Goal: Task Accomplishment & Management: Manage account settings

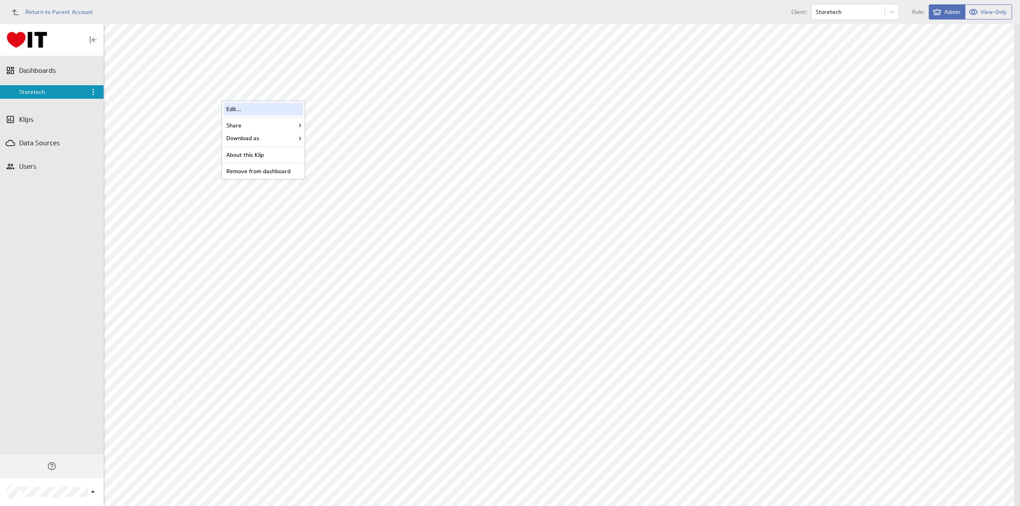
click at [234, 108] on div "Edit..." at bounding box center [264, 109] width 80 height 13
click at [934, 109] on div "Edit..." at bounding box center [963, 109] width 80 height 13
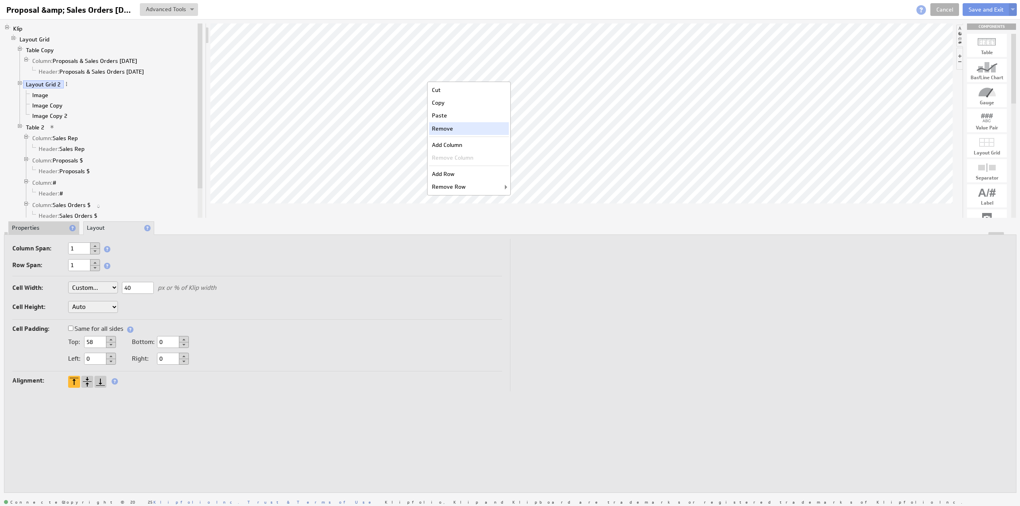
click at [453, 126] on div "Remove" at bounding box center [469, 128] width 80 height 13
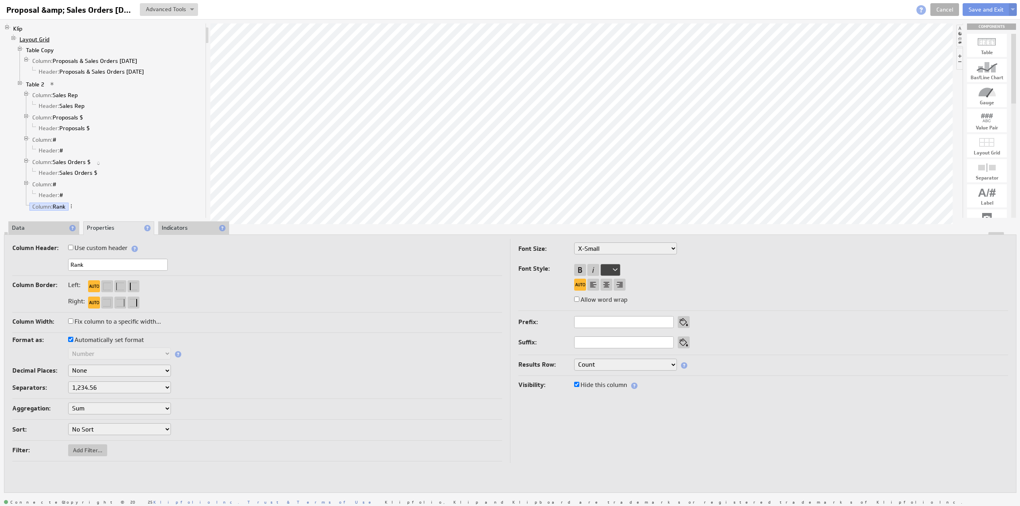
click at [33, 39] on link "Layout Grid" at bounding box center [35, 39] width 36 height 8
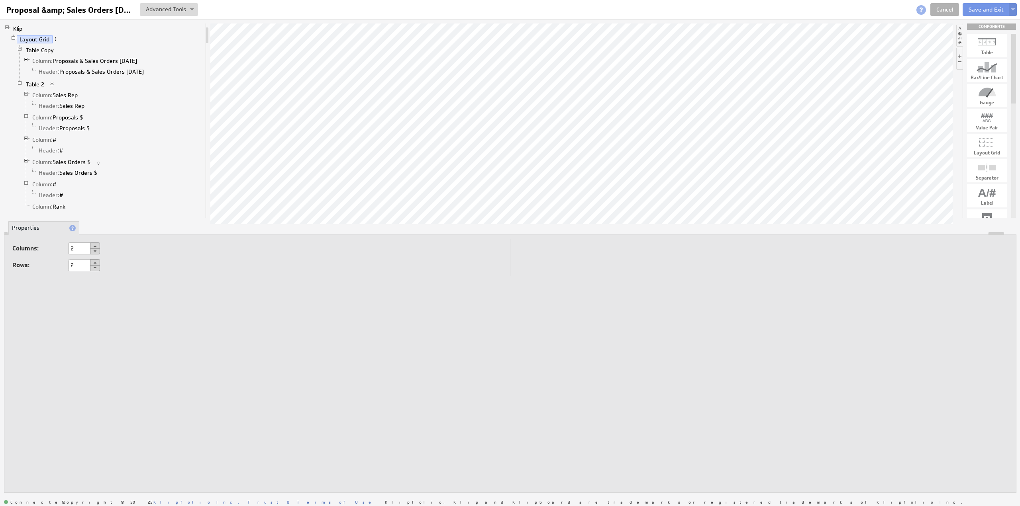
click at [96, 251] on button at bounding box center [95, 252] width 10 height 6
type input "1"
click at [37, 48] on link "Table Copy" at bounding box center [40, 50] width 34 height 8
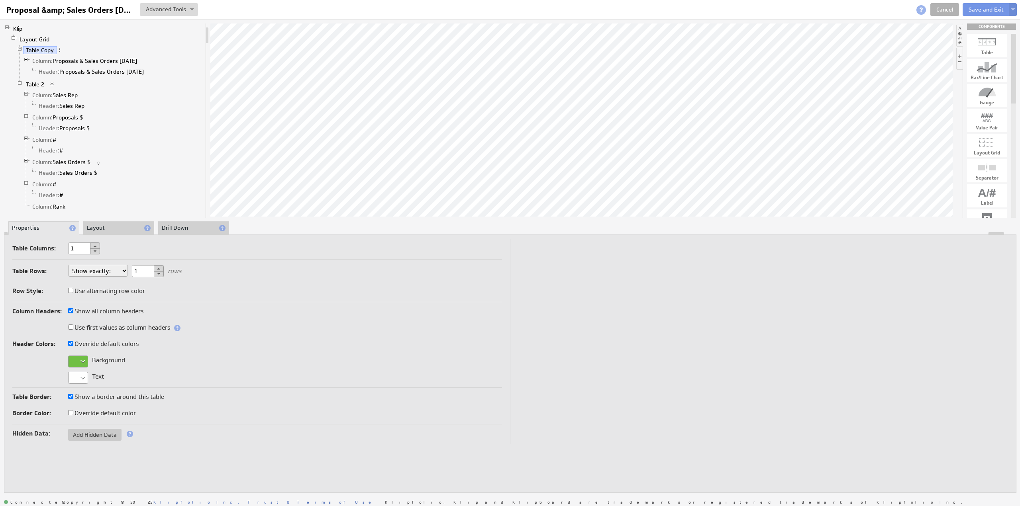
click at [100, 228] on li "Layout" at bounding box center [118, 229] width 71 height 14
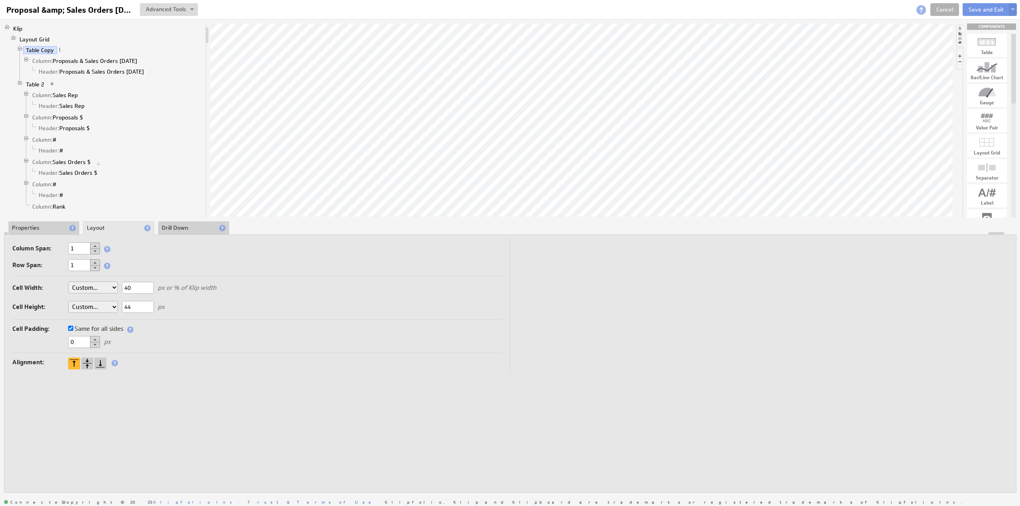
click at [87, 306] on select "Auto Custom..." at bounding box center [93, 307] width 50 height 12
drag, startPoint x: 87, startPoint y: 306, endPoint x: 87, endPoint y: 300, distance: 5.6
click at [87, 306] on select "Auto Custom..." at bounding box center [93, 307] width 50 height 12
click at [90, 282] on select "Auto Custom..." at bounding box center [93, 288] width 50 height 12
select select "auto"
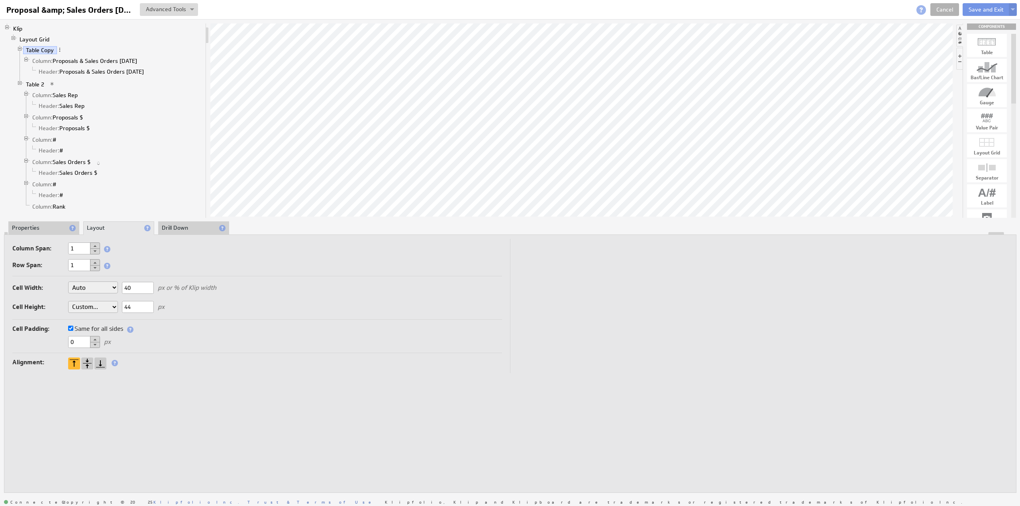
select select "auto"
click at [81, 336] on div "Top: 58" at bounding box center [92, 339] width 48 height 7
type input "20"
click at [979, 10] on button "Save and Exit" at bounding box center [986, 9] width 47 height 13
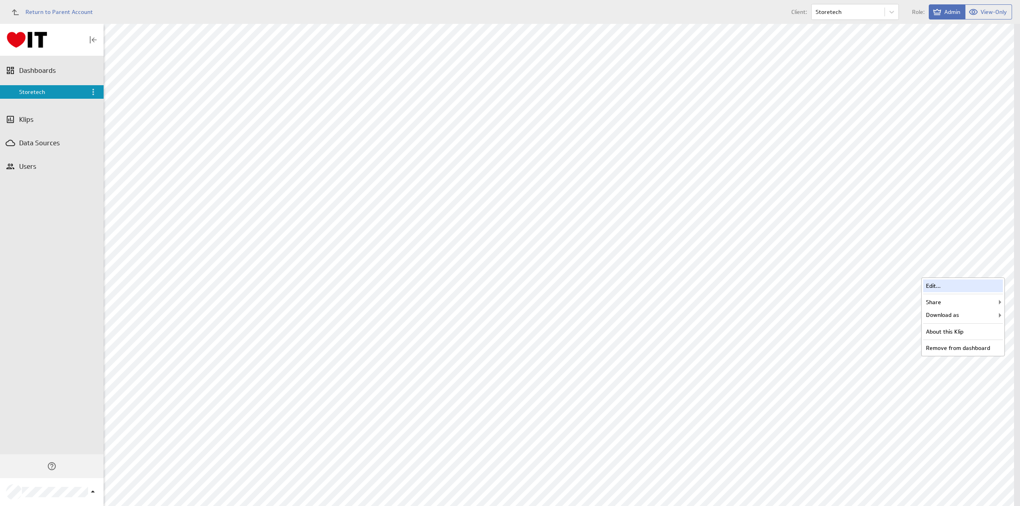
click at [935, 286] on div "Edit..." at bounding box center [963, 286] width 80 height 13
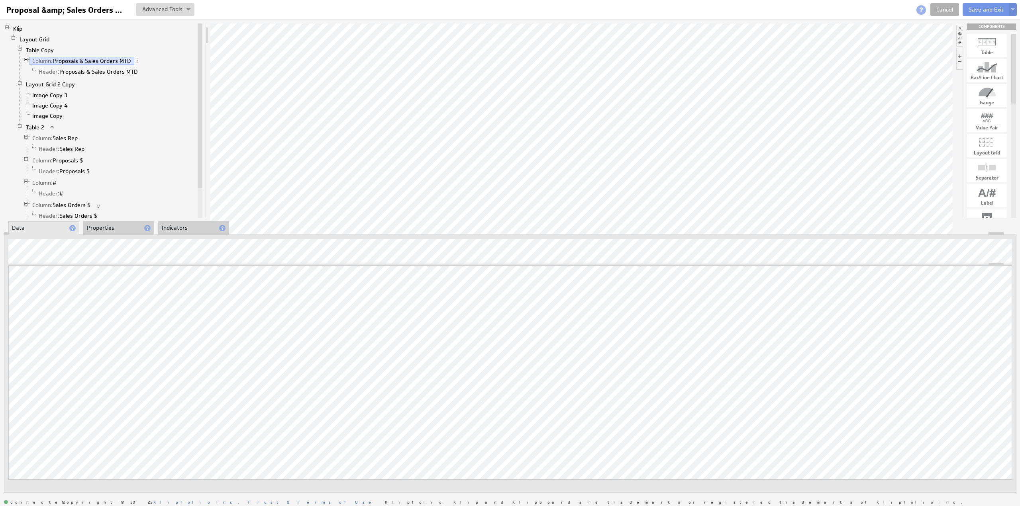
click at [48, 82] on link "Layout Grid 2 Copy" at bounding box center [50, 84] width 55 height 8
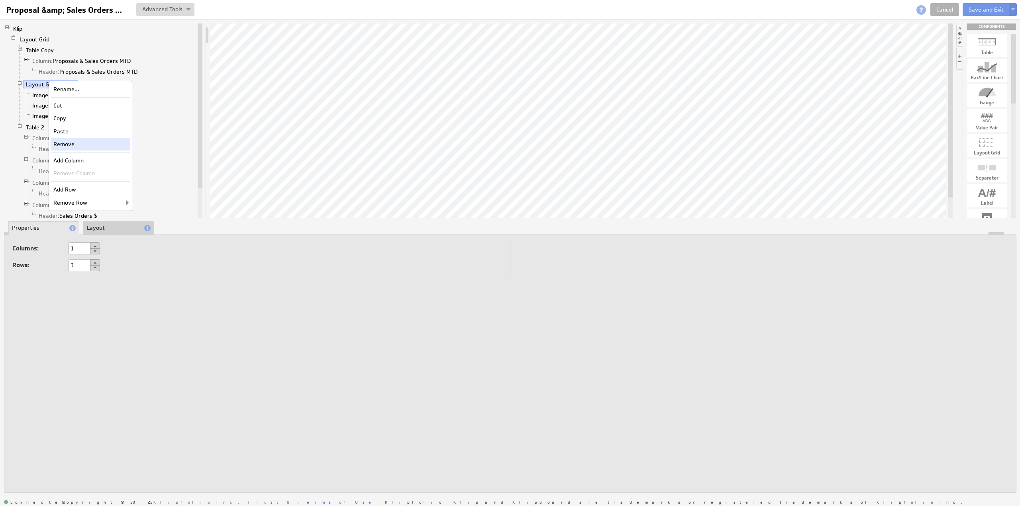
click at [76, 145] on div "Remove" at bounding box center [91, 144] width 80 height 13
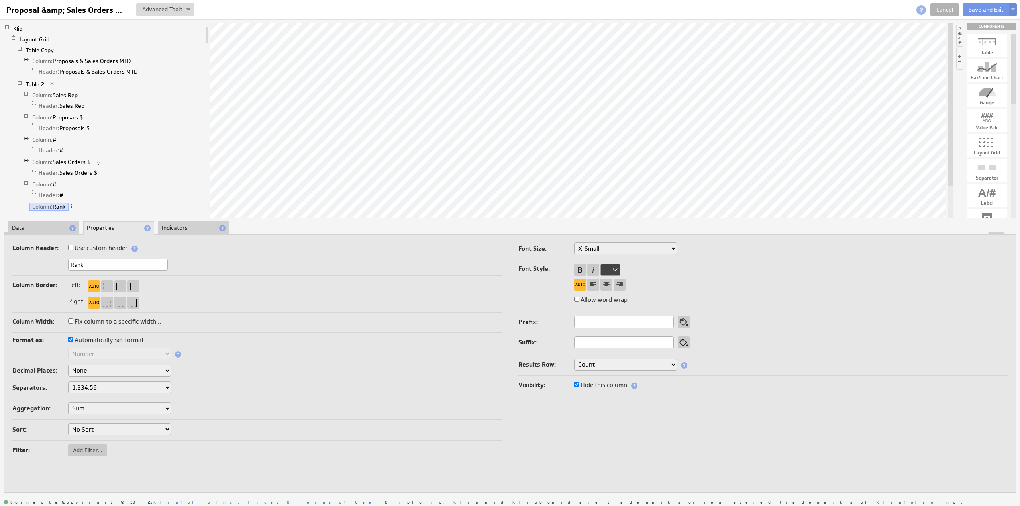
click at [38, 82] on link "Table 2" at bounding box center [35, 84] width 24 height 8
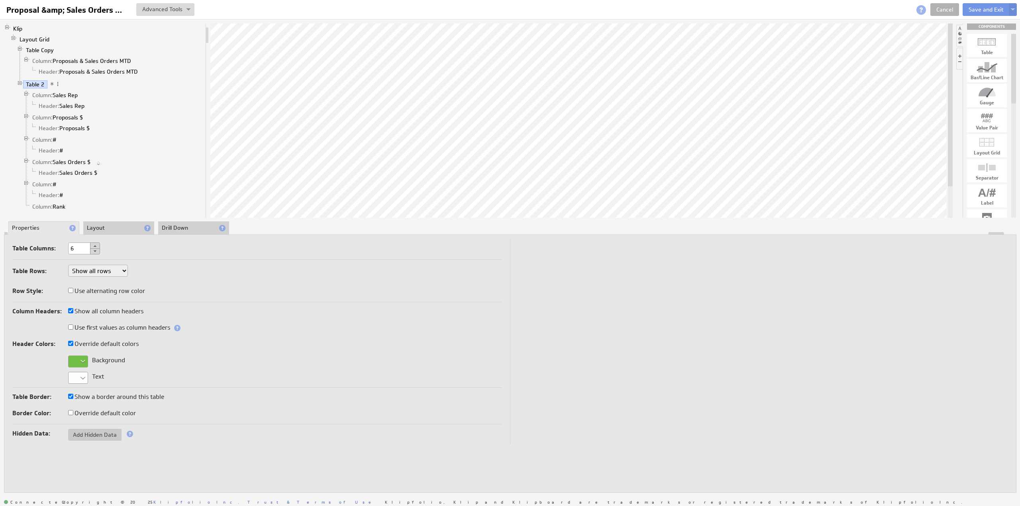
click at [111, 231] on li "Layout" at bounding box center [118, 229] width 71 height 14
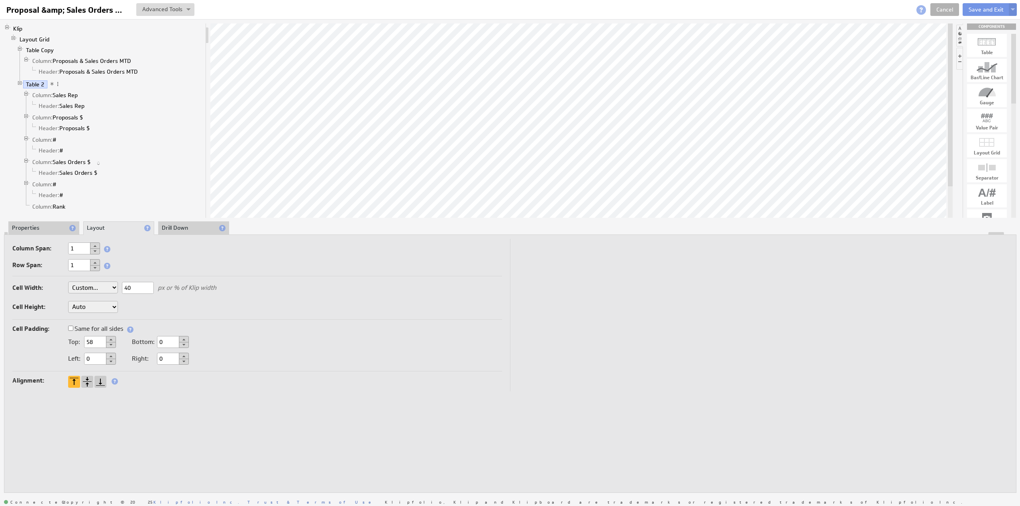
click at [89, 286] on select "Auto Custom..." at bounding box center [93, 288] width 50 height 12
select select "auto"
drag, startPoint x: 97, startPoint y: 339, endPoint x: 65, endPoint y: 334, distance: 33.1
click at [65, 334] on div "Top: 58" at bounding box center [64, 340] width 104 height 13
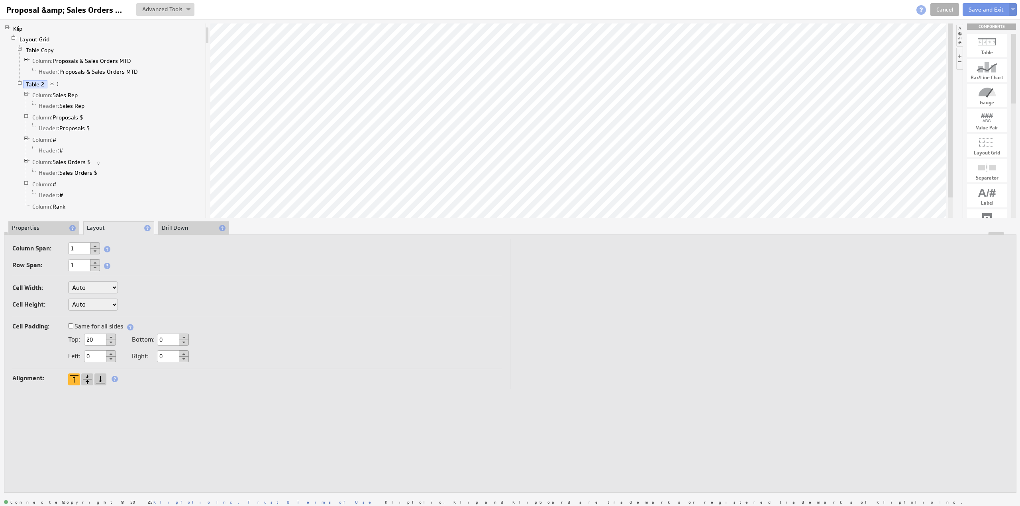
type input "20"
click at [32, 40] on link "Layout Grid" at bounding box center [35, 39] width 36 height 8
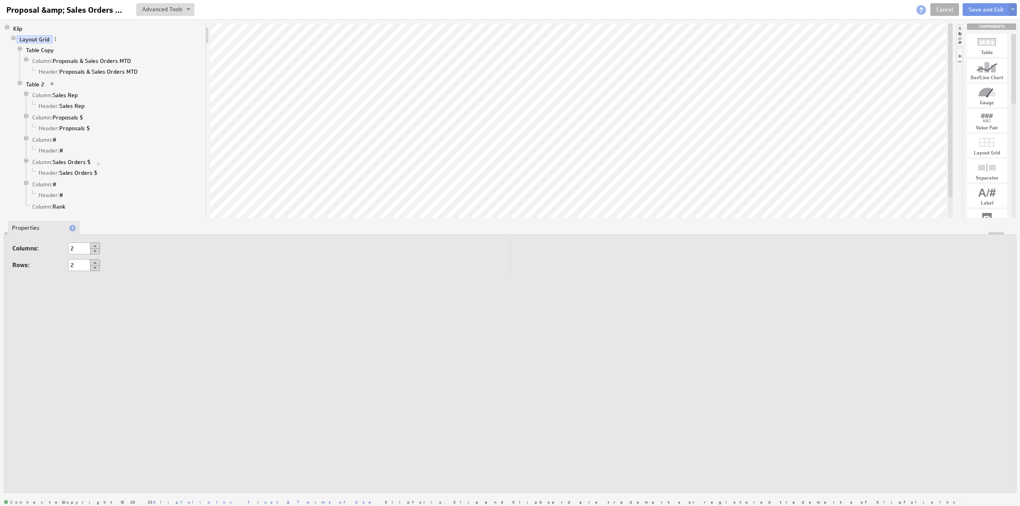
click at [96, 251] on button at bounding box center [95, 252] width 10 height 6
type input "1"
click at [980, 8] on button "Save and Exit" at bounding box center [986, 9] width 47 height 13
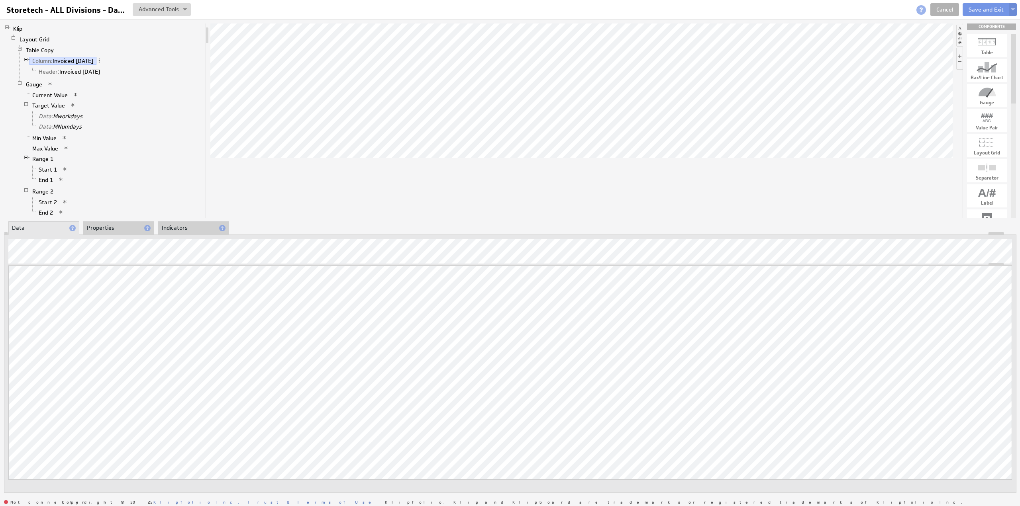
click at [33, 37] on link "Layout Grid" at bounding box center [35, 39] width 36 height 8
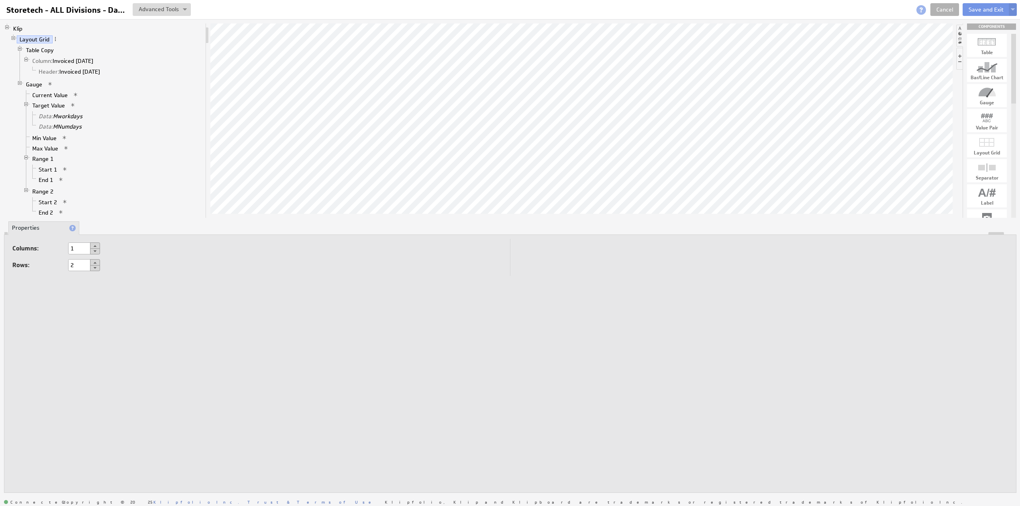
click at [95, 263] on button at bounding box center [95, 262] width 10 height 6
type input "3"
drag, startPoint x: 993, startPoint y: 194, endPoint x: 573, endPoint y: 180, distance: 419.8
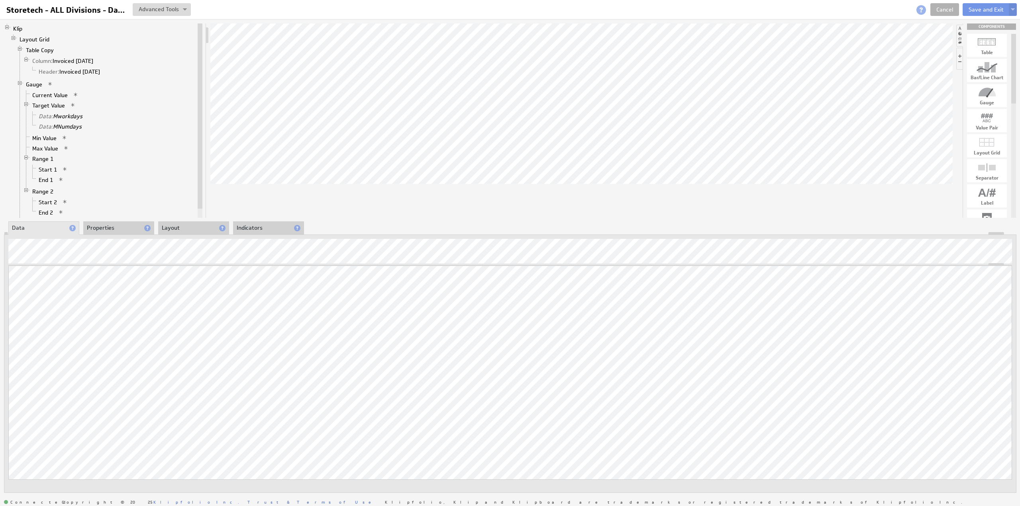
click at [103, 228] on li "Properties" at bounding box center [118, 229] width 71 height 14
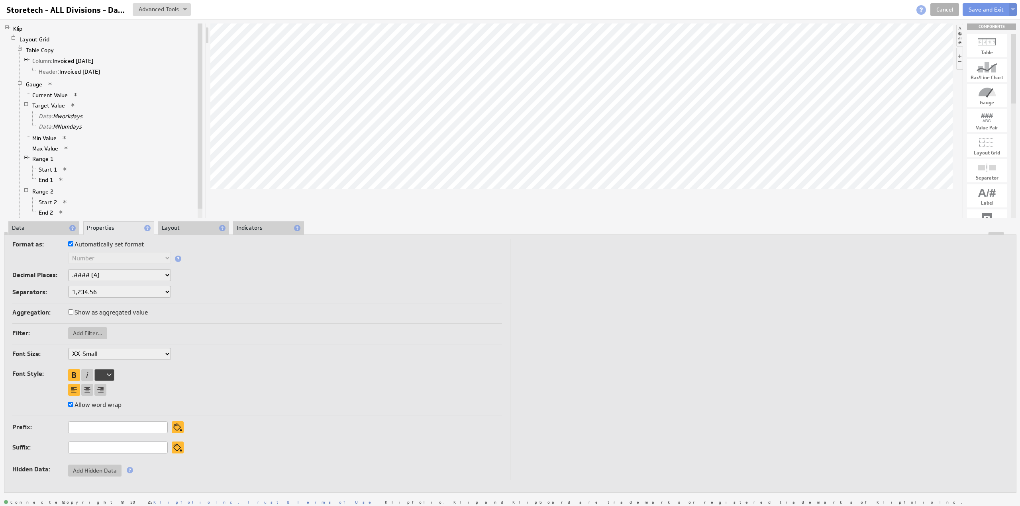
click at [91, 245] on label "Automatically set format" at bounding box center [106, 244] width 76 height 11
click at [73, 245] on input "Automatically set format" at bounding box center [70, 243] width 5 height 5
checkbox input "false"
click at [91, 258] on select "Text Number Currency Percentage Image URL Date / Time Duration Mini Chart: Spar…" at bounding box center [119, 258] width 103 height 12
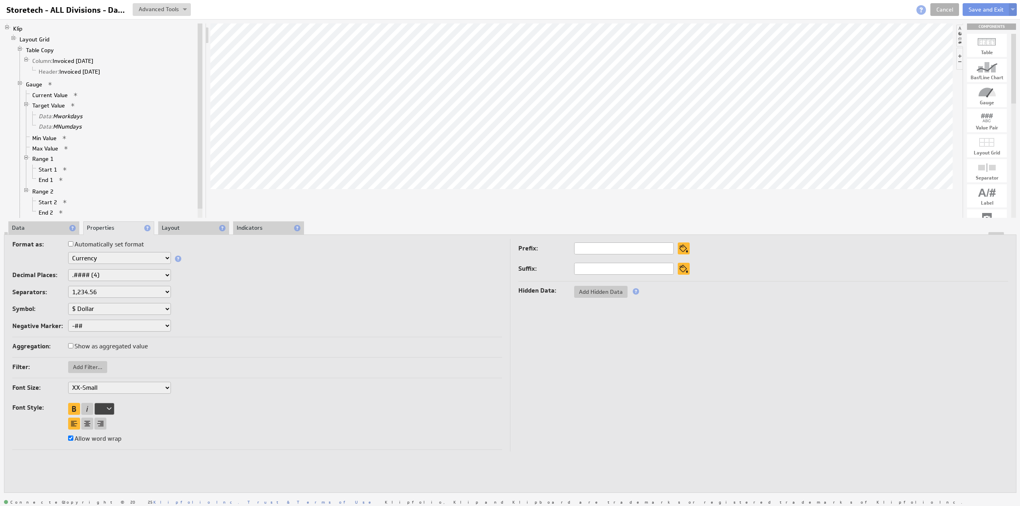
drag, startPoint x: 91, startPoint y: 273, endPoint x: 95, endPoint y: 279, distance: 7.3
click at [91, 273] on select "None .# (1) .## (2) .### (3) .#### (4)" at bounding box center [119, 275] width 103 height 12
select select "0"
drag, startPoint x: 88, startPoint y: 419, endPoint x: 91, endPoint y: 400, distance: 19.3
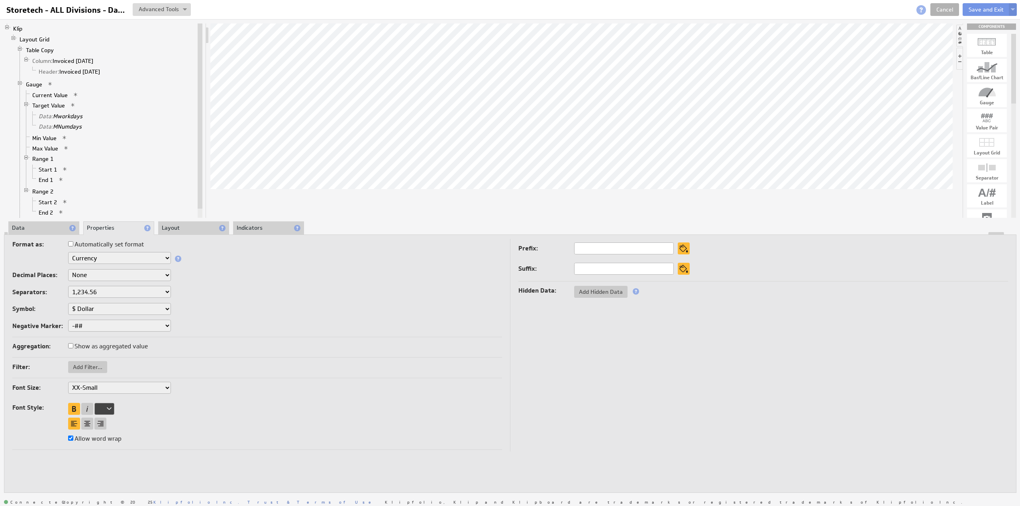
click at [88, 419] on div at bounding box center [87, 424] width 12 height 12
select select "0"
click at [84, 387] on select "XX-Small X-Small Small Medium Large X-Large XX-Large" at bounding box center [119, 388] width 103 height 12
select select "small"
select select "0"
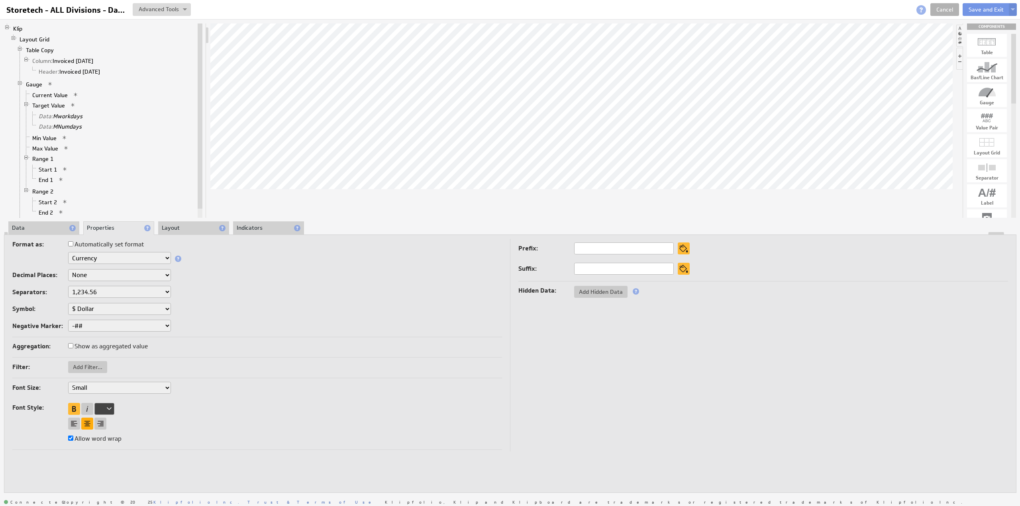
select select "small"
click at [75, 404] on div at bounding box center [74, 409] width 12 height 12
select select "0"
select select "small"
click at [600, 251] on input "text" at bounding box center [624, 249] width 100 height 12
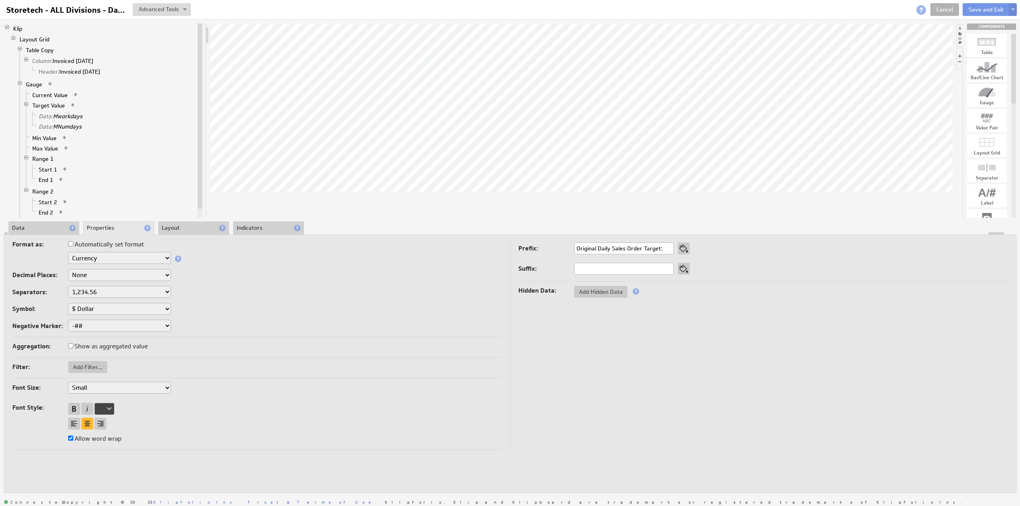
drag, startPoint x: 611, startPoint y: 247, endPoint x: 641, endPoint y: 249, distance: 29.5
click at [641, 249] on input "Original Daily Sales Order Target:" at bounding box center [624, 249] width 100 height 12
type input "Original Daily SO Target:"
click at [743, 220] on div "Klip Layout Grid Table Copy Column: Invoiced Today Header: Invoiced Today Gauge…" at bounding box center [510, 258] width 1020 height 478
click at [982, 10] on button "Save and Exit" at bounding box center [986, 9] width 47 height 13
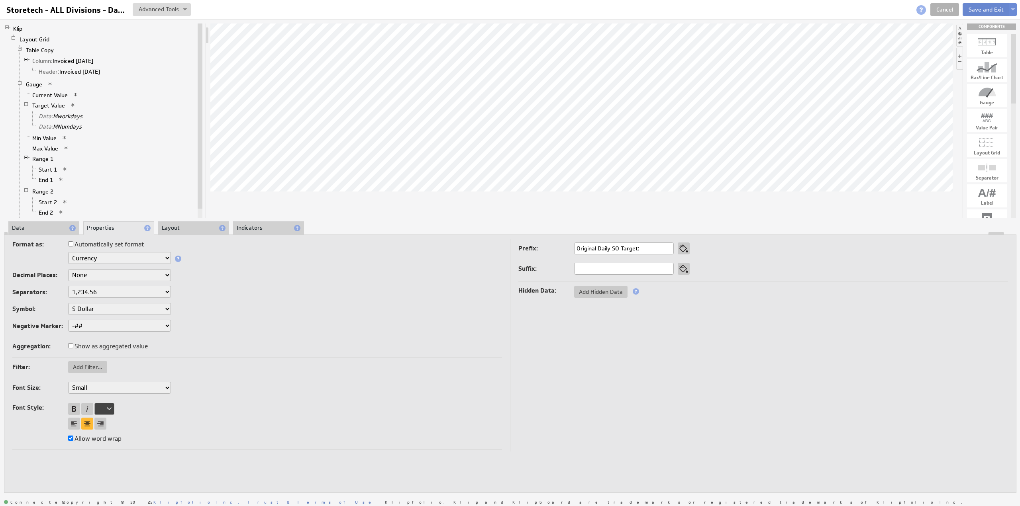
click at [982, 10] on button "Save and Exit" at bounding box center [986, 9] width 47 height 13
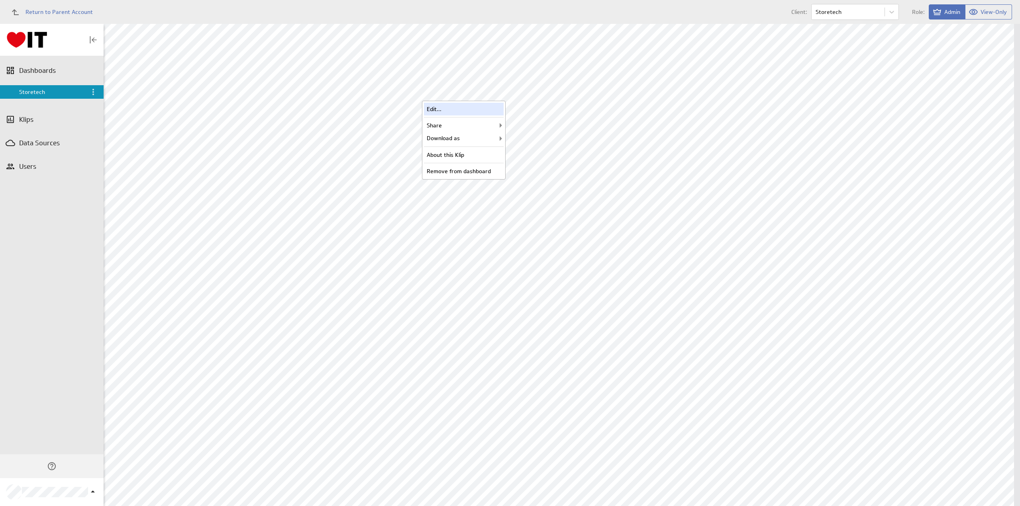
click at [473, 112] on div "Edit..." at bounding box center [464, 109] width 80 height 13
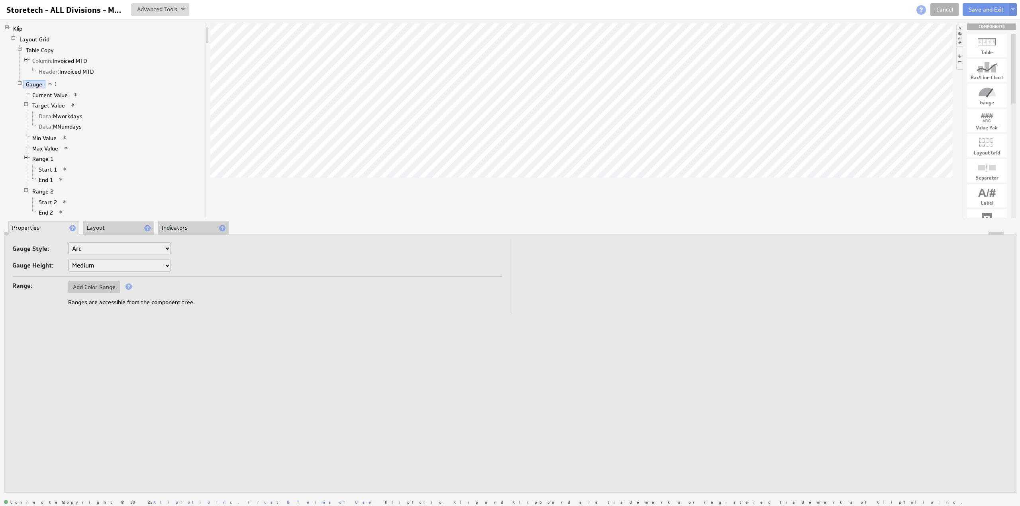
click at [84, 247] on select "Horizontal Vertical Arc Semicircle Circle" at bounding box center [119, 249] width 103 height 12
select select "vg"
click at [86, 251] on select "Horizontal Vertical Arc Semicircle Circle" at bounding box center [119, 249] width 103 height 12
select select "hg"
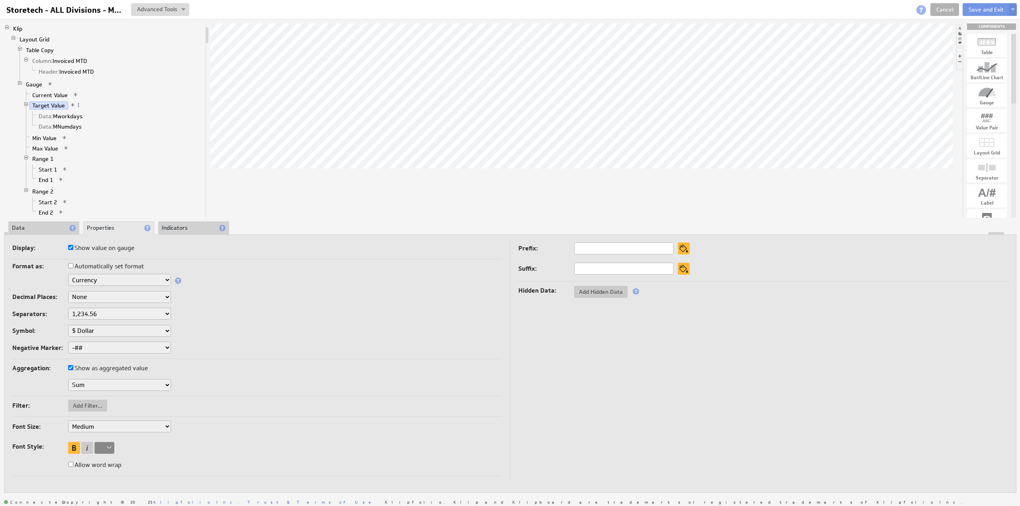
click at [37, 224] on li "Data" at bounding box center [43, 229] width 71 height 14
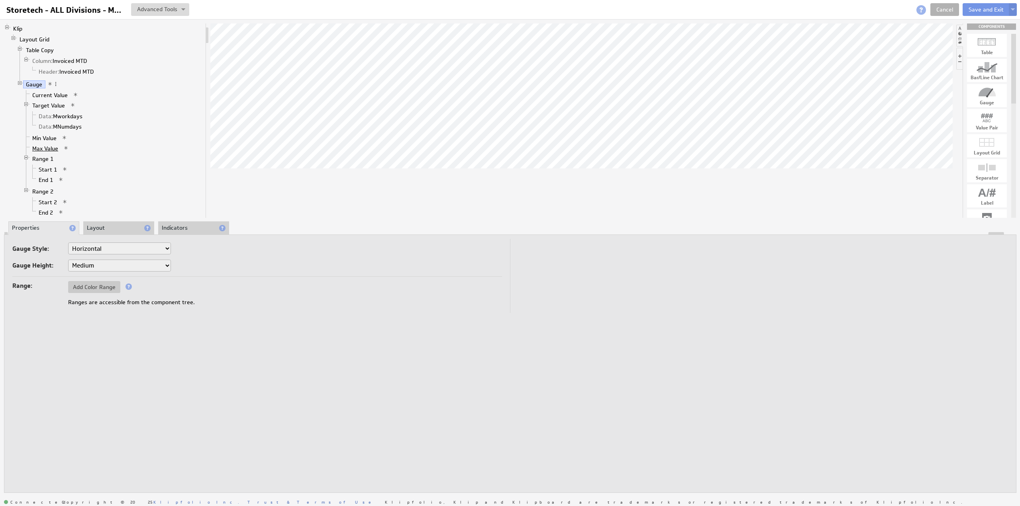
click at [46, 145] on link "Max Value" at bounding box center [45, 149] width 32 height 8
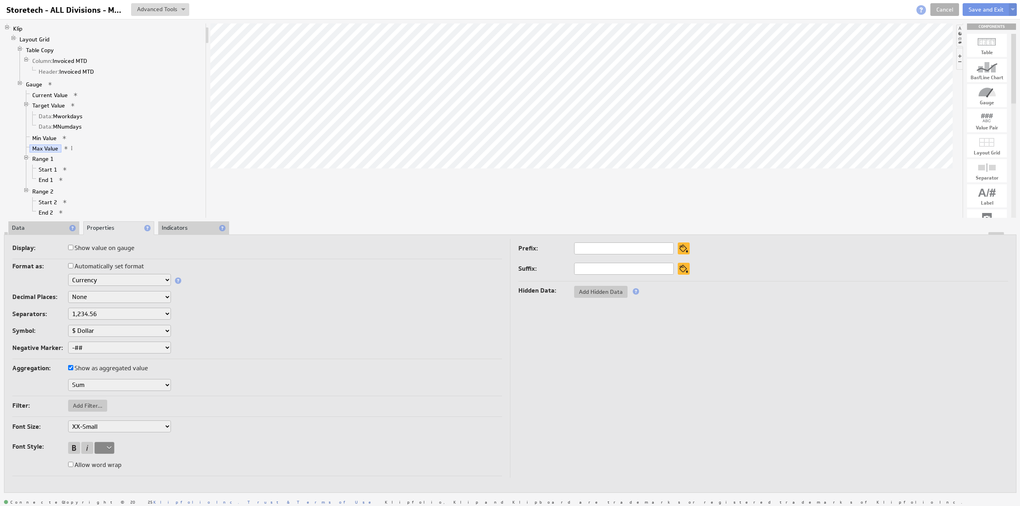
click at [22, 224] on li "Data" at bounding box center [43, 229] width 71 height 14
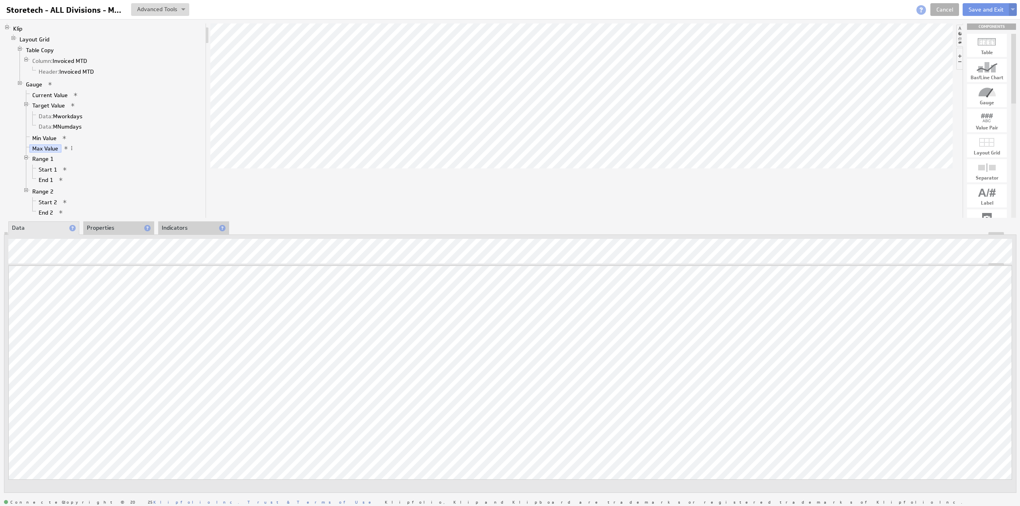
click at [1014, 9] on img at bounding box center [1013, 9] width 4 height 3
click at [909, 54] on td "Save as Copy..." at bounding box center [935, 51] width 92 height 13
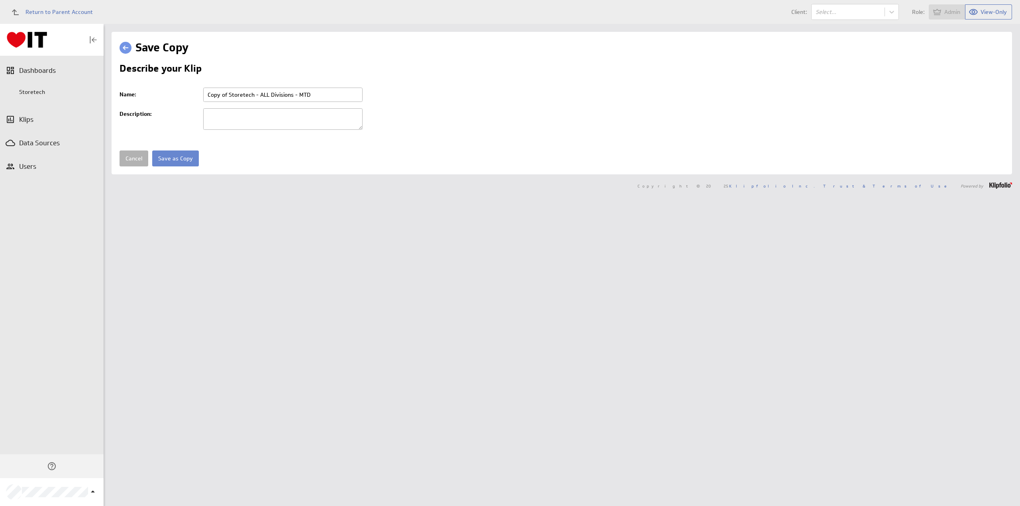
click at [174, 157] on input "Save as Copy" at bounding box center [175, 159] width 47 height 16
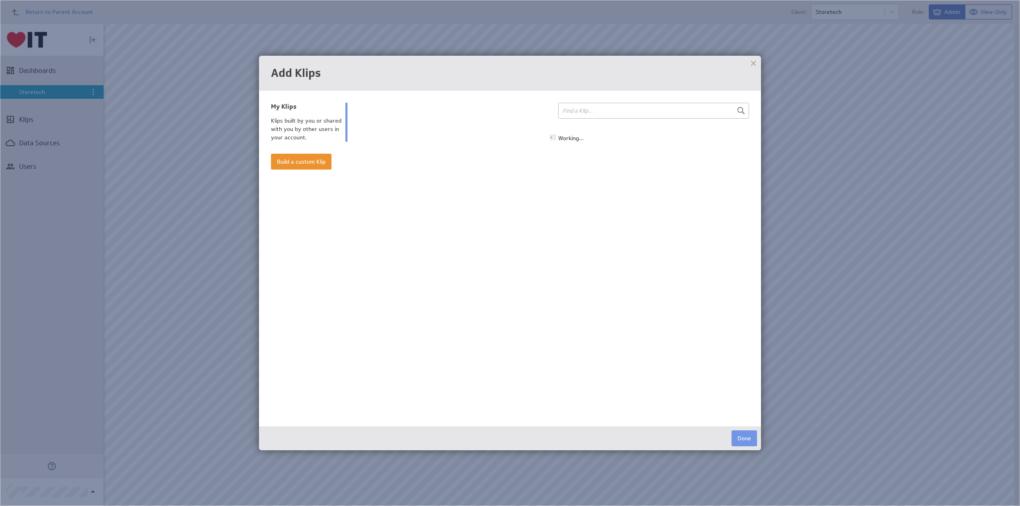
select select "all"
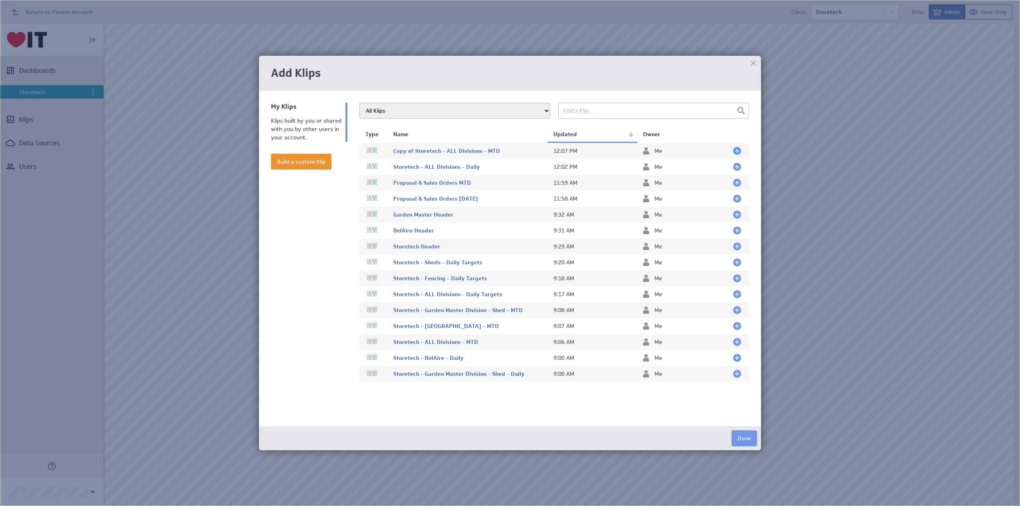
click at [736, 151] on div at bounding box center [737, 151] width 8 height 8
click at [746, 437] on button "Done" at bounding box center [743, 439] width 25 height 16
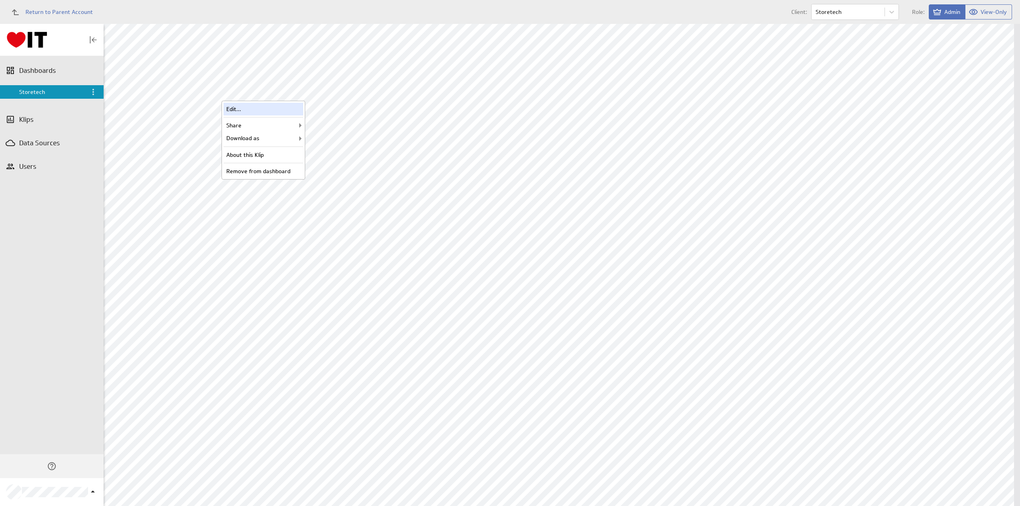
click at [276, 107] on div "Edit..." at bounding box center [264, 109] width 80 height 13
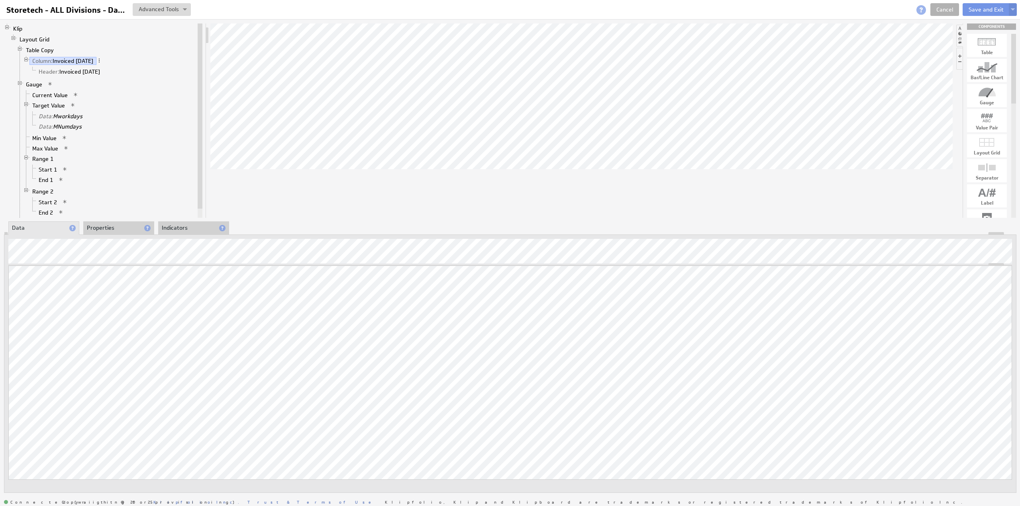
click at [103, 226] on li "Properties" at bounding box center [118, 229] width 71 height 14
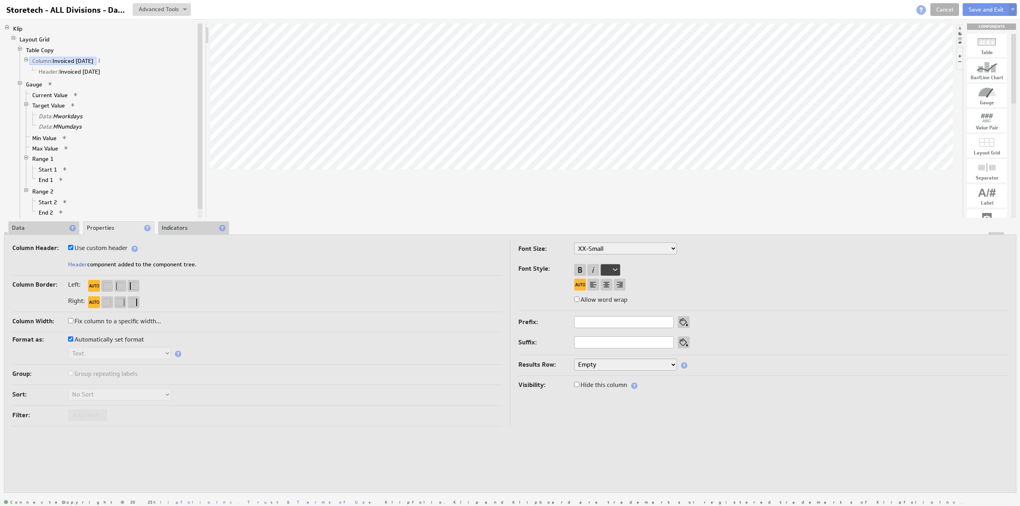
click at [98, 249] on label "Use custom header" at bounding box center [97, 248] width 59 height 11
click at [73, 249] on input "Use custom header" at bounding box center [70, 247] width 5 height 5
checkbox input "false"
click at [88, 263] on input "Invoiced Today" at bounding box center [118, 265] width 100 height 12
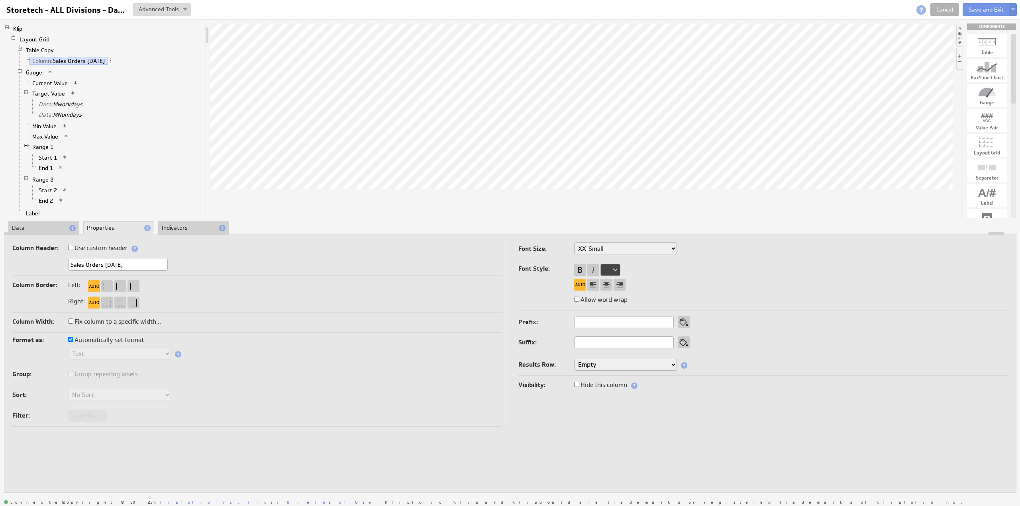
type input "Sales Orders Today"
click at [102, 247] on label "Use custom header" at bounding box center [97, 248] width 59 height 11
click at [73, 247] on input "Use custom header" at bounding box center [70, 247] width 5 height 5
checkbox input "true"
click at [73, 71] on link "Header: Sales Orders Today" at bounding box center [75, 72] width 79 height 8
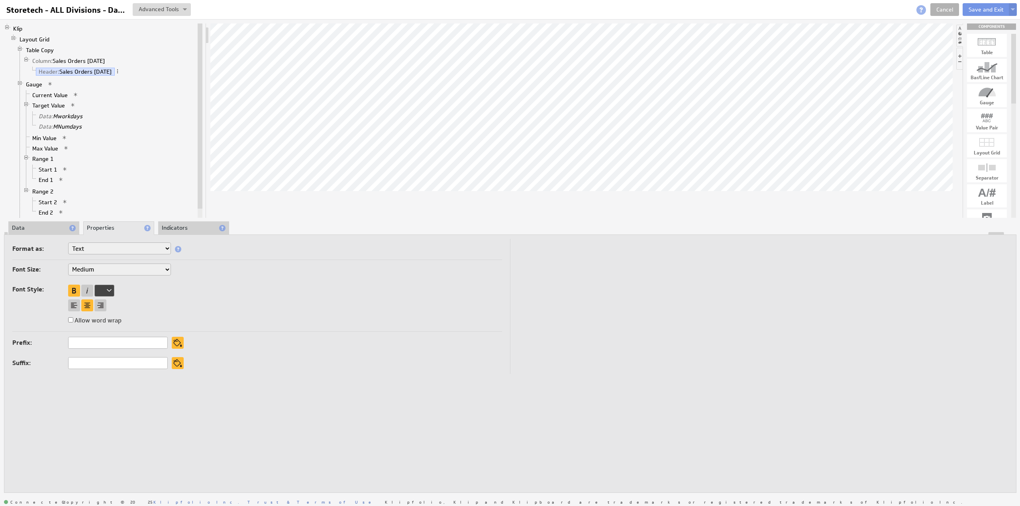
click at [33, 227] on li "Data" at bounding box center [43, 229] width 71 height 14
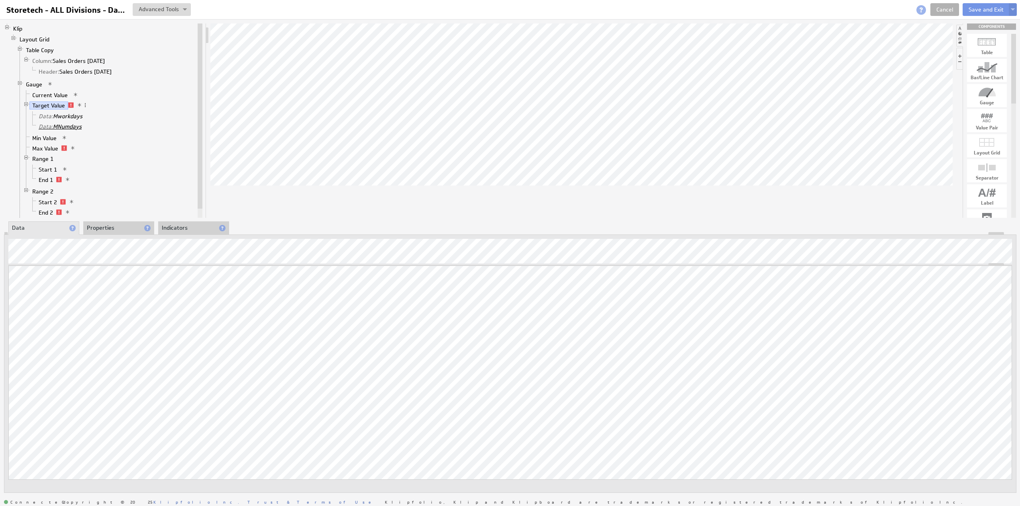
click at [65, 123] on link "Data: MNumdays" at bounding box center [60, 127] width 49 height 8
drag, startPoint x: 982, startPoint y: 197, endPoint x: 496, endPoint y: 185, distance: 486.6
click at [291, 298] on div "Updating... Select a Function ARRAY DATE SELECT SLICE SUM Data Manipulation Log…" at bounding box center [510, 384] width 1004 height 237
click at [57, 92] on link "Current Value" at bounding box center [49, 95] width 41 height 8
click at [54, 102] on link "Target Value" at bounding box center [48, 106] width 39 height 8
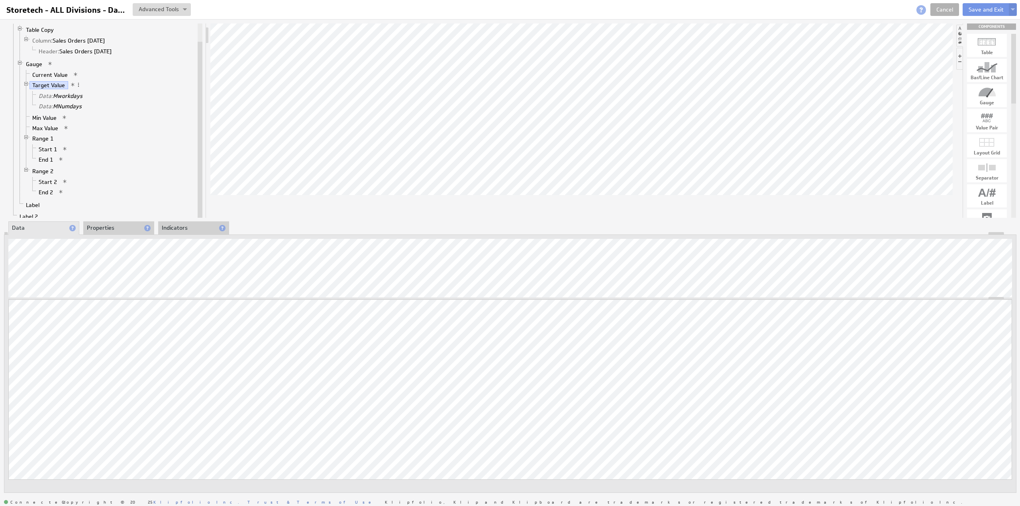
click at [33, 213] on link "Label 2" at bounding box center [29, 217] width 24 height 8
click at [29, 201] on link "Label" at bounding box center [33, 205] width 20 height 8
click at [545, 230] on div "Remove" at bounding box center [564, 231] width 90 height 13
click at [50, 92] on link "Target Value" at bounding box center [48, 96] width 39 height 8
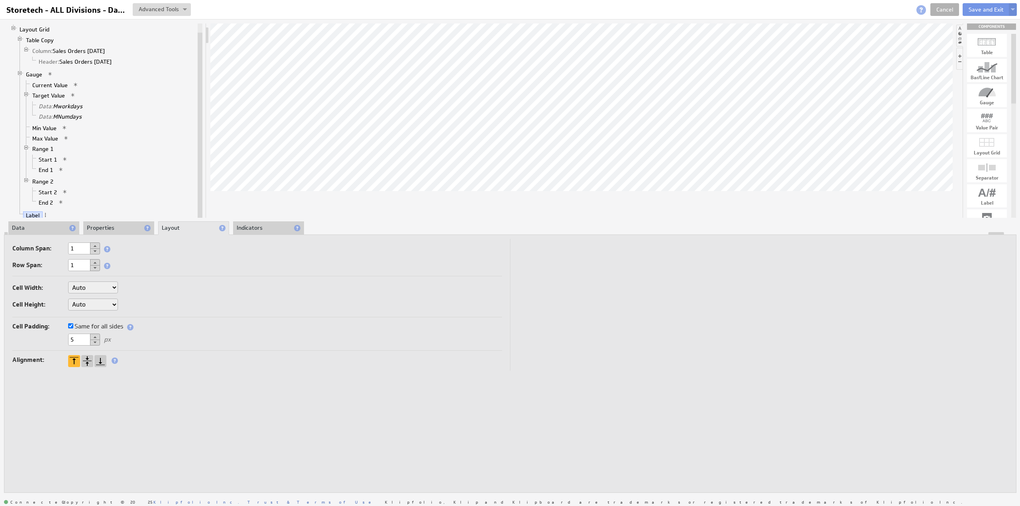
drag, startPoint x: 78, startPoint y: 340, endPoint x: 49, endPoint y: 338, distance: 29.1
click at [49, 338] on div "5 px" at bounding box center [257, 340] width 490 height 13
type input "0"
click at [978, 8] on button "Save and Exit" at bounding box center [986, 9] width 47 height 13
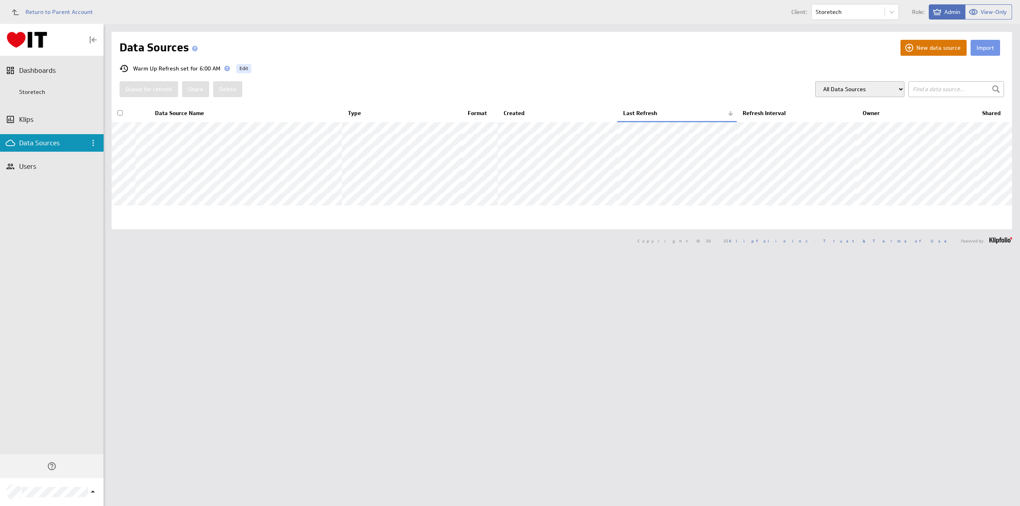
click at [938, 48] on button "New data source" at bounding box center [933, 48] width 66 height 16
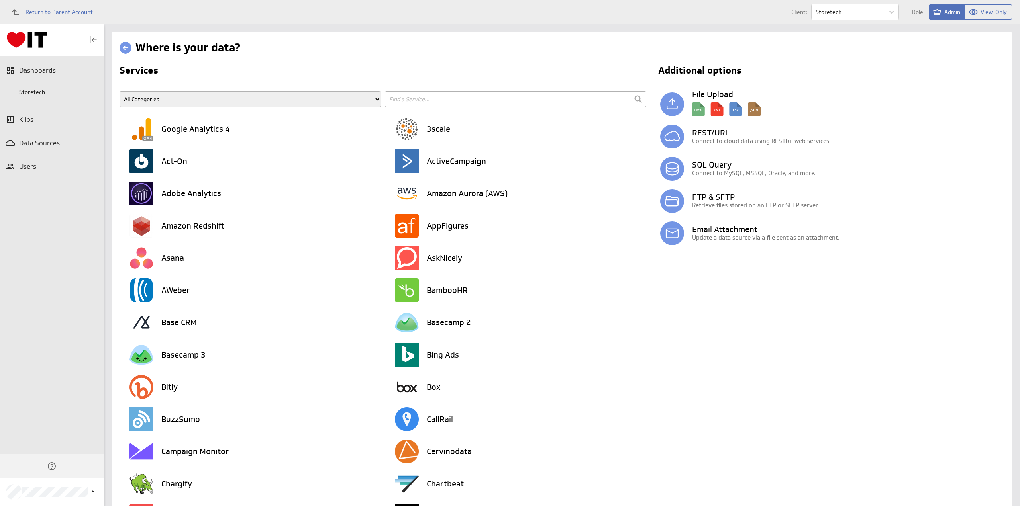
click at [445, 100] on input "text" at bounding box center [515, 99] width 261 height 16
type input "sma"
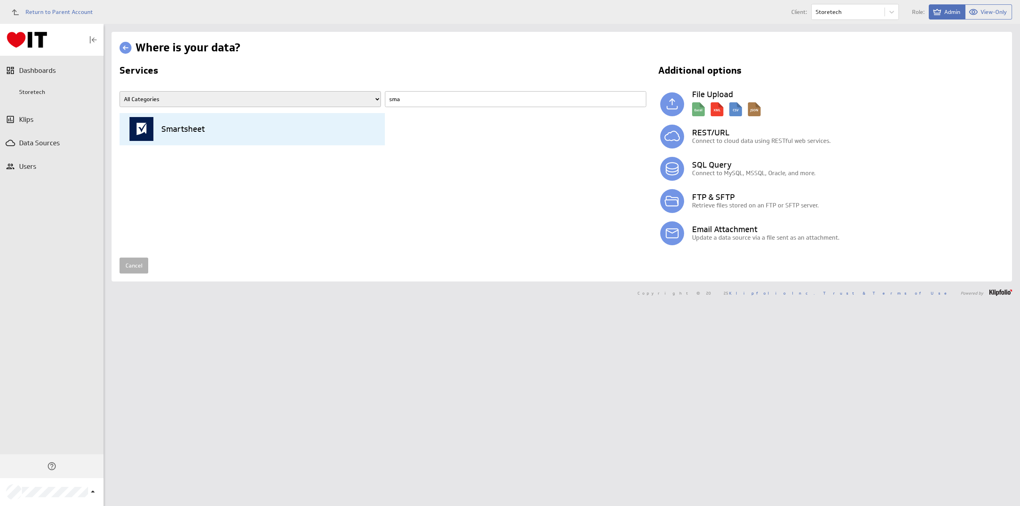
click at [169, 130] on h3 "Smartsheet" at bounding box center [182, 129] width 43 height 8
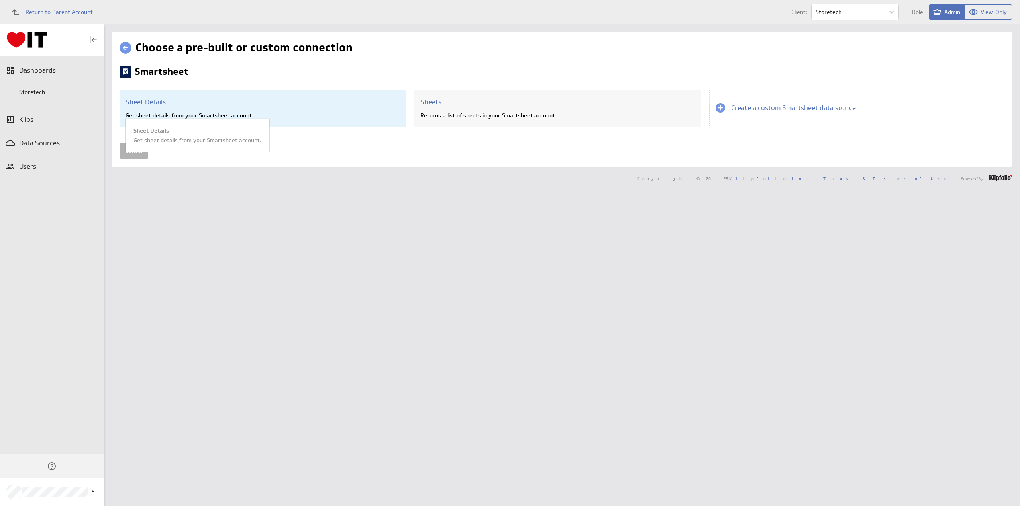
click at [211, 111] on div "Sheet Details Get sheet details from your Smartsheet account. Sheet Details Get…" at bounding box center [263, 108] width 287 height 37
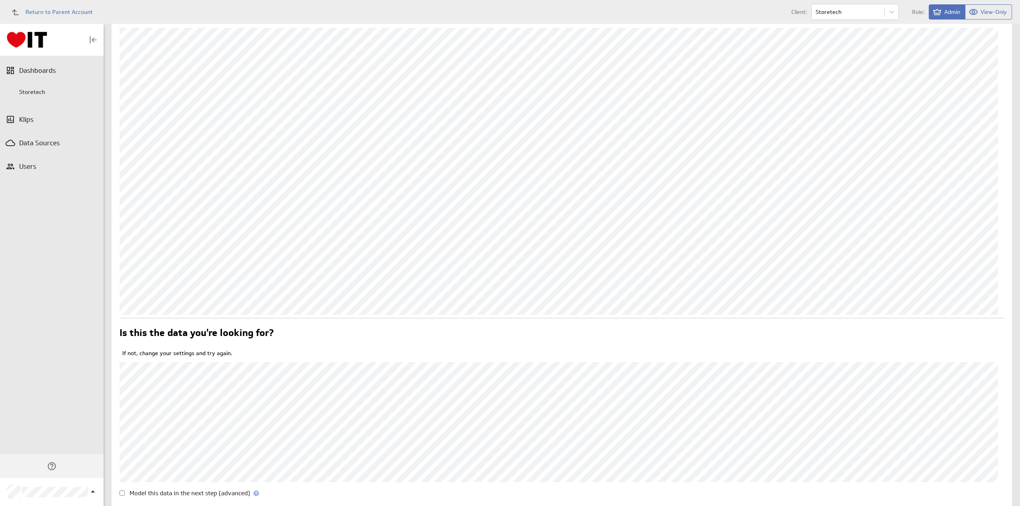
scroll to position [85, 0]
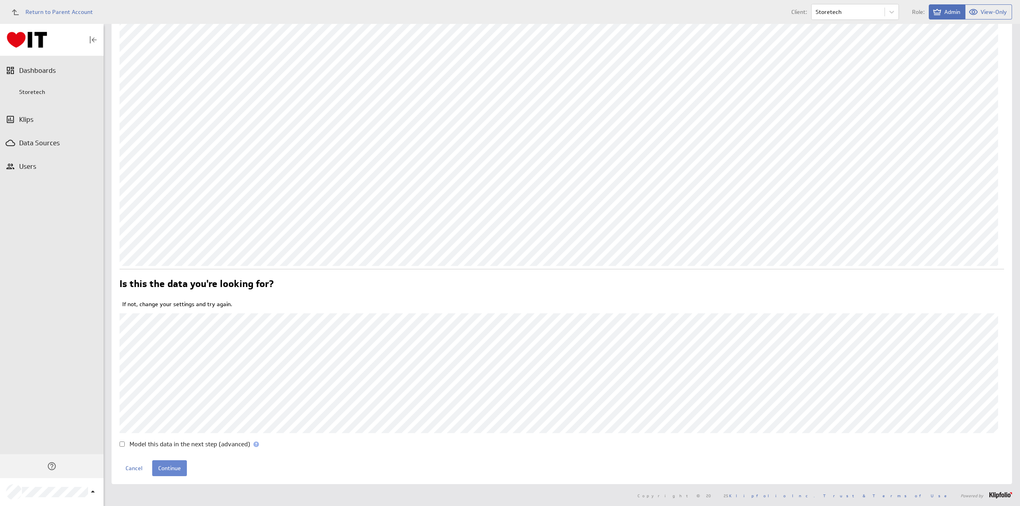
click at [166, 466] on input "Continue" at bounding box center [169, 469] width 35 height 16
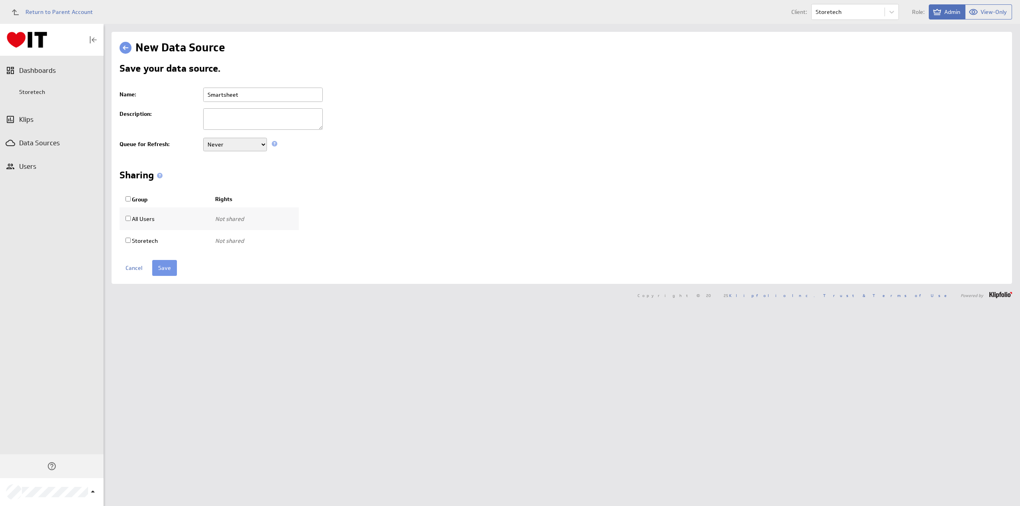
click at [280, 93] on input "Smartsheet" at bounding box center [263, 95] width 120 height 14
type input "Storetech - Smartsheet - Sales Order Targets"
click at [221, 139] on select "Never Every minute Every 5 minutes Every 15 minutes Every 30 minutes Every hour…" at bounding box center [235, 145] width 64 height 14
select select "900"
click at [203, 138] on select "Never Every minute Every 5 minutes Every 15 minutes Every 30 minutes Every hour…" at bounding box center [235, 145] width 64 height 14
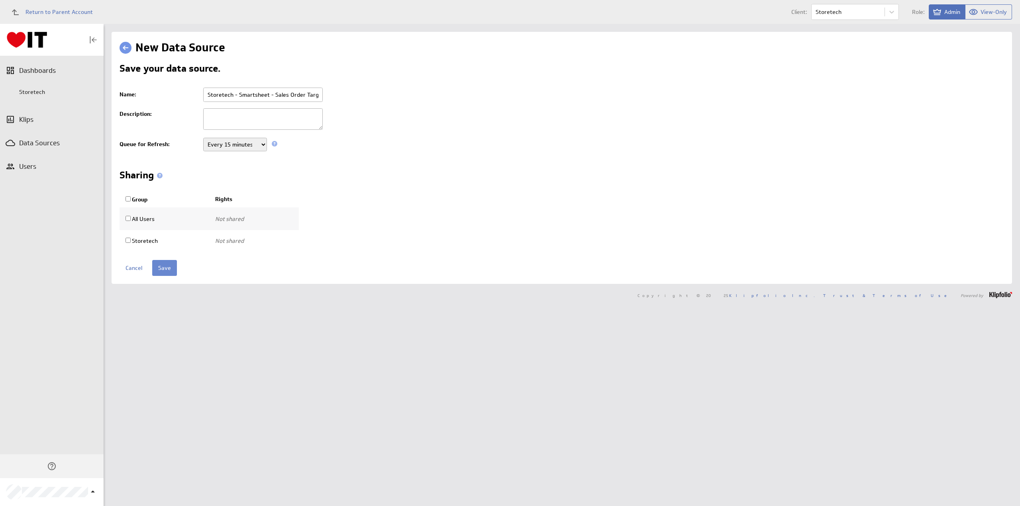
click at [165, 265] on input "Save" at bounding box center [164, 268] width 25 height 16
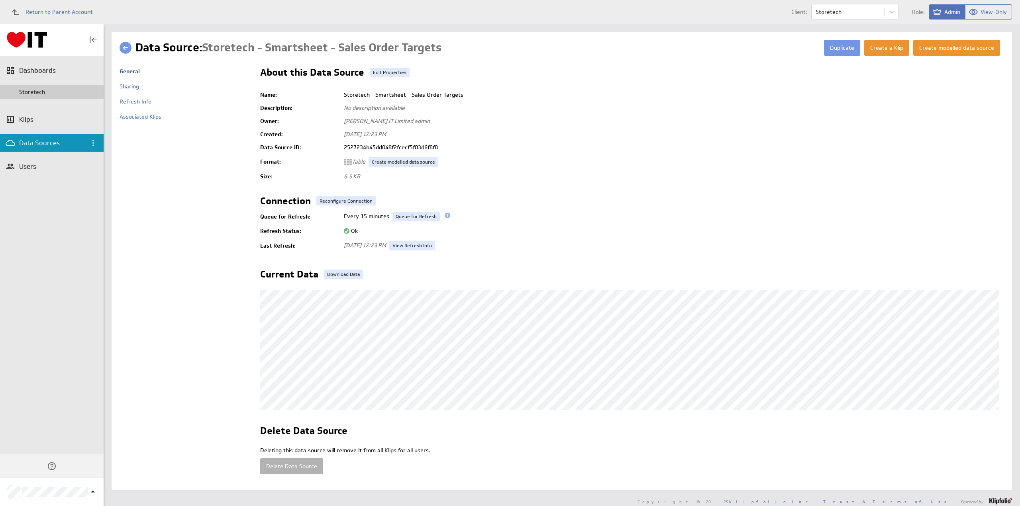
click at [33, 89] on div "Storetech" at bounding box center [59, 91] width 80 height 7
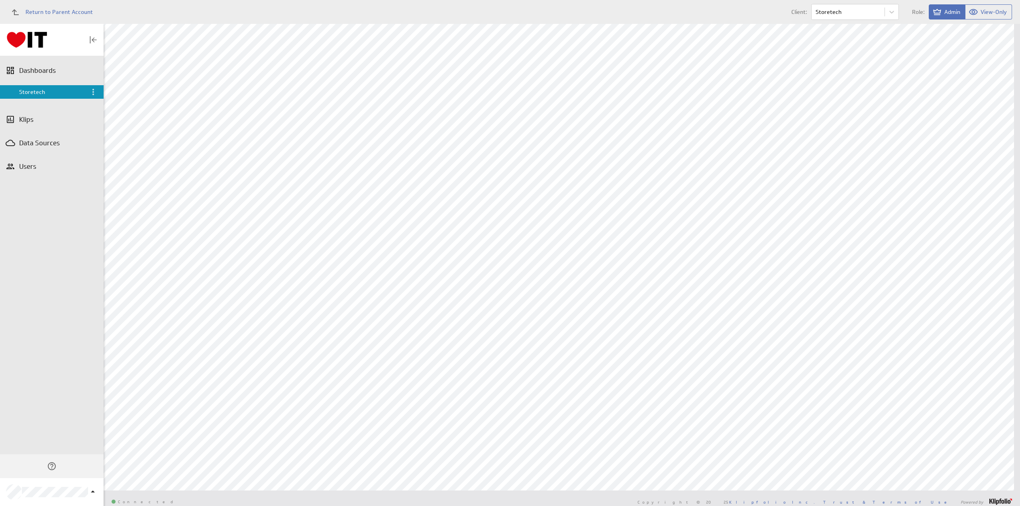
scroll to position [121, 0]
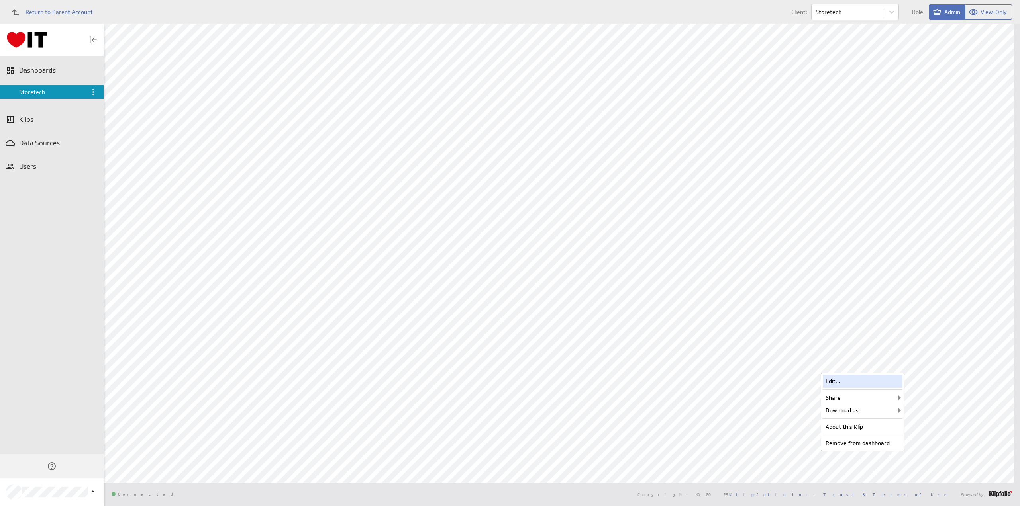
click at [859, 381] on div "Edit..." at bounding box center [863, 381] width 80 height 13
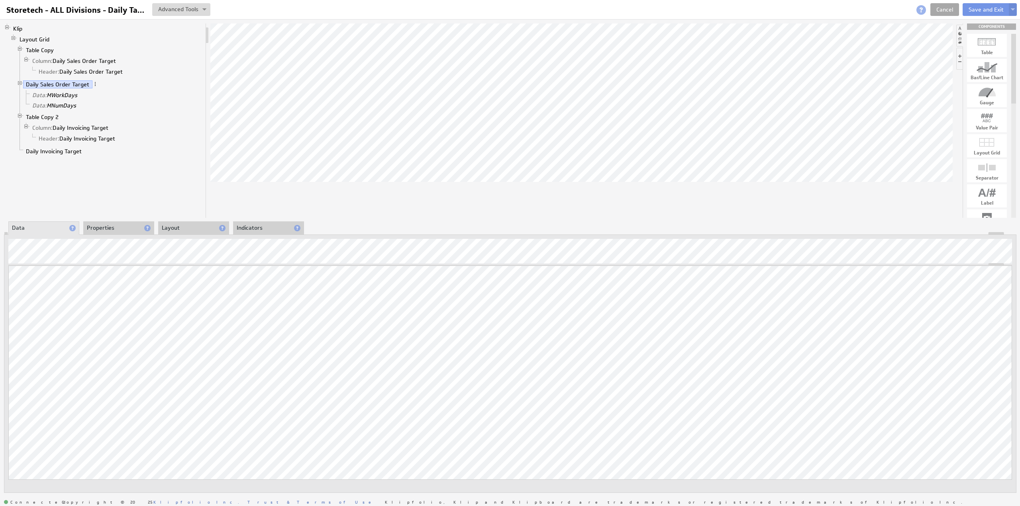
click at [951, 11] on link "Cancel" at bounding box center [944, 9] width 29 height 13
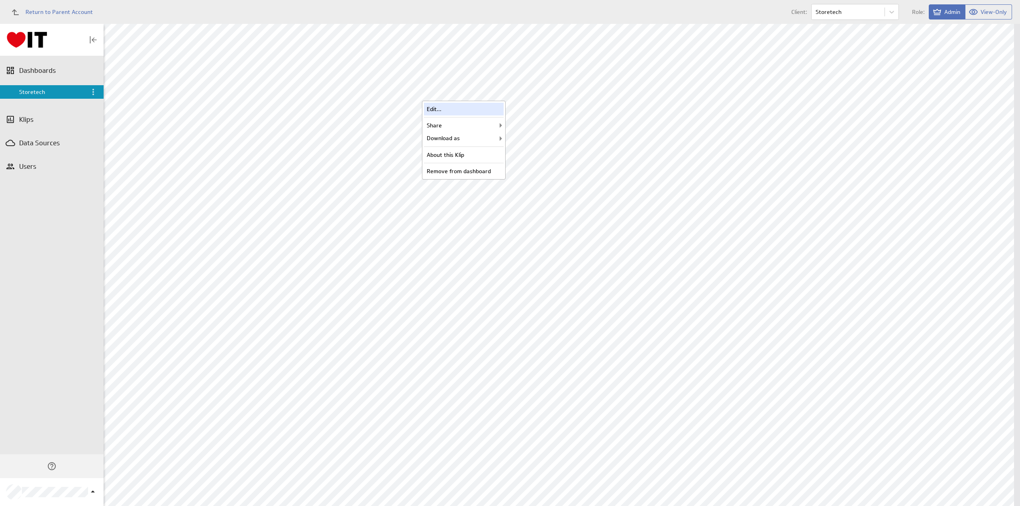
click at [459, 110] on div "Edit..." at bounding box center [464, 109] width 80 height 13
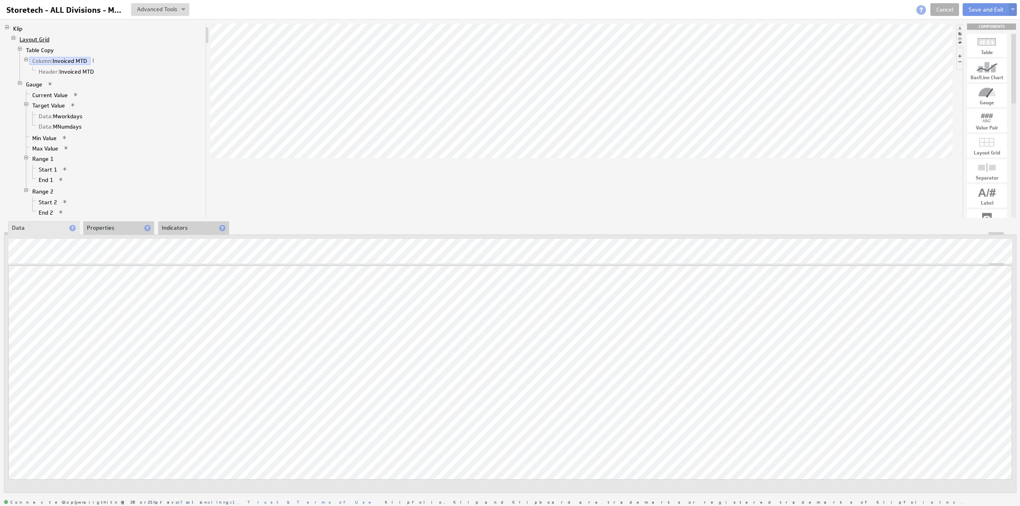
click at [36, 38] on link "Layout Grid" at bounding box center [35, 39] width 36 height 8
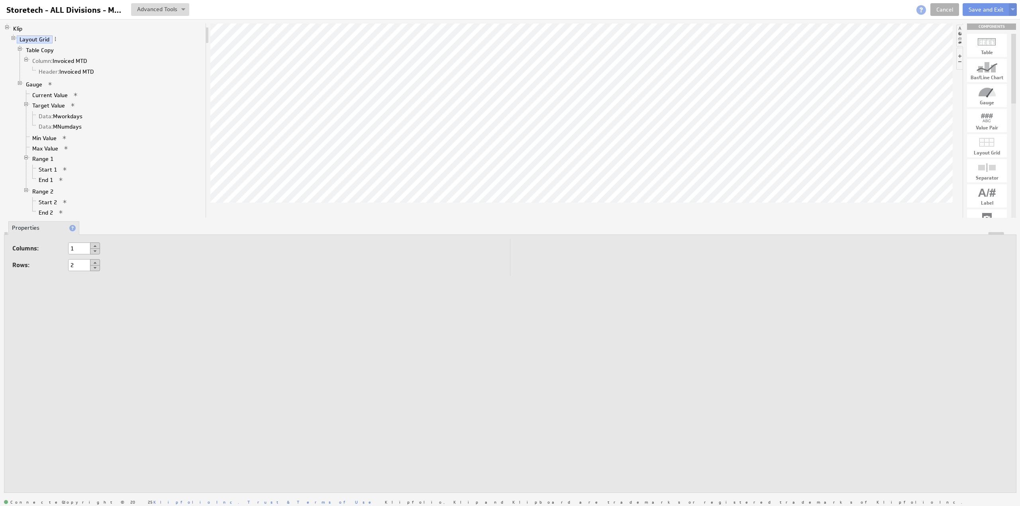
click at [95, 261] on button at bounding box center [95, 262] width 10 height 6
type input "3"
click at [87, 302] on select "Auto Custom..." at bounding box center [93, 305] width 50 height 12
select select "cust"
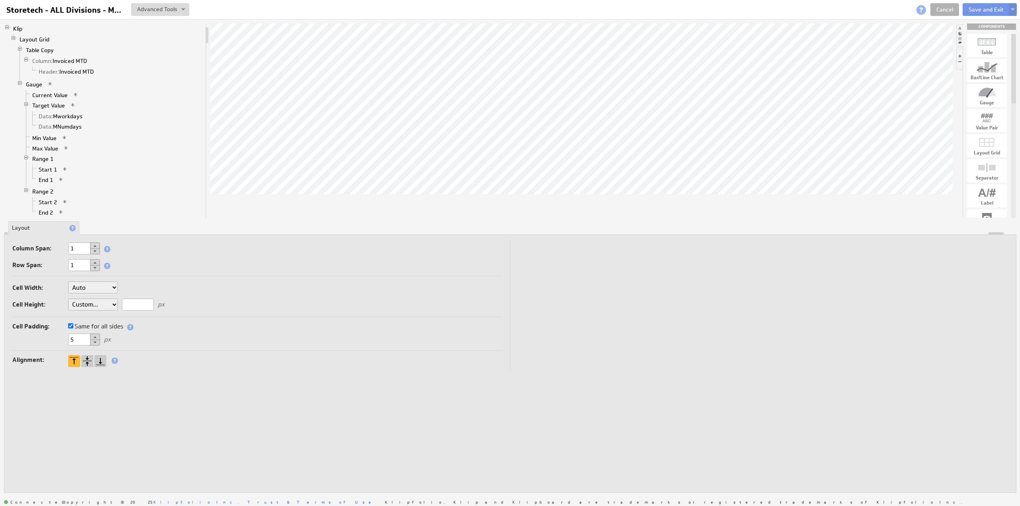
click at [144, 303] on input "text" at bounding box center [138, 305] width 32 height 12
drag, startPoint x: 144, startPoint y: 303, endPoint x: 87, endPoint y: 302, distance: 56.6
click at [87, 302] on div "Cell Width: Auto Custom... px or % of Klip width Cell Height: Auto Custom... 30…" at bounding box center [257, 297] width 490 height 39
type input "25"
click at [974, 8] on button "Save and Exit" at bounding box center [986, 9] width 47 height 13
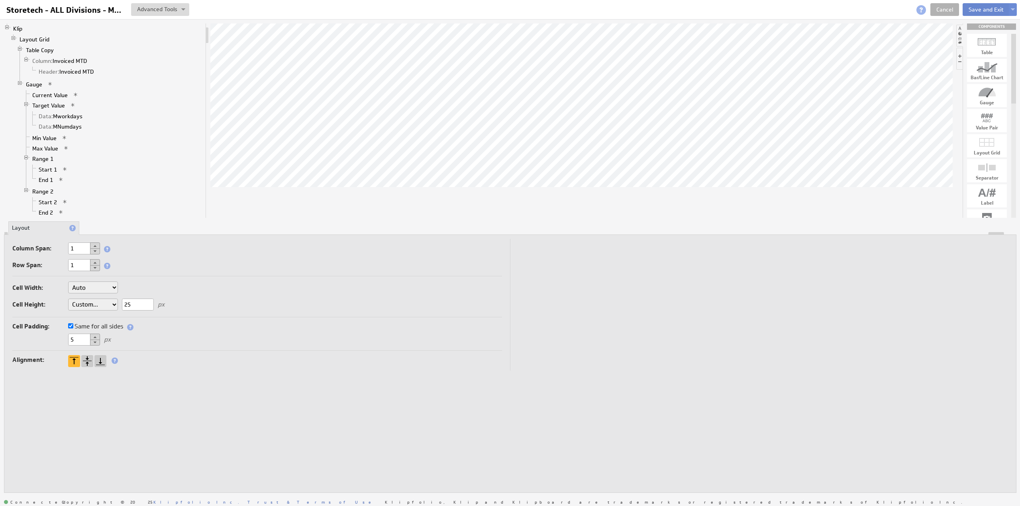
click at [974, 8] on button "Save and Exit" at bounding box center [986, 9] width 47 height 13
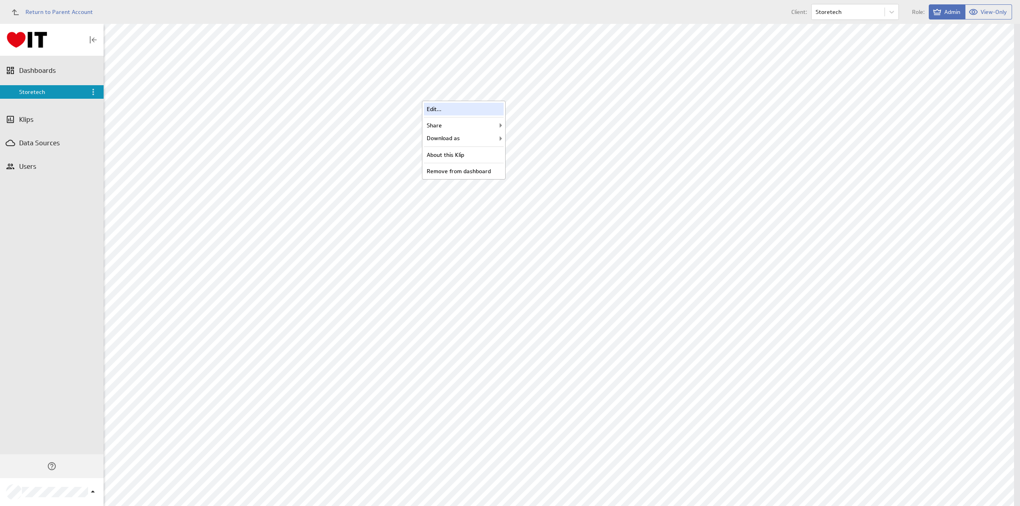
click at [469, 108] on div "Edit..." at bounding box center [464, 109] width 80 height 13
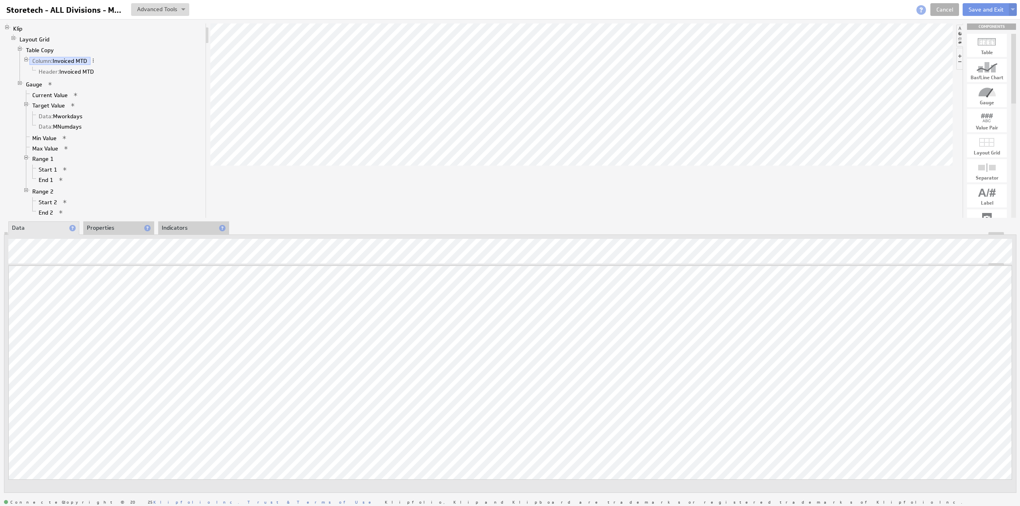
click at [103, 225] on li "Properties" at bounding box center [118, 229] width 71 height 14
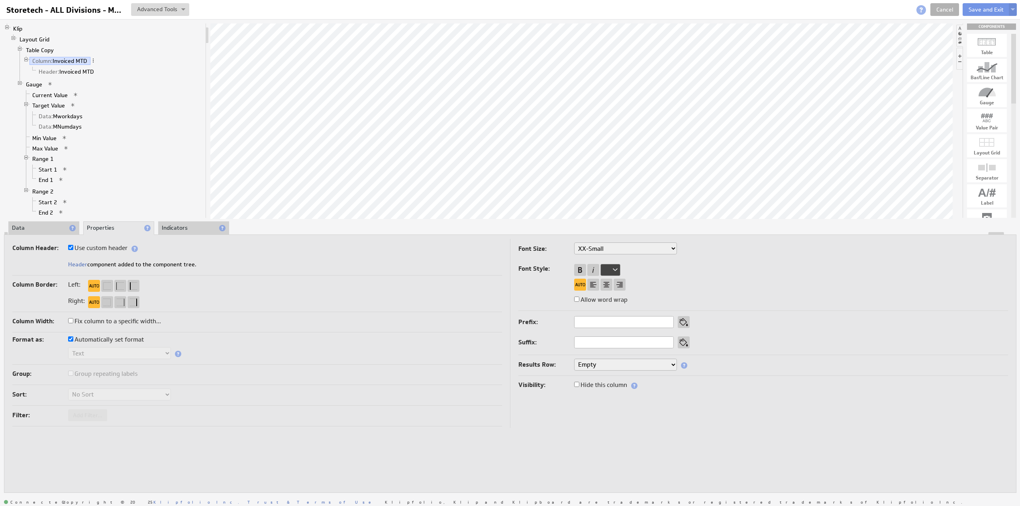
click at [107, 247] on label "Use custom header" at bounding box center [97, 248] width 59 height 11
click at [73, 247] on input "Use custom header" at bounding box center [70, 247] width 5 height 5
checkbox input "false"
drag, startPoint x: 119, startPoint y: 263, endPoint x: 18, endPoint y: 260, distance: 100.4
click at [18, 260] on div "Invoiced MTD" at bounding box center [257, 265] width 490 height 13
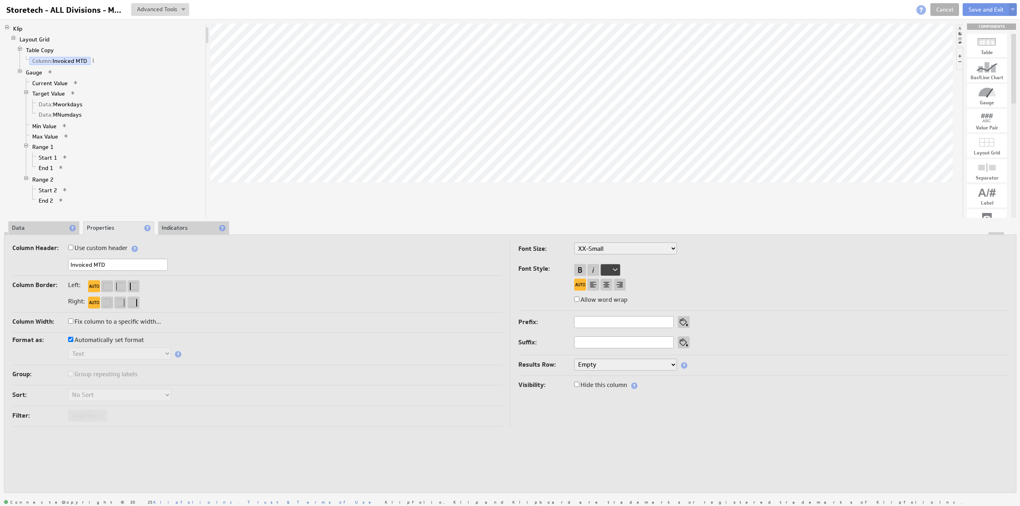
paste input "(SELECT(6d74f66f29ab2021dba32fe546d8b7bf@B:B;, 6d74f66f29ab2021dba32fe546d8b7bf…"
type input "Sales Orders MTD"
click at [103, 247] on label "Use custom header" at bounding box center [97, 248] width 59 height 11
click at [73, 247] on input "Use custom header" at bounding box center [70, 247] width 5 height 5
checkbox input "true"
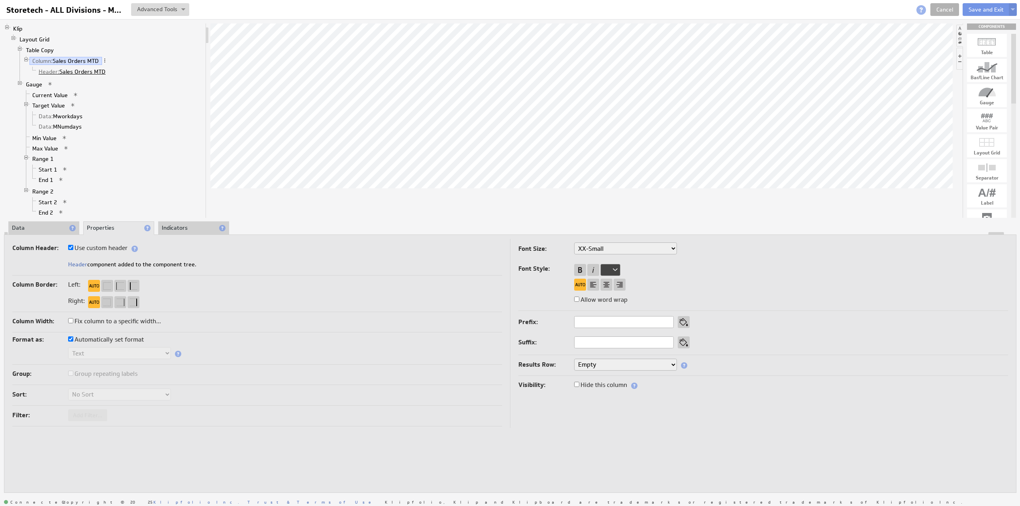
click at [74, 69] on link "Header: Sales Orders MTD" at bounding box center [72, 72] width 73 height 8
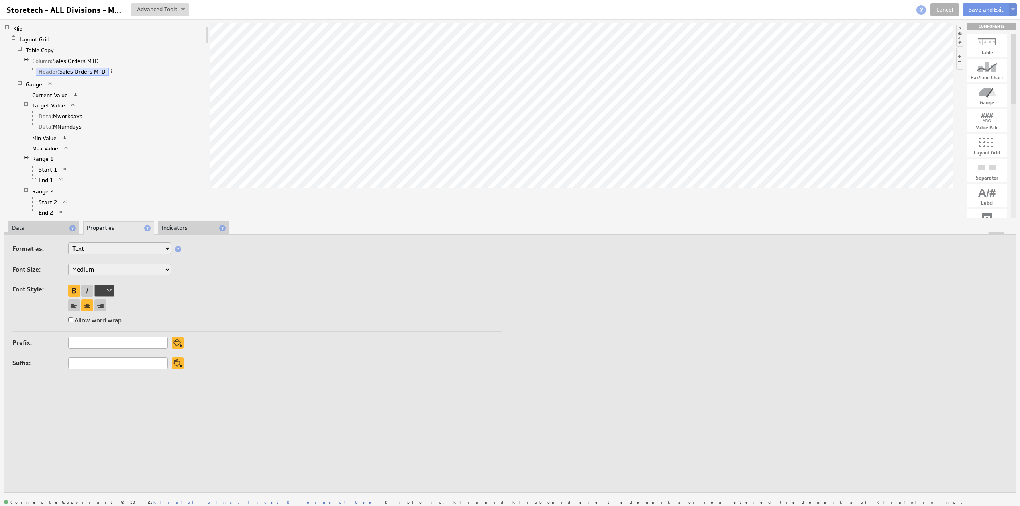
click at [28, 228] on li "Data" at bounding box center [43, 229] width 71 height 14
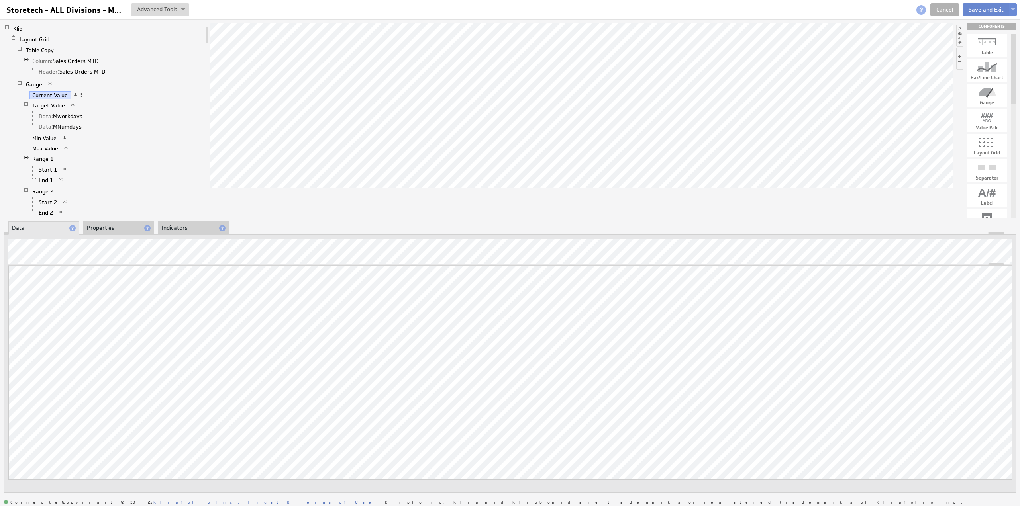
click at [979, 10] on button "Save and Exit" at bounding box center [986, 9] width 47 height 13
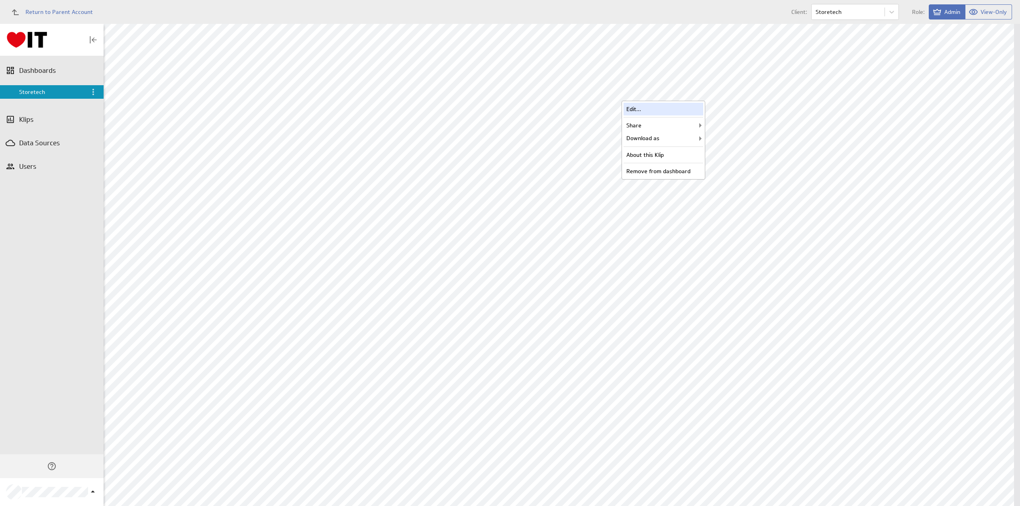
click at [667, 106] on div "Edit..." at bounding box center [664, 109] width 80 height 13
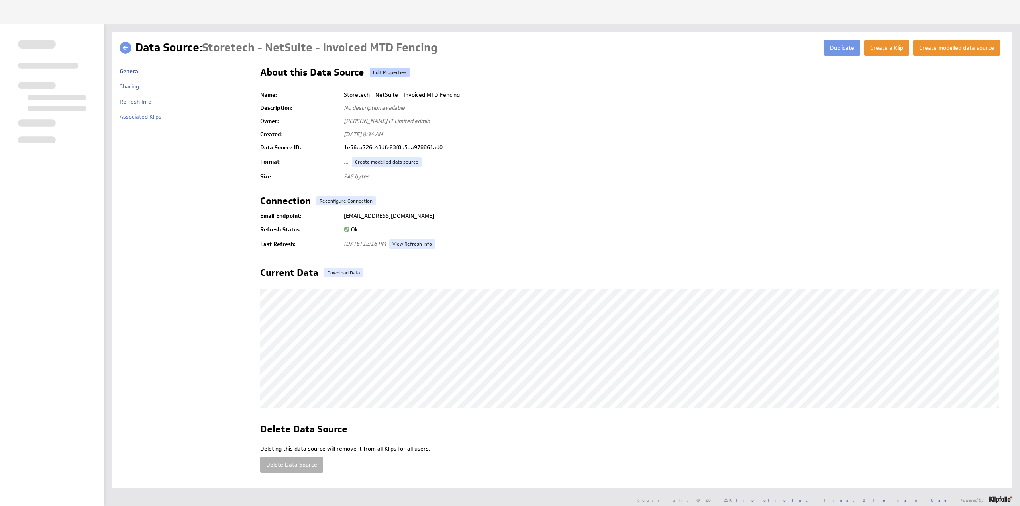
click at [386, 73] on link "Edit Properties" at bounding box center [390, 73] width 40 height 10
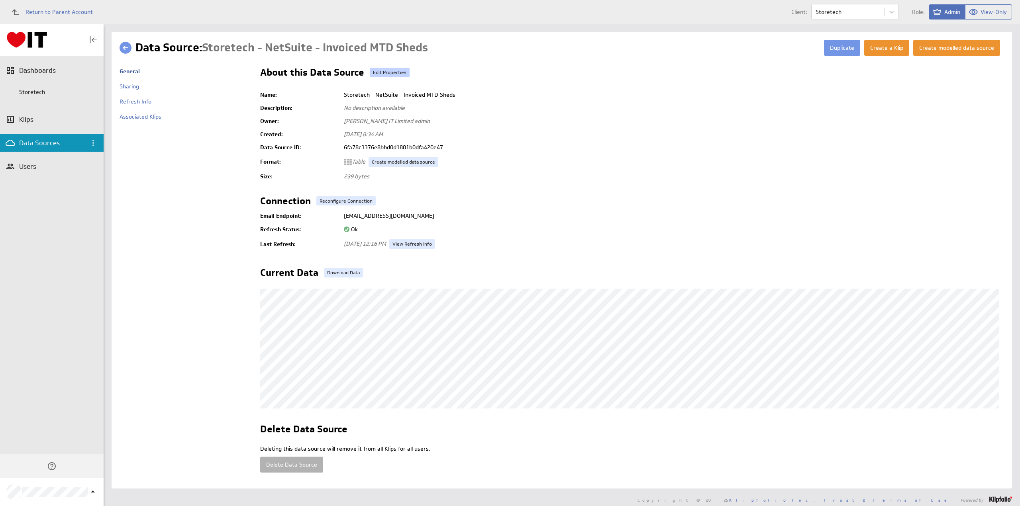
click at [395, 74] on link "Edit Properties" at bounding box center [390, 73] width 40 height 10
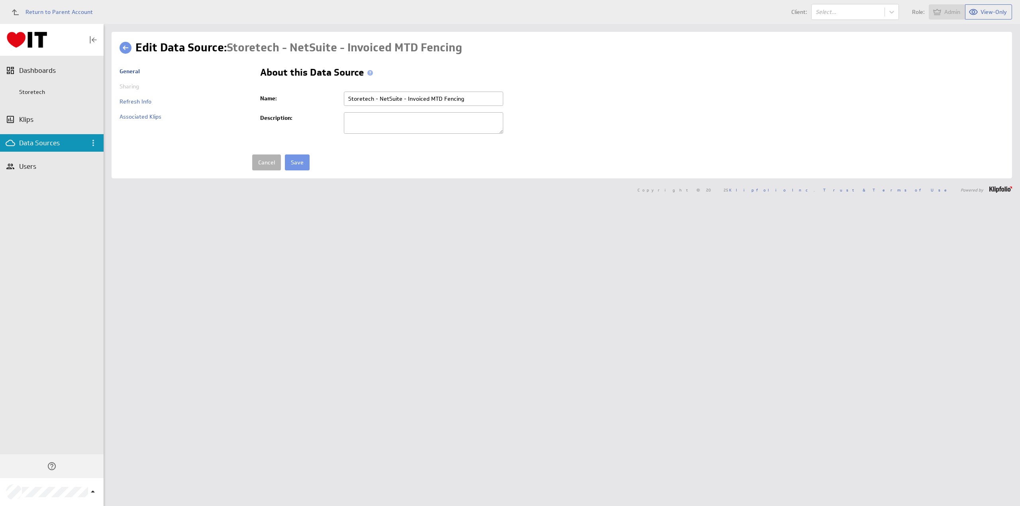
click at [417, 98] on input "Storetech - NetSuite - Invoiced MTD Fencing" at bounding box center [423, 99] width 159 height 14
paste input "Sales Orders MTD"
type input "Storetech - NetSuite - Sales Orders MTD Fencing"
click at [285, 155] on input "Save" at bounding box center [297, 163] width 25 height 16
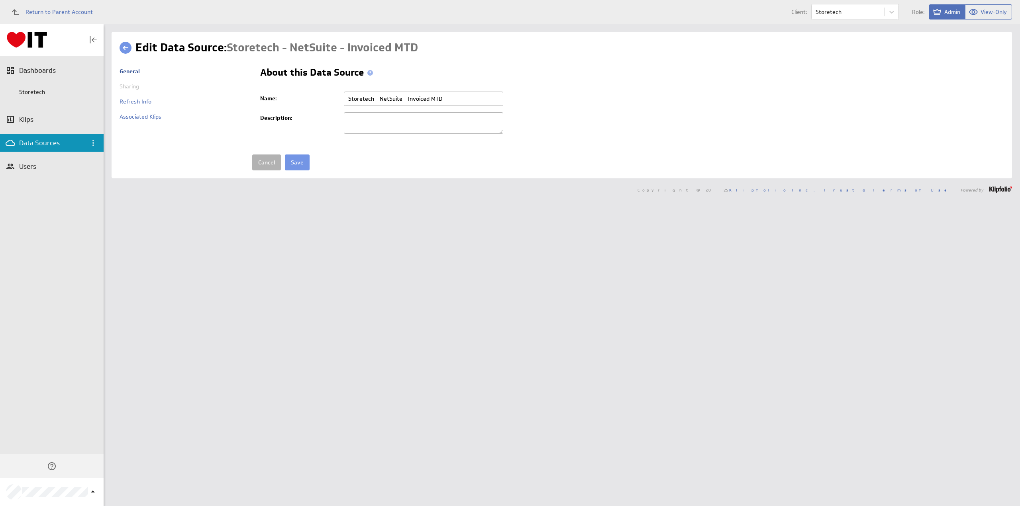
click at [418, 99] on input "Storetech - NetSuite - Invoiced MTD" at bounding box center [423, 99] width 159 height 14
paste input "Sales Orders"
type input "Storetech - NetSuite - Sales Orders MTD"
click at [295, 163] on input "Save" at bounding box center [297, 163] width 25 height 16
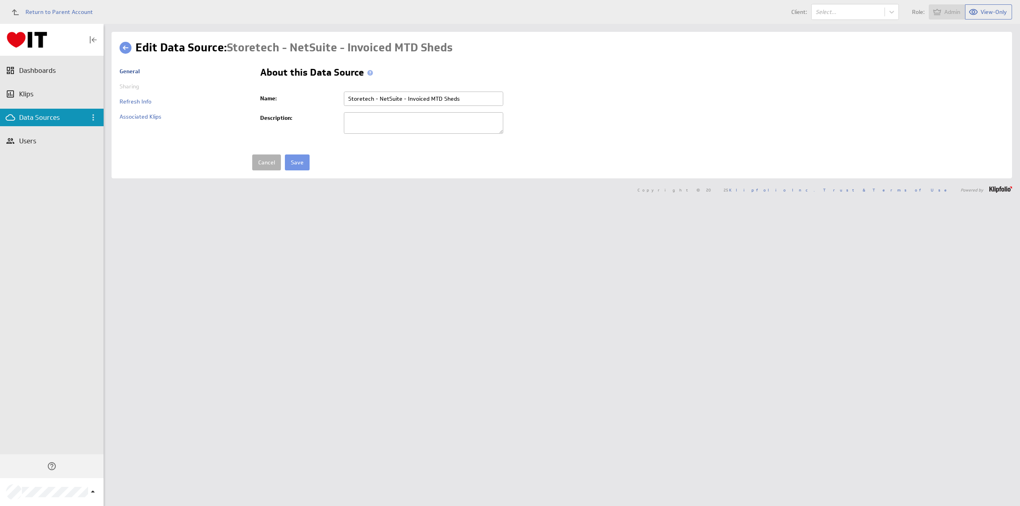
click at [411, 97] on input "Storetech - NetSuite - Invoiced MTD Sheds" at bounding box center [423, 99] width 159 height 14
paste input "Sales Orders"
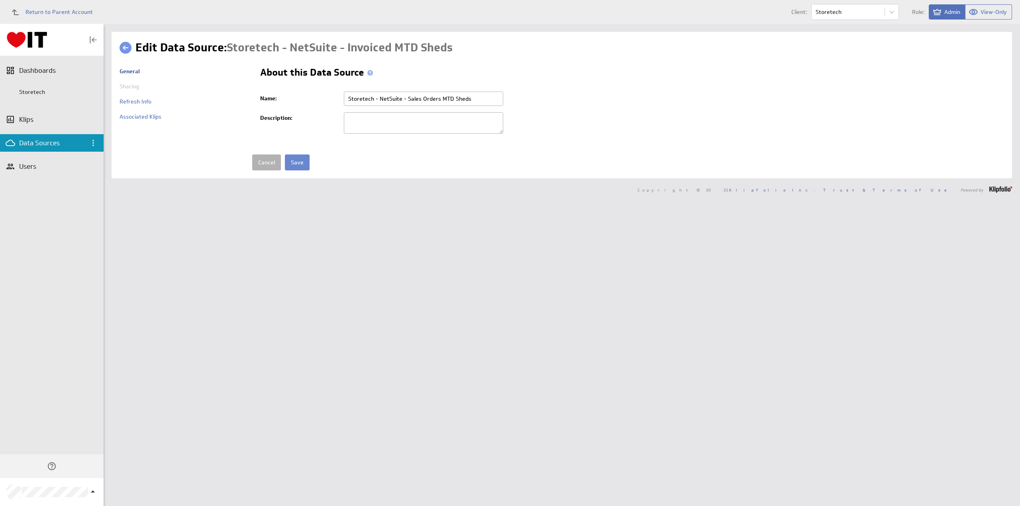
type input "Storetech - NetSuite - Sales Orders MTD Sheds"
click at [294, 157] on input "Save" at bounding box center [297, 163] width 25 height 16
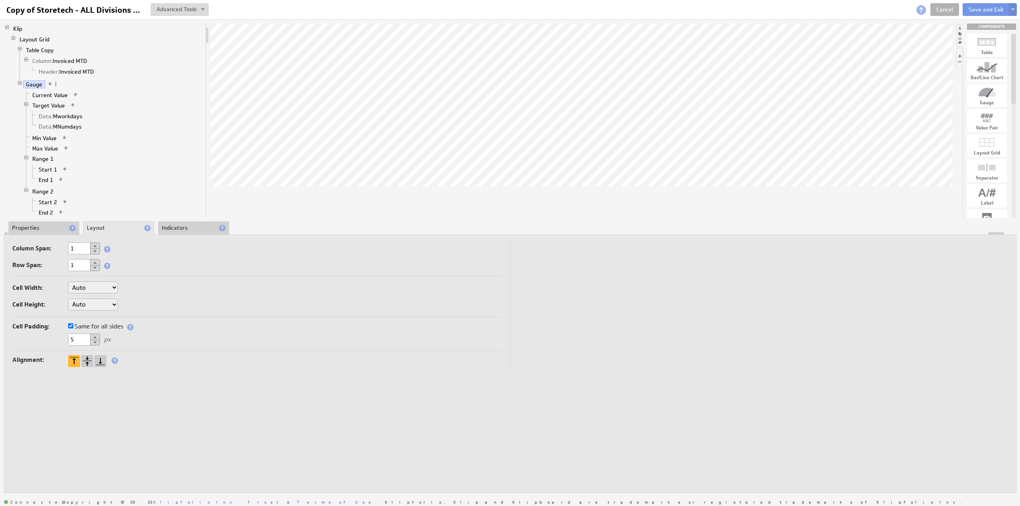
click at [33, 226] on li "Properties" at bounding box center [43, 229] width 71 height 14
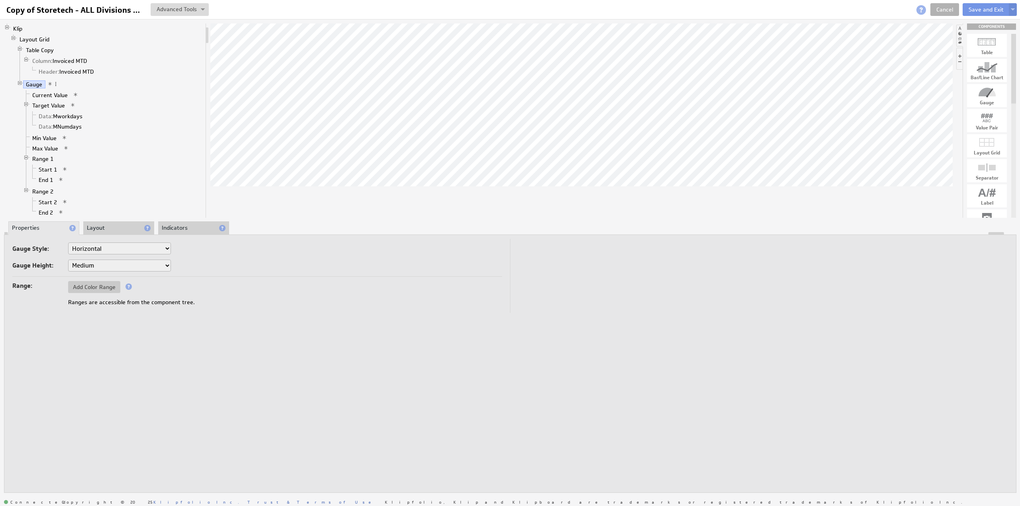
click at [112, 228] on li "Layout" at bounding box center [118, 229] width 71 height 14
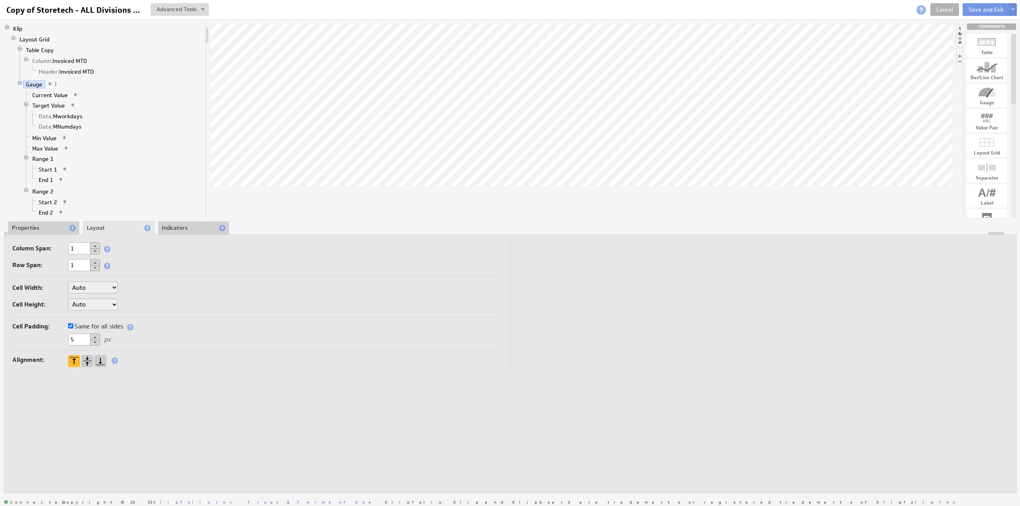
click at [85, 304] on select "Auto Custom..." at bounding box center [93, 305] width 50 height 12
select select "cust"
click at [139, 300] on input "text" at bounding box center [138, 305] width 32 height 12
type input "300"
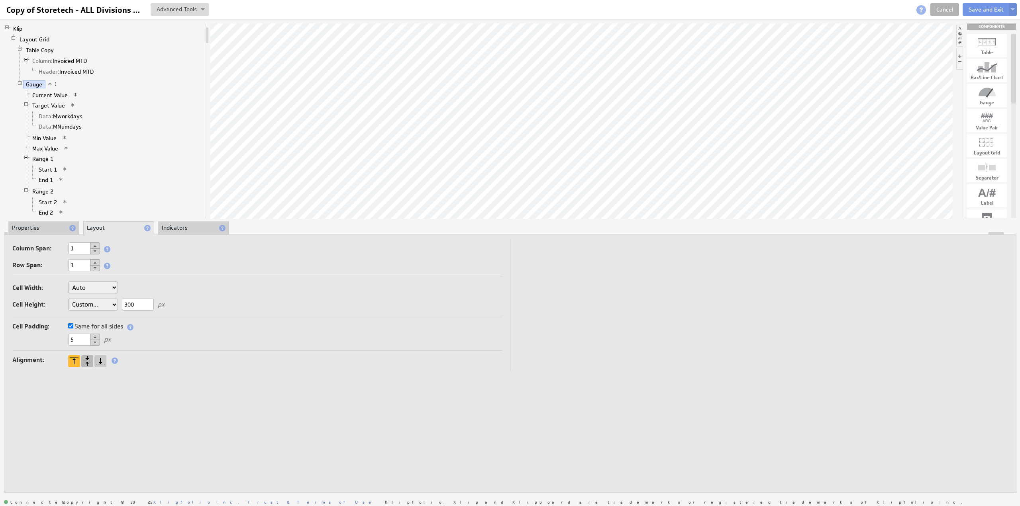
click at [87, 359] on div at bounding box center [87, 361] width 12 height 12
select select "cust"
drag, startPoint x: 109, startPoint y: 302, endPoint x: 105, endPoint y: 302, distance: 4.4
click at [105, 302] on div "Cell Width: Auto Custom... px or % of Klip width Cell Height: Auto Custom... 30…" at bounding box center [257, 297] width 490 height 39
type input "255"
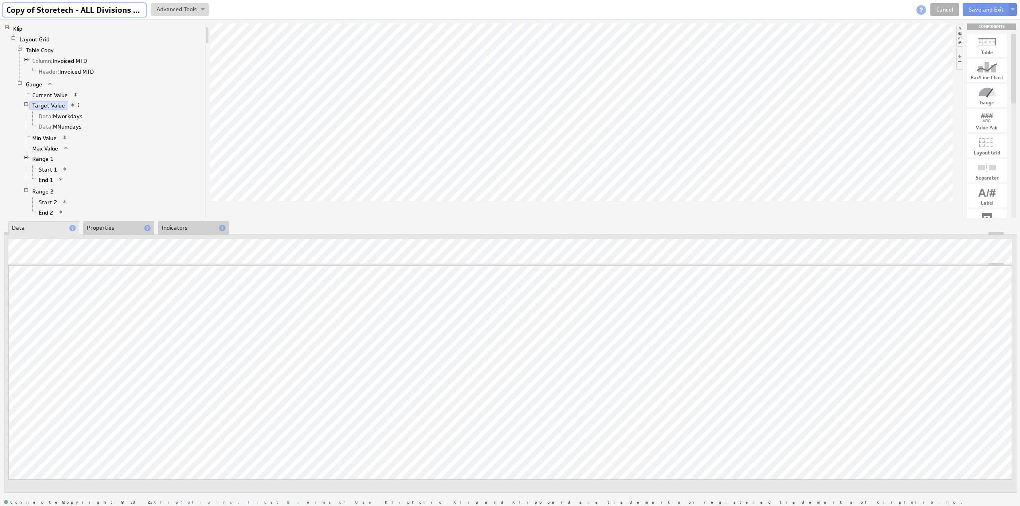
click at [79, 8] on input "Copy of Storetech - ALL Divisions - MTD" at bounding box center [74, 10] width 143 height 14
click at [74, 7] on input "Copy of Storetech - ALL Divisions - MTD" at bounding box center [74, 10] width 143 height 14
click at [66, 7] on input "Storetech - MTD Sales Orders" at bounding box center [62, 10] width 118 height 14
type input "Storetech - Monthly Sales Orders"
click at [65, 61] on link "Column: Invoiced MTD" at bounding box center [59, 61] width 61 height 8
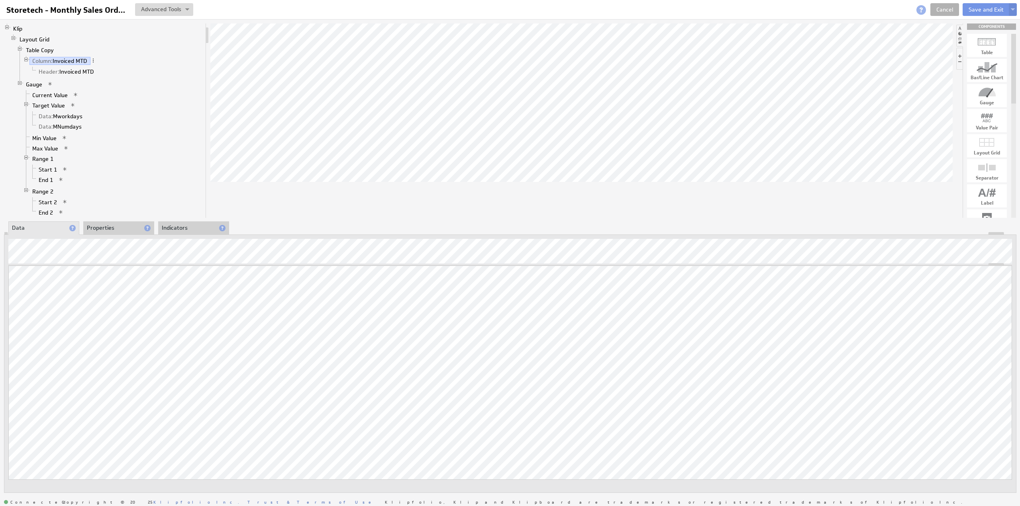
click at [112, 224] on li "Properties" at bounding box center [118, 229] width 71 height 14
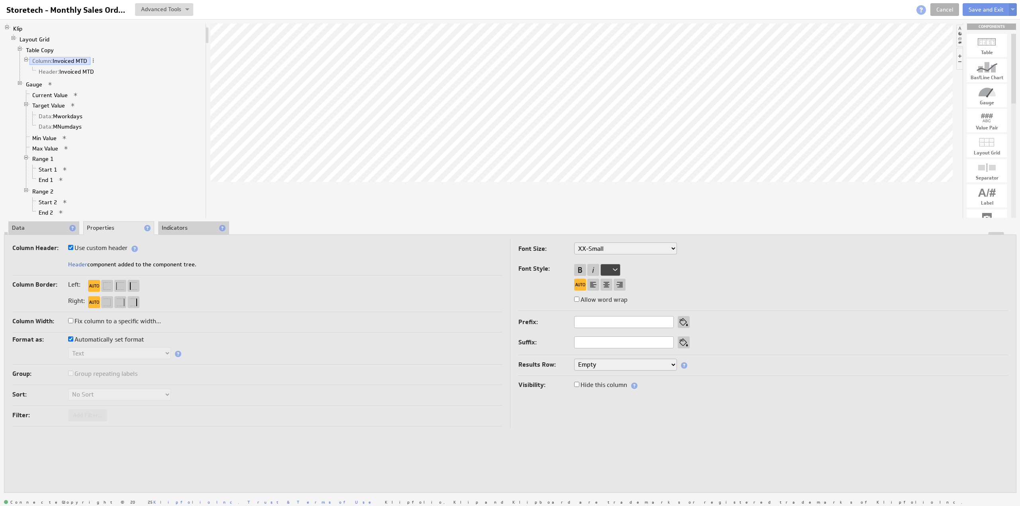
click at [116, 249] on label "Use custom header" at bounding box center [97, 248] width 59 height 11
click at [73, 249] on input "Use custom header" at bounding box center [70, 247] width 5 height 5
checkbox input "false"
click at [113, 261] on input "Invoiced MTD" at bounding box center [118, 265] width 100 height 12
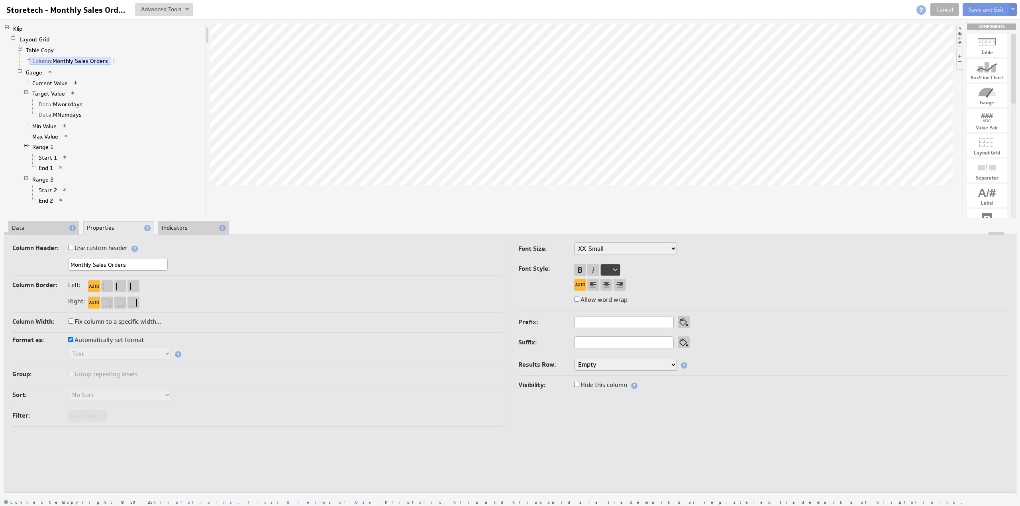
type input "Monthly Sales Orders"
click at [82, 246] on label "Use custom header" at bounding box center [97, 248] width 59 height 11
click at [73, 246] on input "Use custom header" at bounding box center [70, 247] width 5 height 5
checkbox input "true"
click at [82, 69] on link "Header: Monthly Sales Orders" at bounding box center [77, 72] width 82 height 8
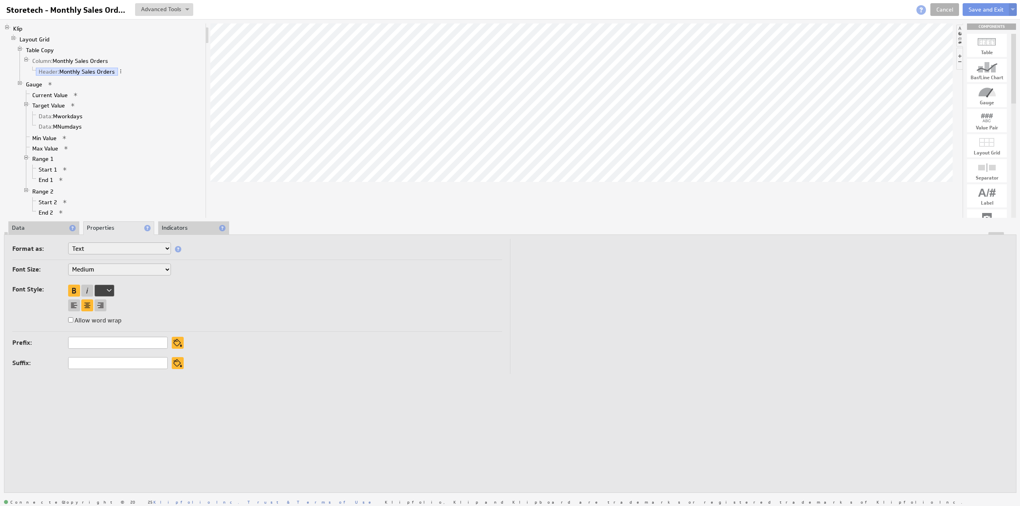
click at [37, 224] on li "Data" at bounding box center [43, 229] width 71 height 14
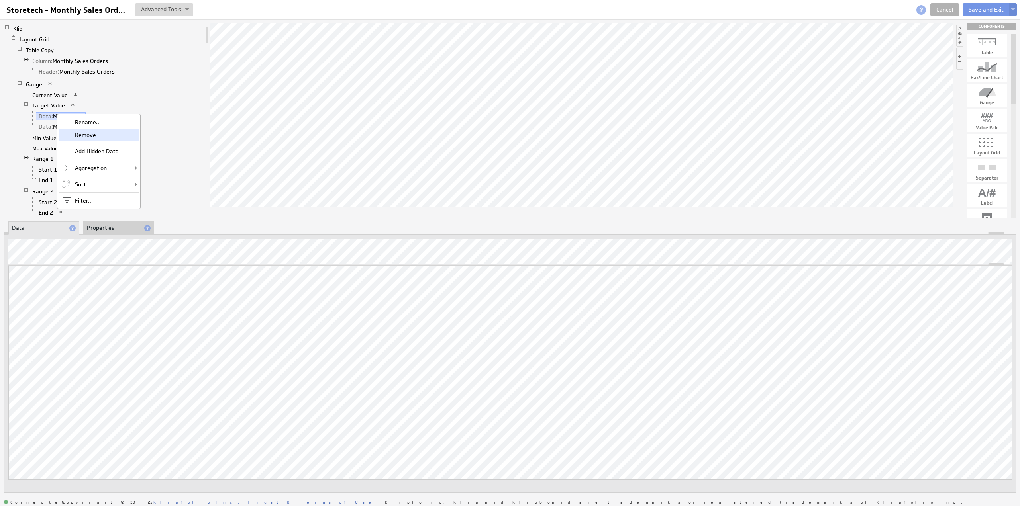
click at [88, 133] on div "Remove" at bounding box center [99, 135] width 80 height 13
click at [90, 134] on div "Remove" at bounding box center [105, 135] width 80 height 13
click at [975, 10] on button "Save and Exit" at bounding box center [986, 9] width 47 height 13
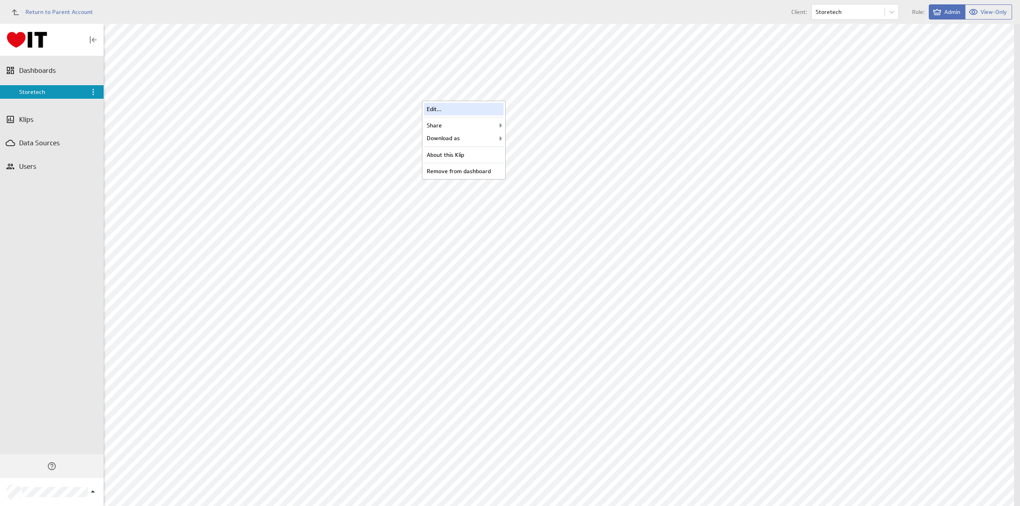
click at [475, 106] on div "Edit..." at bounding box center [464, 109] width 80 height 13
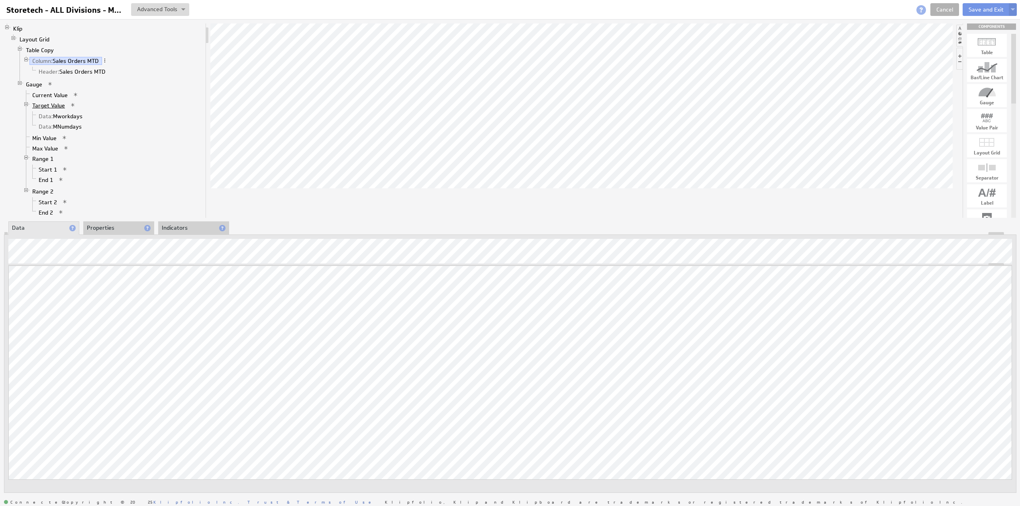
click at [62, 102] on link "Target Value" at bounding box center [48, 106] width 39 height 8
click at [948, 10] on link "Cancel" at bounding box center [944, 9] width 29 height 13
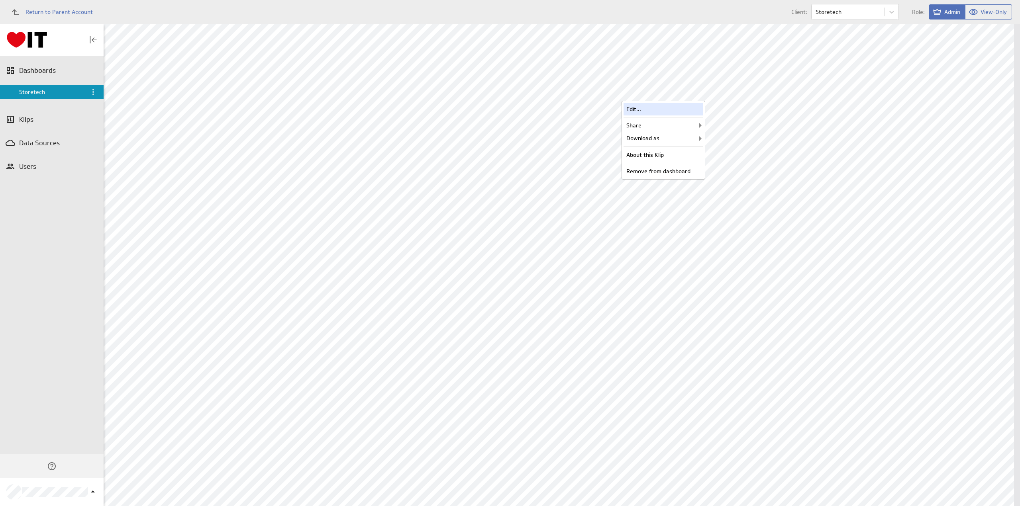
click at [670, 106] on div "Edit..." at bounding box center [664, 109] width 80 height 13
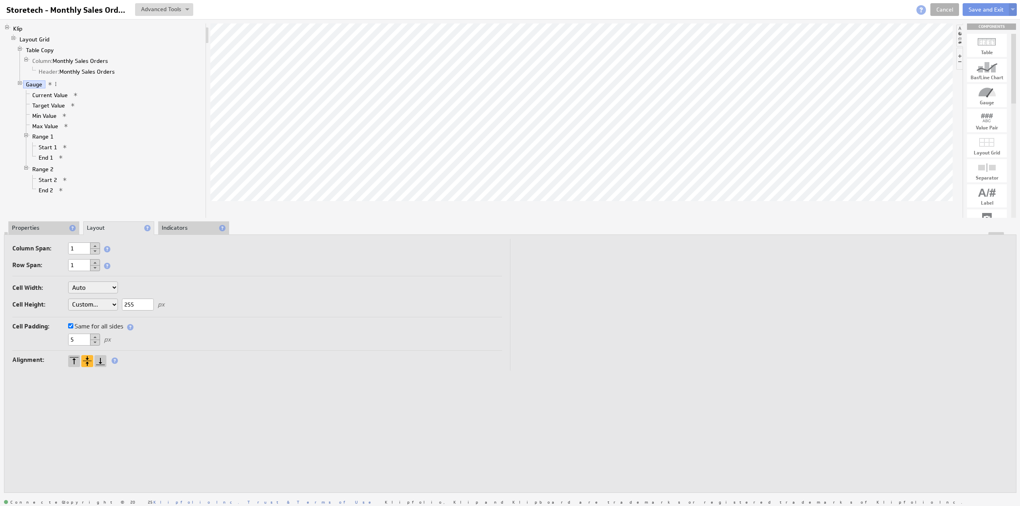
click at [139, 301] on input "255" at bounding box center [138, 305] width 32 height 12
type input "250"
click at [979, 12] on button "Save and Exit" at bounding box center [986, 9] width 47 height 13
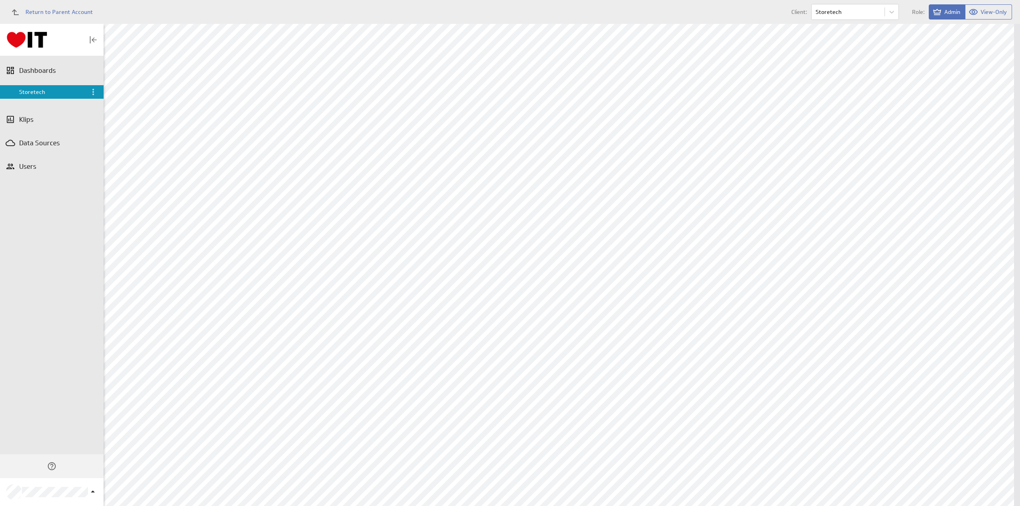
scroll to position [121, 0]
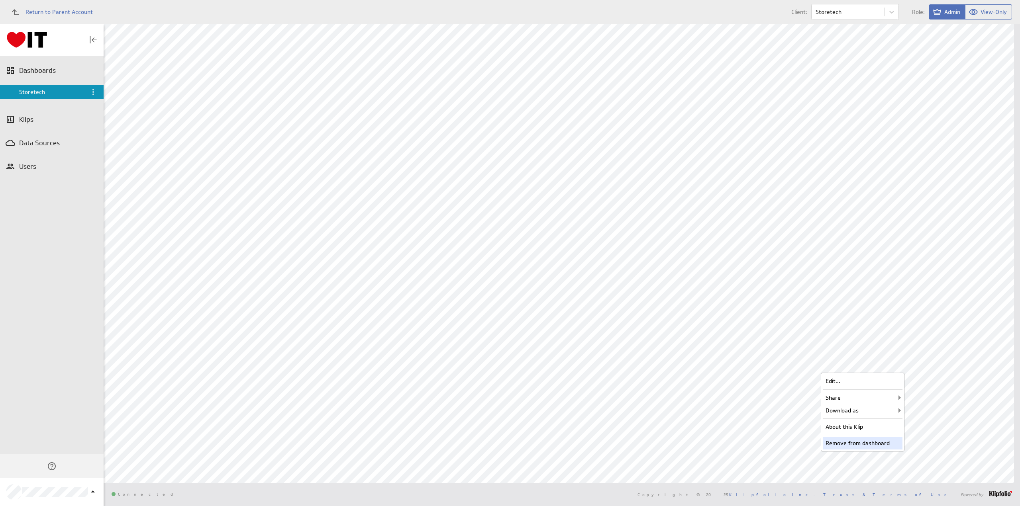
click at [837, 444] on div "Remove from dashboard" at bounding box center [863, 443] width 80 height 13
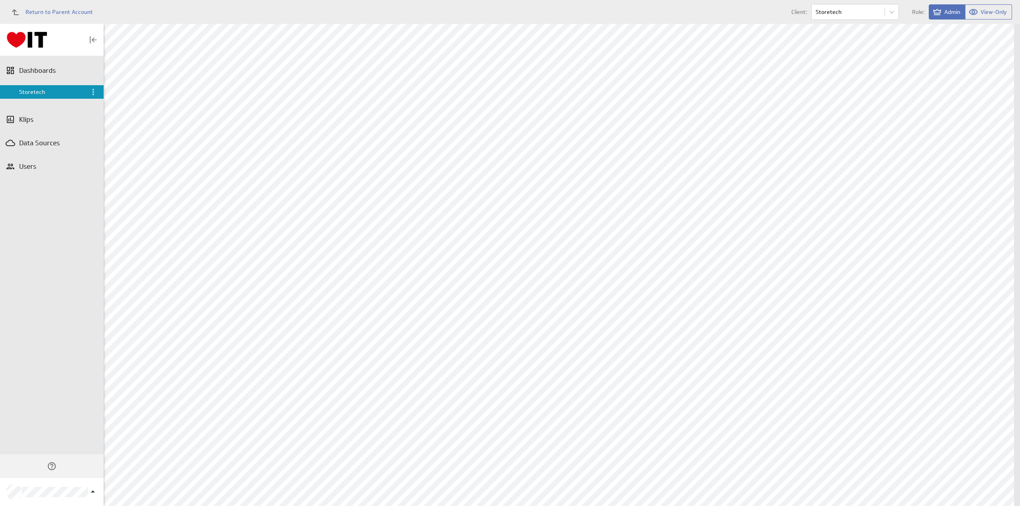
scroll to position [0, 0]
click at [648, 108] on div "Edit..." at bounding box center [664, 109] width 80 height 13
click at [259, 274] on div "Edit..." at bounding box center [264, 275] width 80 height 13
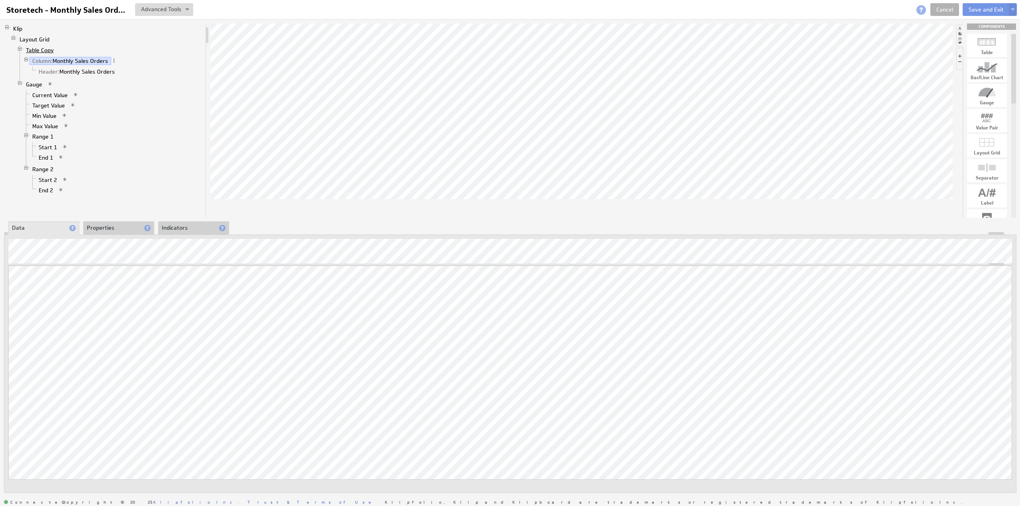
click at [34, 50] on link "Table Copy" at bounding box center [40, 50] width 34 height 8
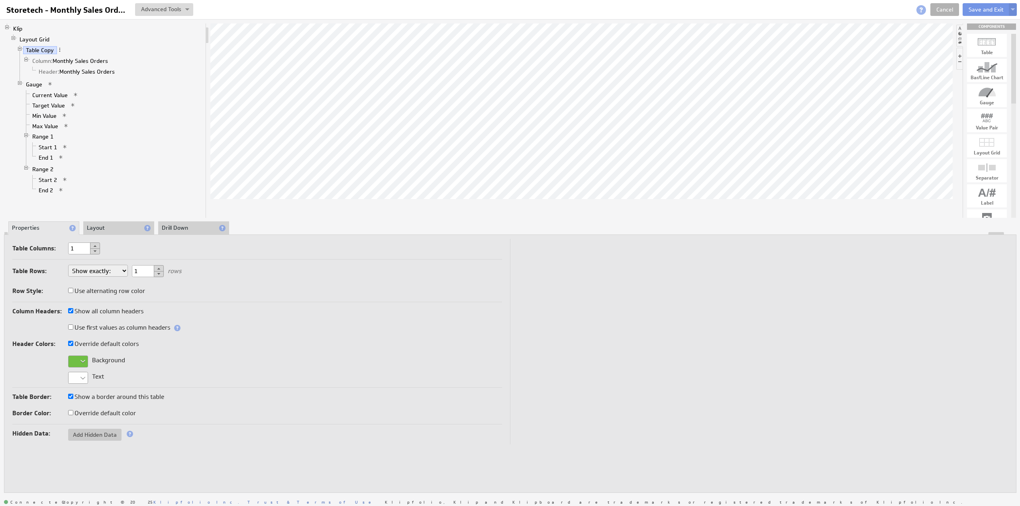
click at [80, 359] on div at bounding box center [78, 362] width 20 height 12
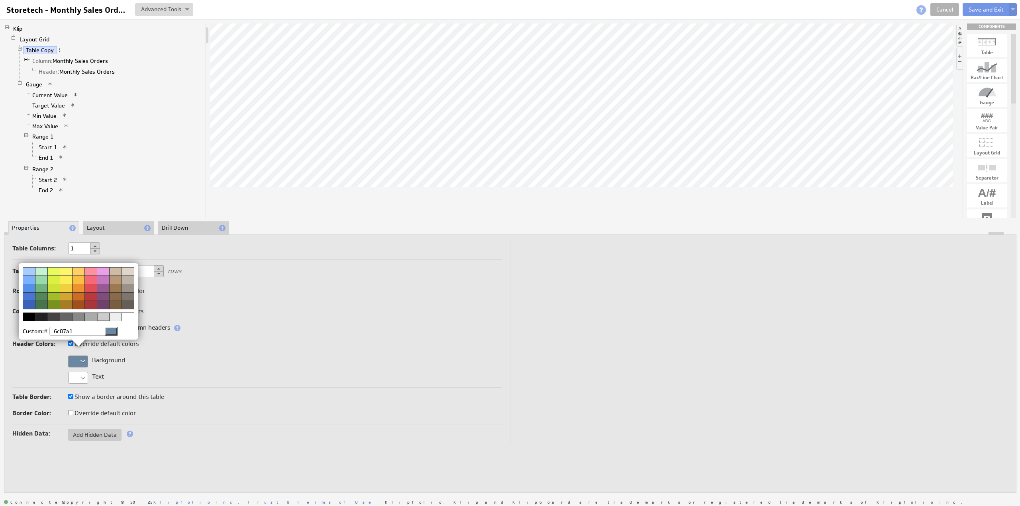
type input "6c87a1"
click at [672, 151] on img at bounding box center [510, 253] width 1020 height 506
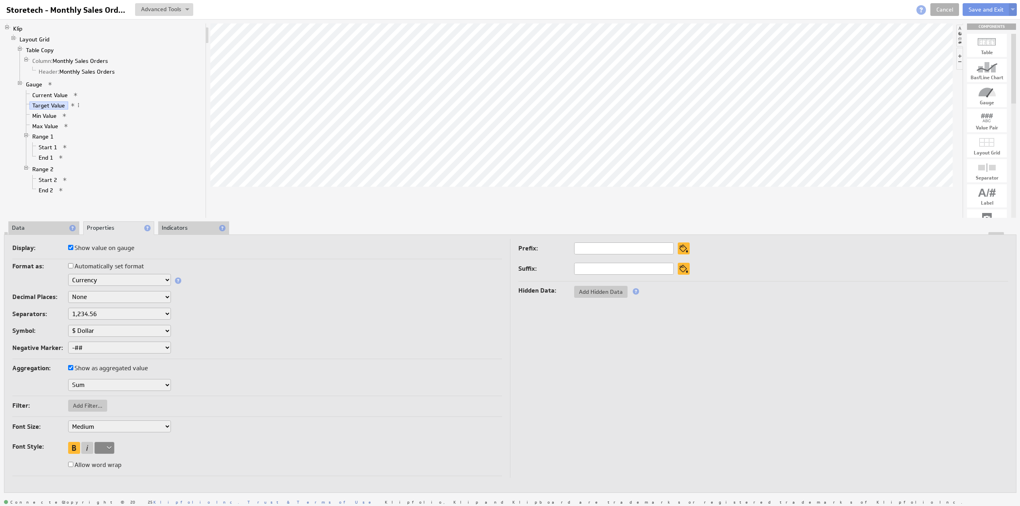
click at [35, 227] on li "Data" at bounding box center [43, 229] width 71 height 14
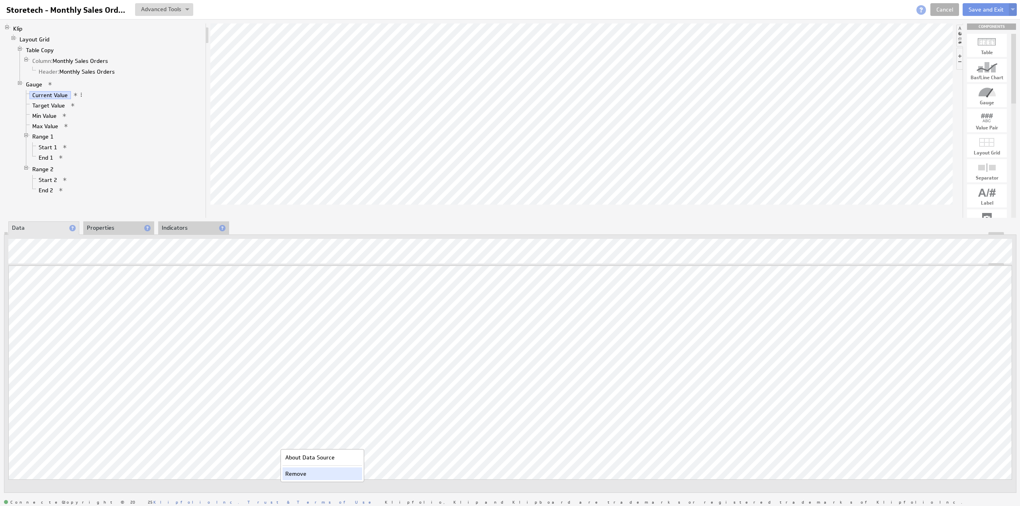
click at [288, 476] on div "Remove" at bounding box center [322, 474] width 80 height 13
click at [190, 476] on div "Remove" at bounding box center [223, 474] width 80 height 13
click at [101, 477] on div "Remove" at bounding box center [128, 474] width 80 height 13
drag, startPoint x: 65, startPoint y: 4, endPoint x: 71, endPoint y: 8, distance: 7.2
click at [65, 5] on input "Storetech - Monthly Sales Orders" at bounding box center [66, 10] width 127 height 14
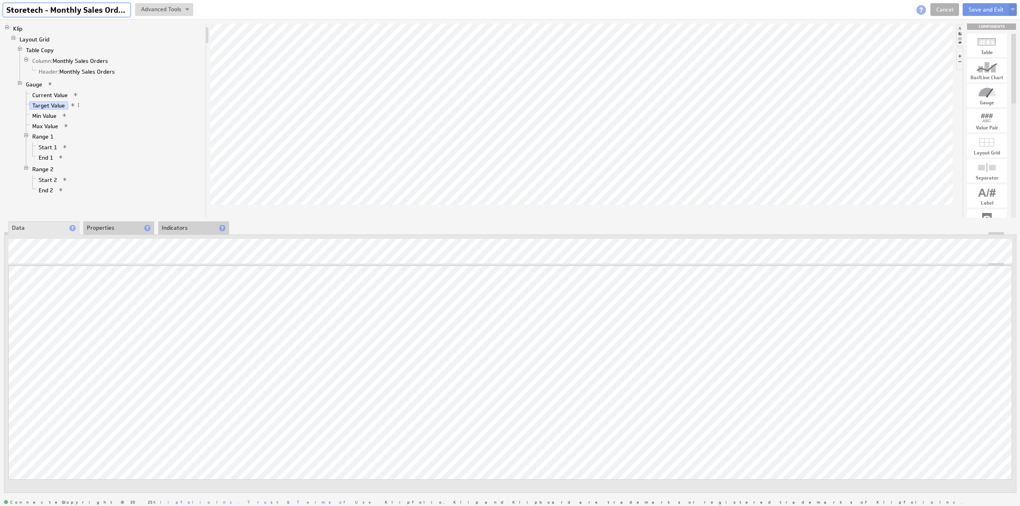
click at [73, 8] on input "Storetech - Monthly Sales Orders" at bounding box center [66, 10] width 127 height 14
type input "Storetech - Fencing - Monthly Sales Orders"
click at [1015, 9] on button at bounding box center [1013, 9] width 8 height 13
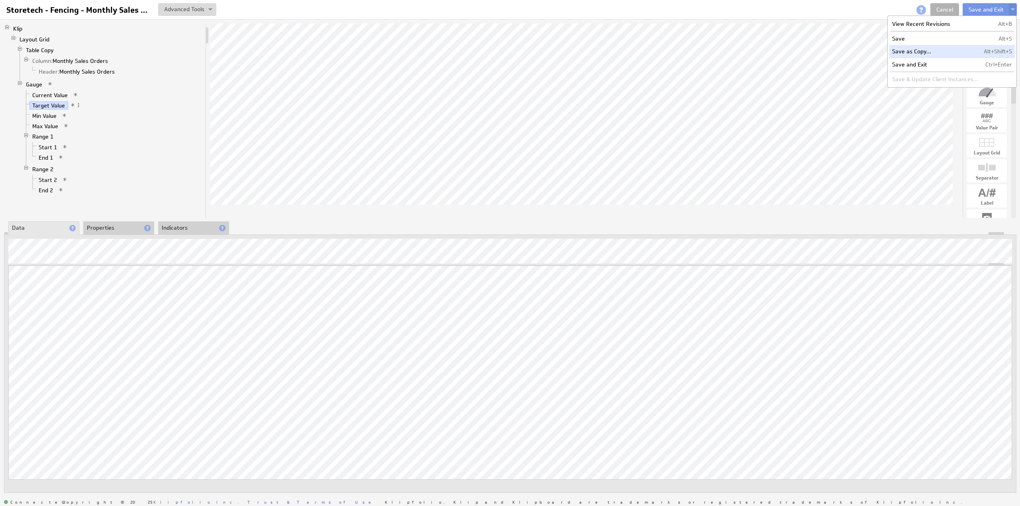
click at [911, 52] on td "Save as Copy..." at bounding box center [935, 51] width 92 height 13
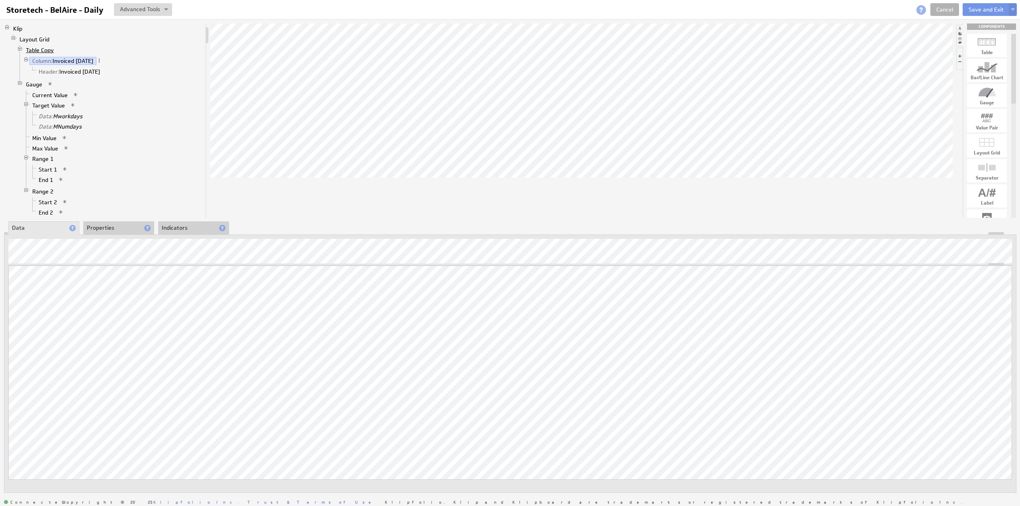
click at [39, 49] on link "Table Copy" at bounding box center [40, 50] width 34 height 8
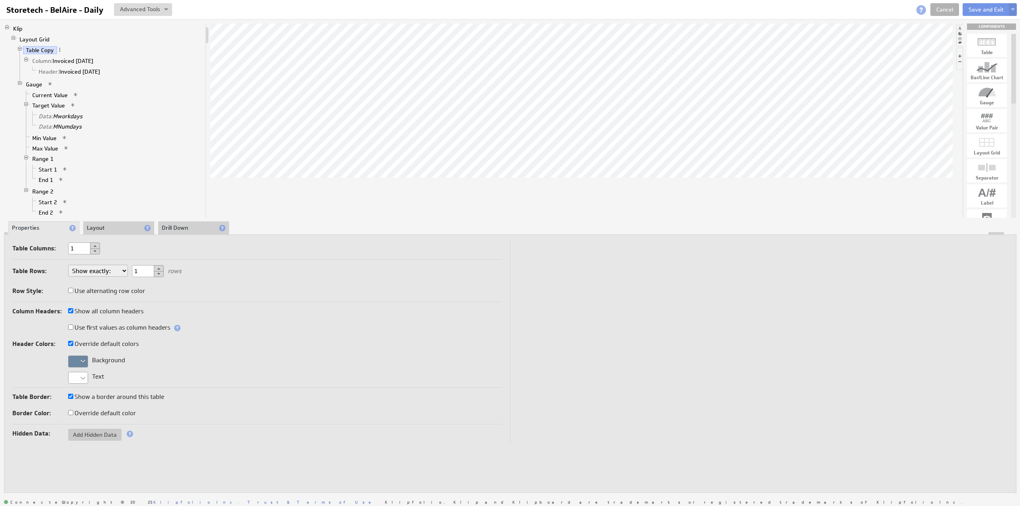
click at [79, 359] on div at bounding box center [78, 362] width 20 height 12
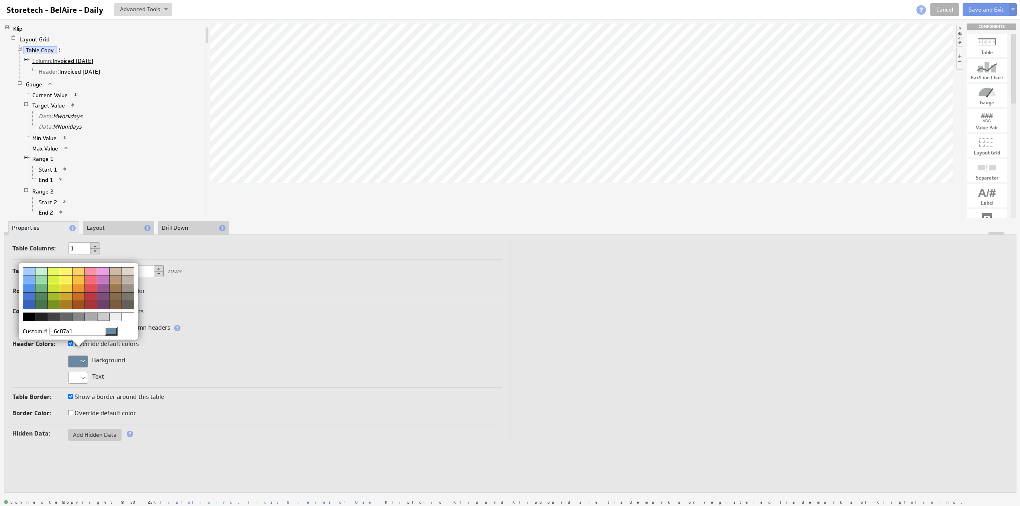
click at [70, 58] on img at bounding box center [510, 253] width 1020 height 506
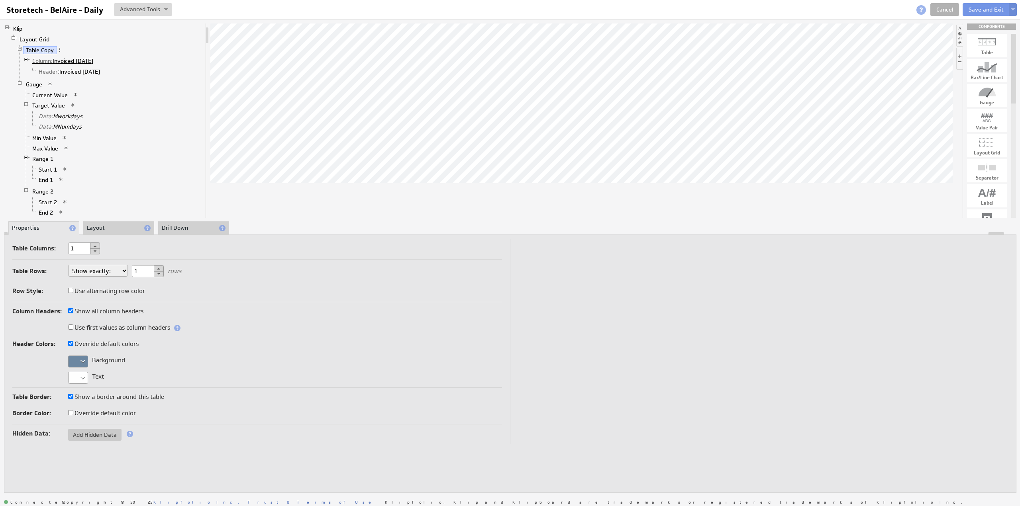
click at [72, 59] on link "Column: Invoiced Today" at bounding box center [62, 61] width 67 height 8
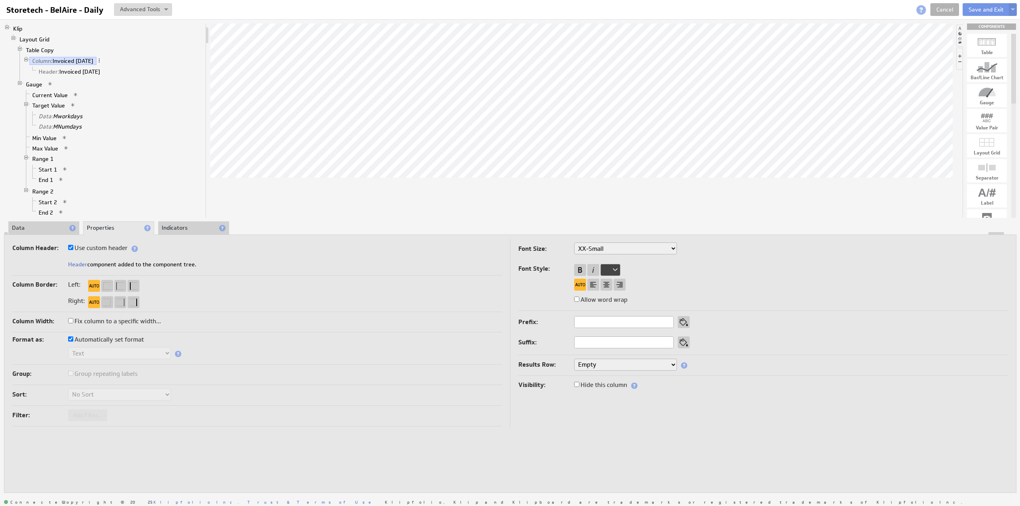
click at [87, 245] on label "Use custom header" at bounding box center [97, 248] width 59 height 11
click at [73, 245] on input "Use custom header" at bounding box center [70, 247] width 5 height 5
checkbox input "false"
click at [115, 261] on input "Invoiced Today" at bounding box center [118, 265] width 100 height 12
paste input "Sales Orders"
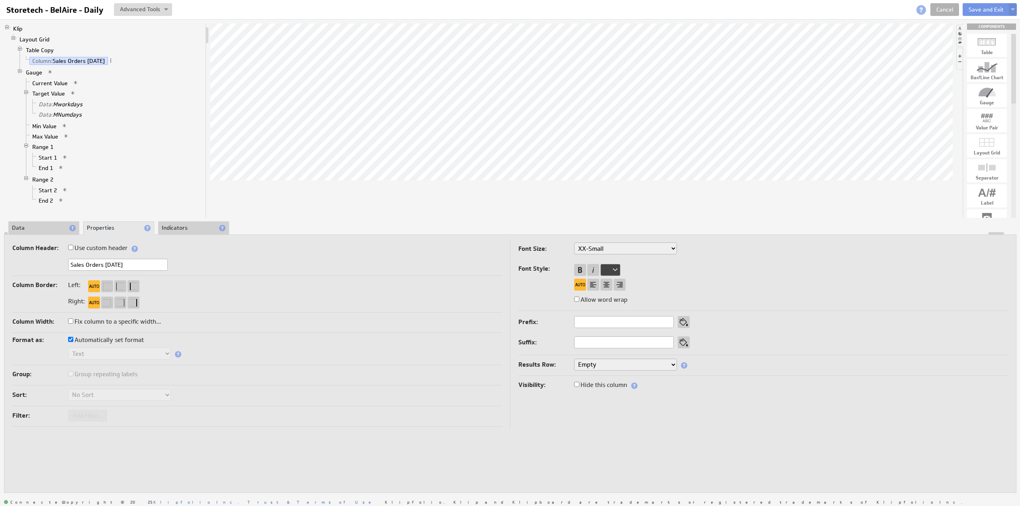
type input "Sales Orders Today"
click at [114, 248] on label "Use custom header" at bounding box center [97, 248] width 59 height 11
click at [73, 248] on input "Use custom header" at bounding box center [70, 247] width 5 height 5
checkbox input "true"
click at [96, 73] on link "Header: Sales Orders [DATE]" at bounding box center [75, 72] width 79 height 8
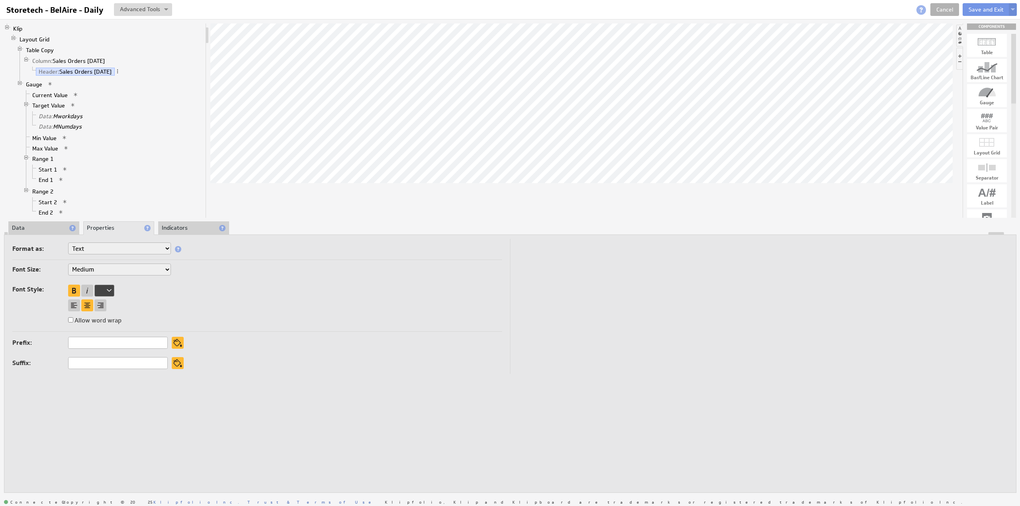
click at [41, 228] on li "Data" at bounding box center [43, 229] width 71 height 14
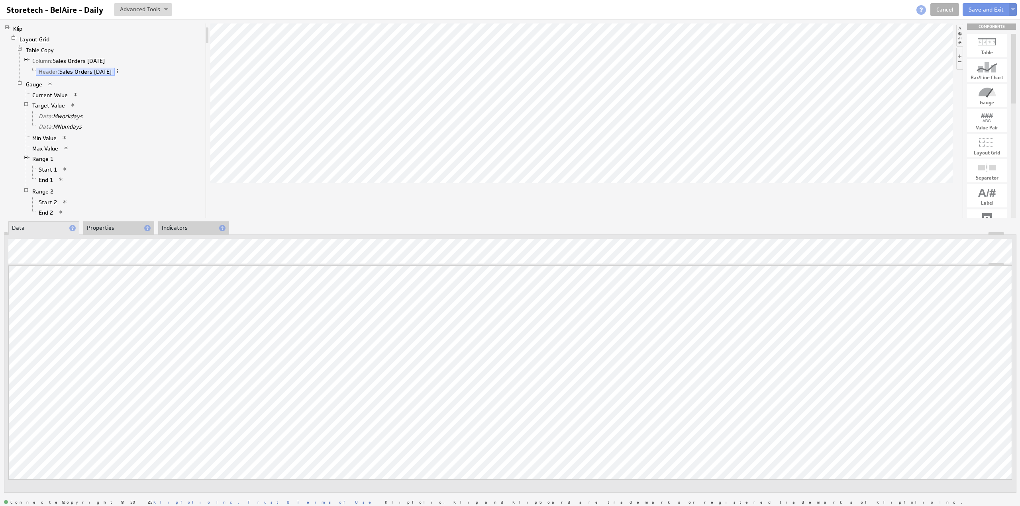
click at [39, 41] on link "Layout Grid" at bounding box center [35, 39] width 36 height 8
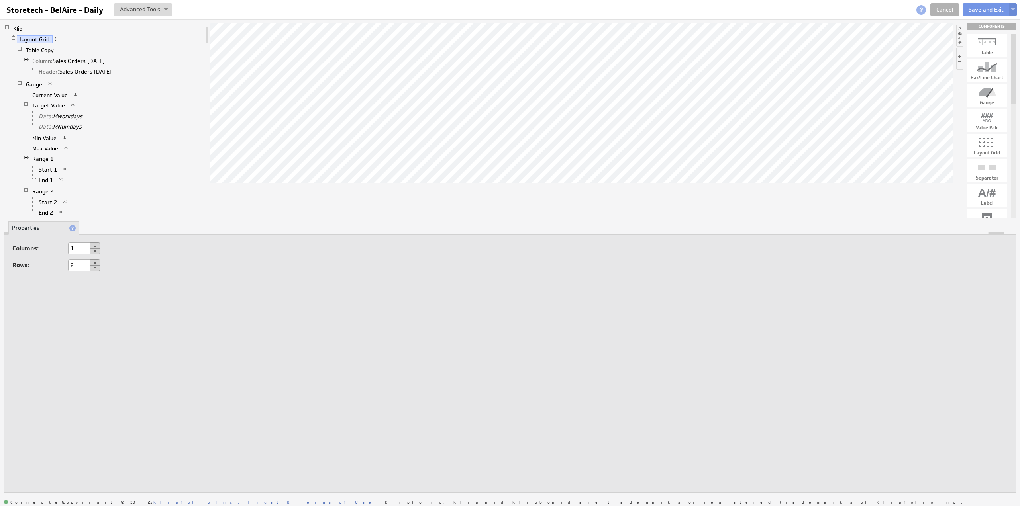
click at [95, 263] on button at bounding box center [95, 262] width 10 height 6
type input "3"
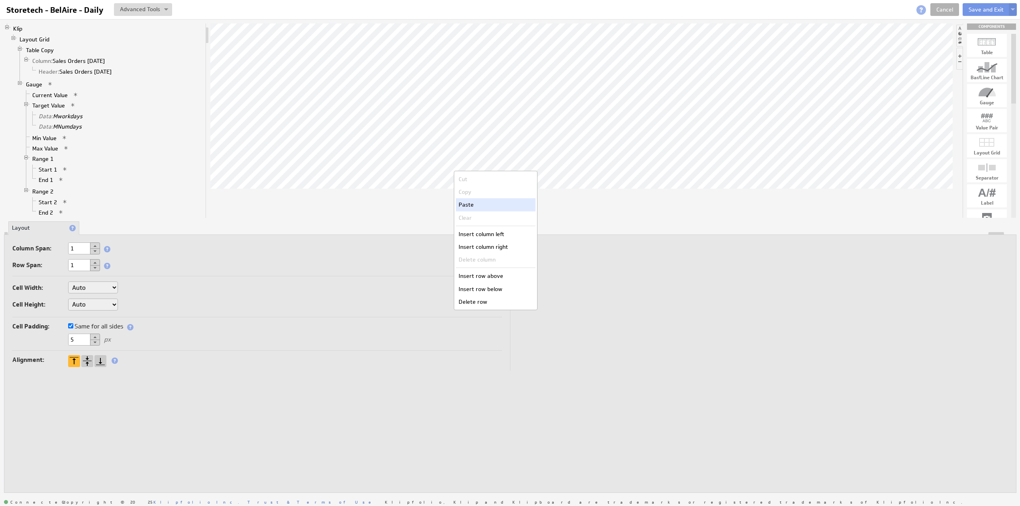
click at [479, 206] on div "Paste" at bounding box center [496, 204] width 80 height 13
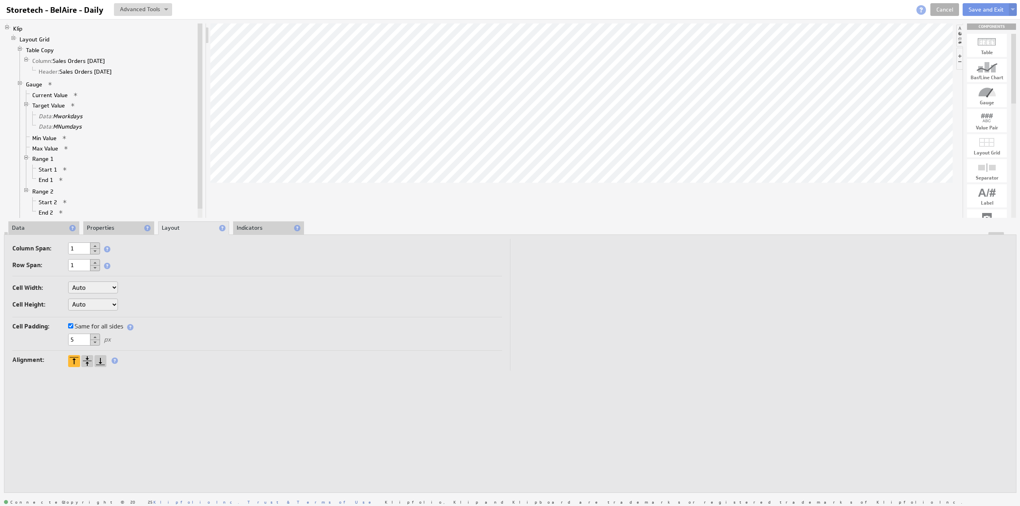
drag, startPoint x: 81, startPoint y: 336, endPoint x: 57, endPoint y: 333, distance: 24.0
click at [57, 334] on div "5 px" at bounding box center [257, 340] width 490 height 13
type input "0"
click at [19, 227] on li "Data" at bounding box center [43, 229] width 71 height 14
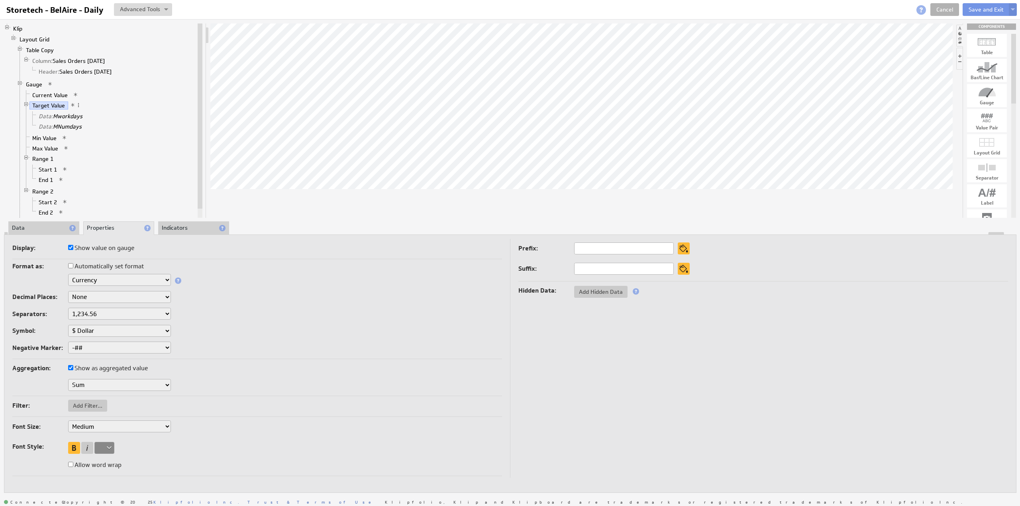
click at [42, 228] on li "Data" at bounding box center [43, 229] width 71 height 14
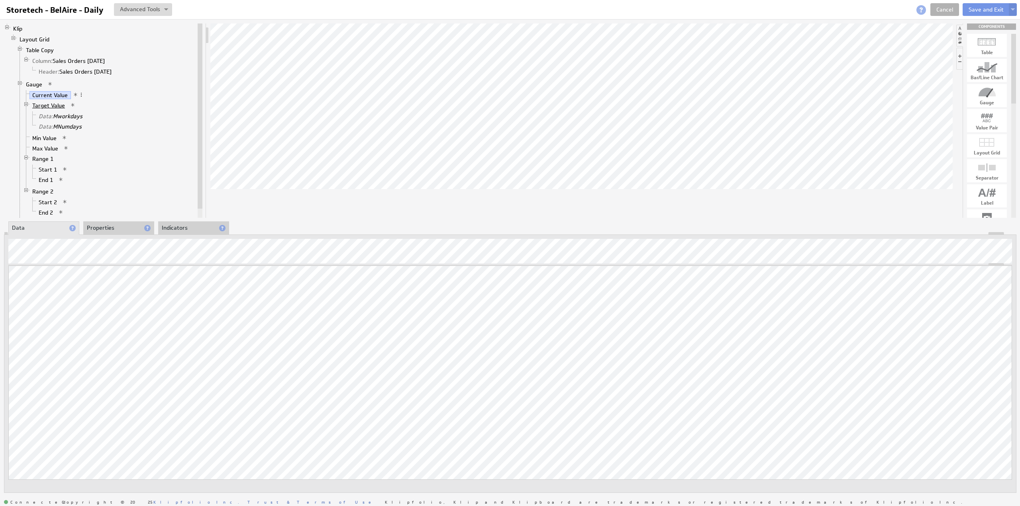
click at [55, 104] on link "Target Value" at bounding box center [48, 106] width 39 height 8
click at [57, 114] on link "Data: Mworkdays" at bounding box center [61, 116] width 50 height 8
click at [53, 94] on link "Current Value" at bounding box center [49, 95] width 41 height 8
click at [52, 103] on link "Target Value" at bounding box center [48, 106] width 39 height 8
click at [72, 11] on input "Storetech - BelAire - Daily" at bounding box center [56, 10] width 106 height 14
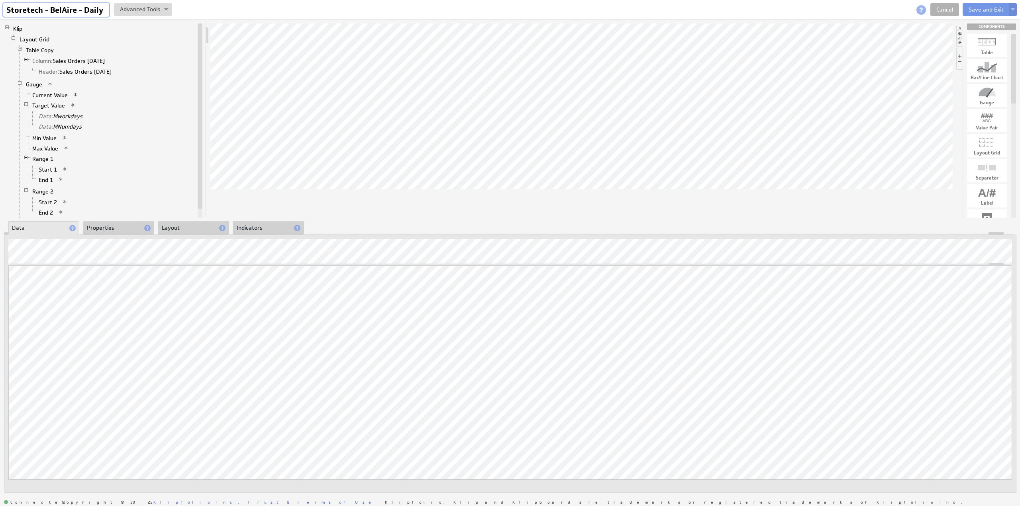
click at [72, 11] on input "Storetech - BelAire - Daily" at bounding box center [56, 10] width 106 height 14
drag, startPoint x: 77, startPoint y: 10, endPoint x: 77, endPoint y: 15, distance: 4.8
click at [77, 10] on input "Storetech - BelAire - Daily" at bounding box center [56, 10] width 106 height 14
type input "Storetech - Fencing - Sales Orders Today"
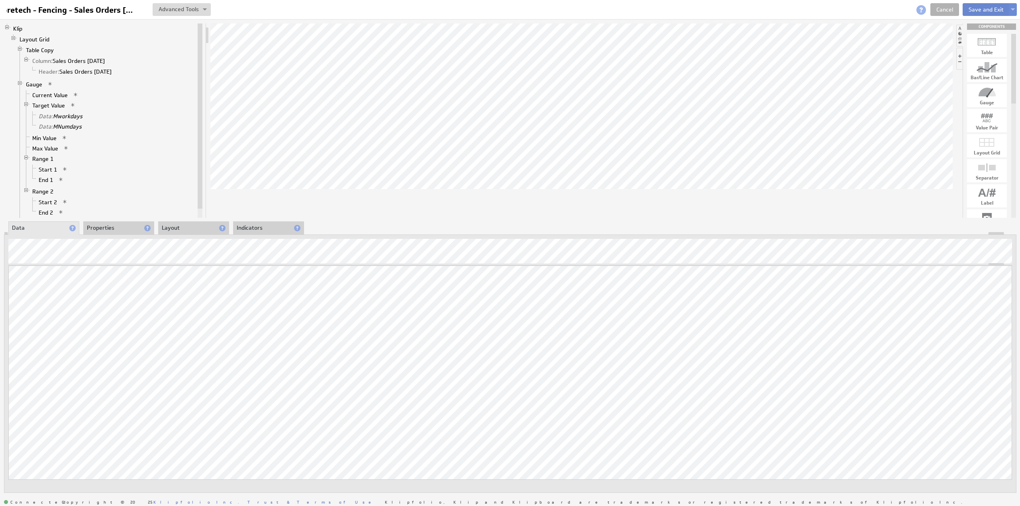
click at [982, 8] on button "Save and Exit" at bounding box center [986, 9] width 47 height 13
click at [981, 8] on button "Save and Exit" at bounding box center [986, 9] width 47 height 13
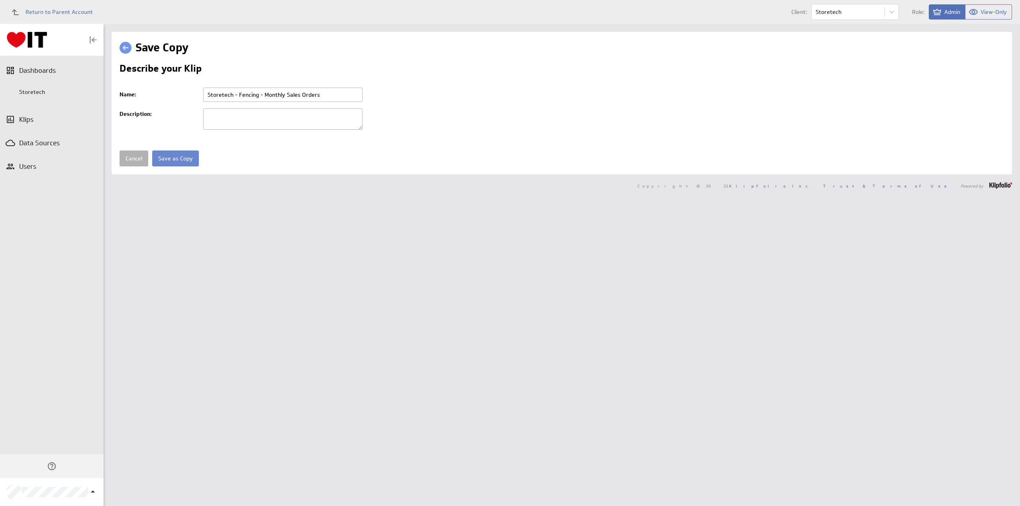
click at [173, 158] on input "Save as Copy" at bounding box center [175, 159] width 47 height 16
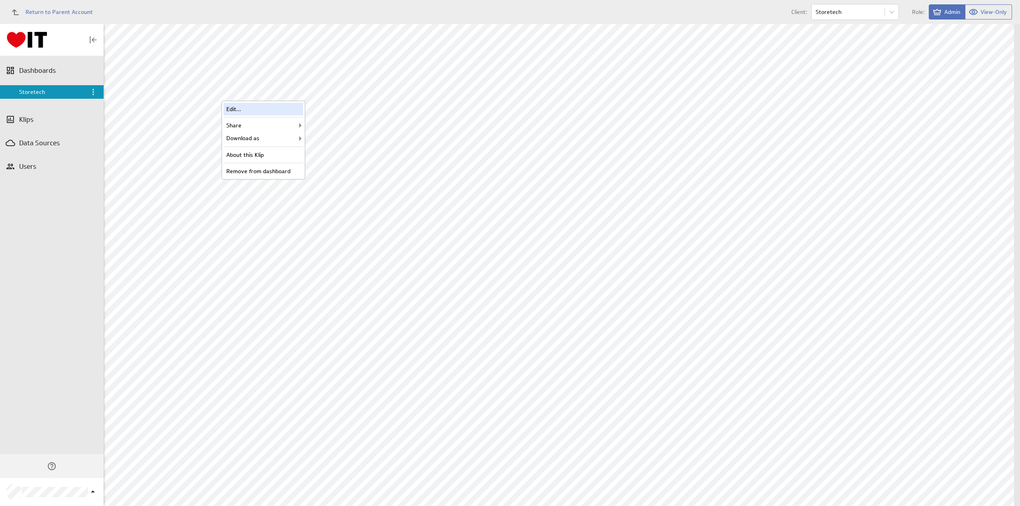
click at [263, 108] on div "Edit..." at bounding box center [264, 109] width 80 height 13
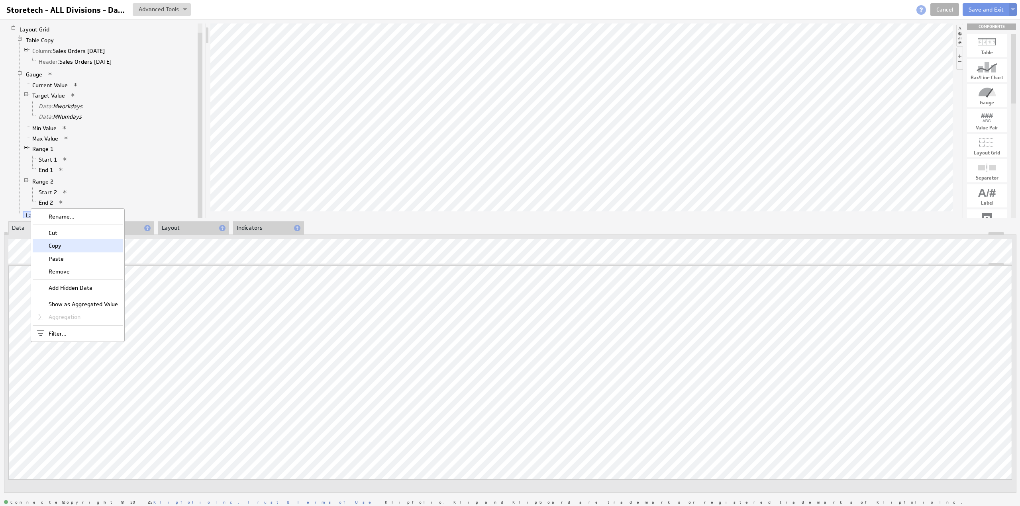
click at [81, 244] on div "Copy" at bounding box center [78, 245] width 90 height 13
click at [71, 244] on div "Copy" at bounding box center [78, 245] width 90 height 13
click at [113, 229] on li "Properties" at bounding box center [118, 229] width 71 height 14
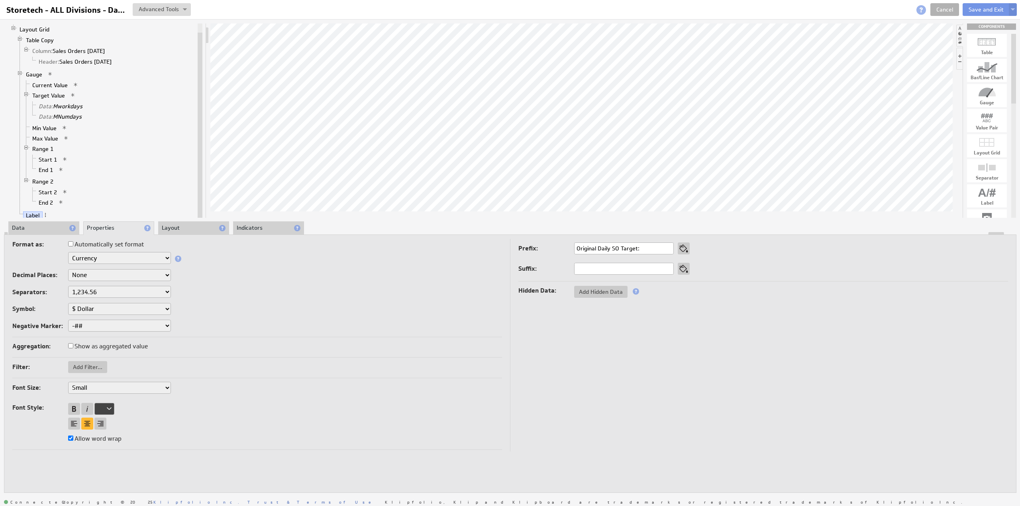
click at [622, 246] on input "Original Daily SO Target:" at bounding box center [624, 249] width 100 height 12
type input "Original Target:"
click at [985, 11] on button "Save and Exit" at bounding box center [986, 9] width 47 height 13
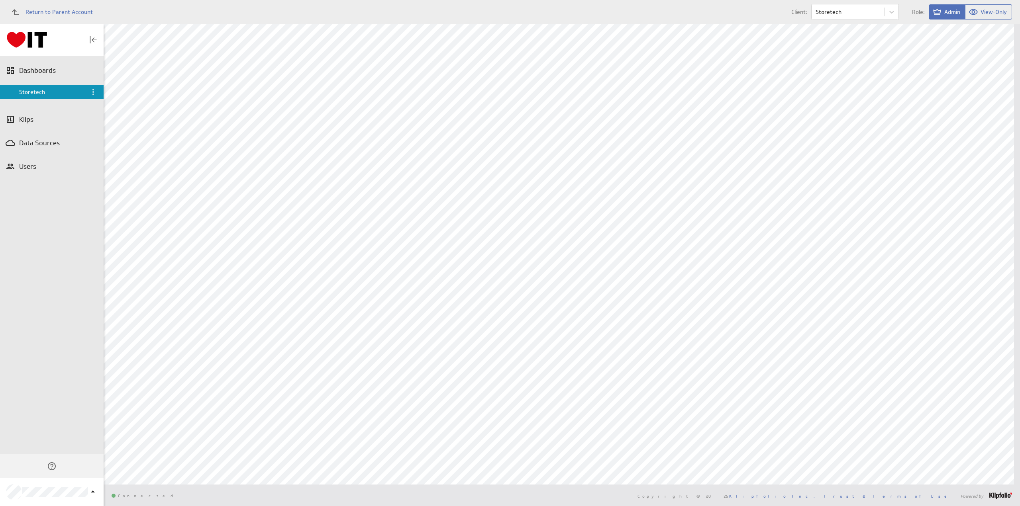
scroll to position [205, 0]
click at [657, 277] on div "Remove from dashboard" at bounding box center [664, 277] width 80 height 13
click at [258, 380] on div "Edit..." at bounding box center [264, 380] width 80 height 13
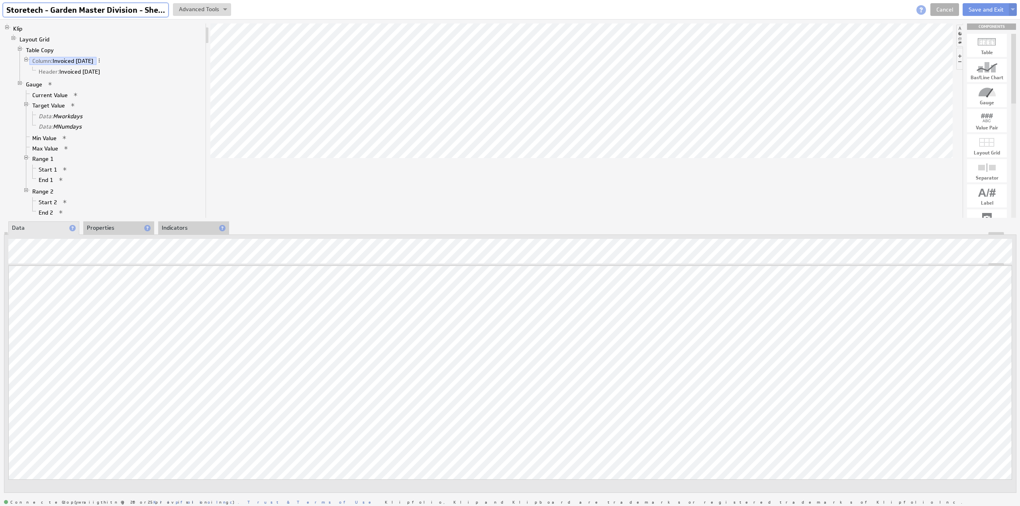
click at [90, 10] on input "Storetech - Garden Master Division - Shed - Daily" at bounding box center [85, 10] width 165 height 14
click at [136, 7] on input "Storetech - Garden Master Division - Shed - Daily" at bounding box center [85, 10] width 165 height 14
type input "Storetech - Sheds - Sales Orders Today"
click at [105, 226] on li "Properties" at bounding box center [118, 229] width 71 height 14
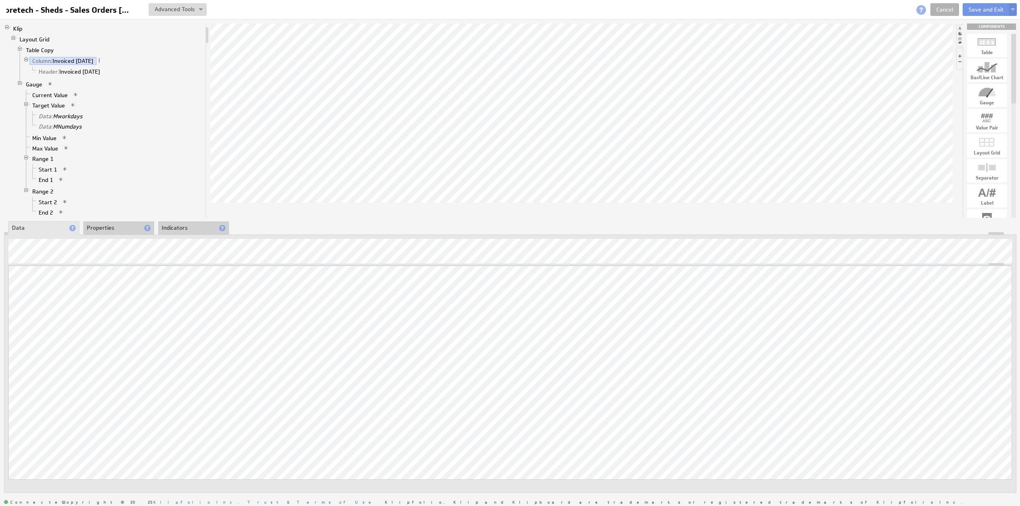
scroll to position [0, 0]
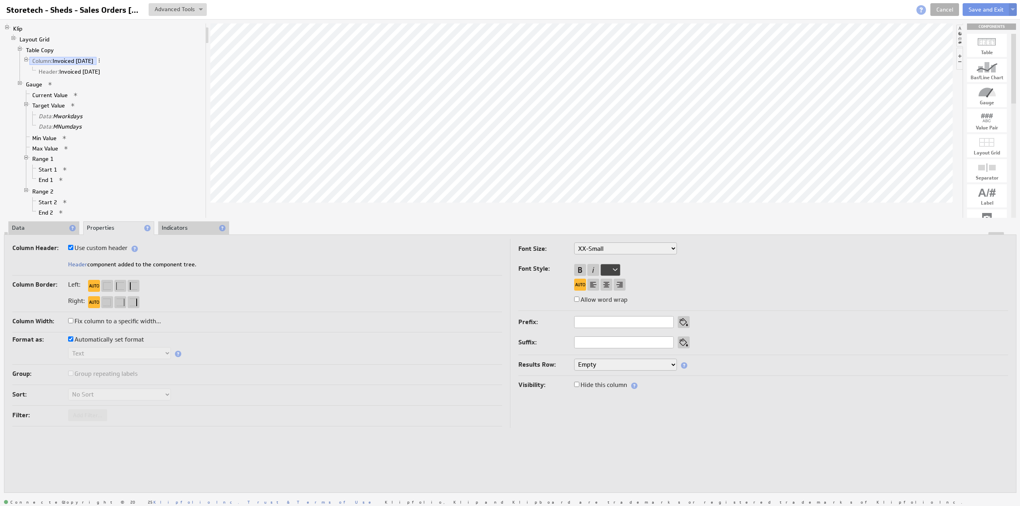
click at [105, 245] on label "Use custom header" at bounding box center [97, 248] width 59 height 11
click at [73, 245] on input "Use custom header" at bounding box center [70, 247] width 5 height 5
checkbox input "false"
click at [108, 259] on input "Invoiced Today" at bounding box center [118, 265] width 100 height 12
paste input "Fence"
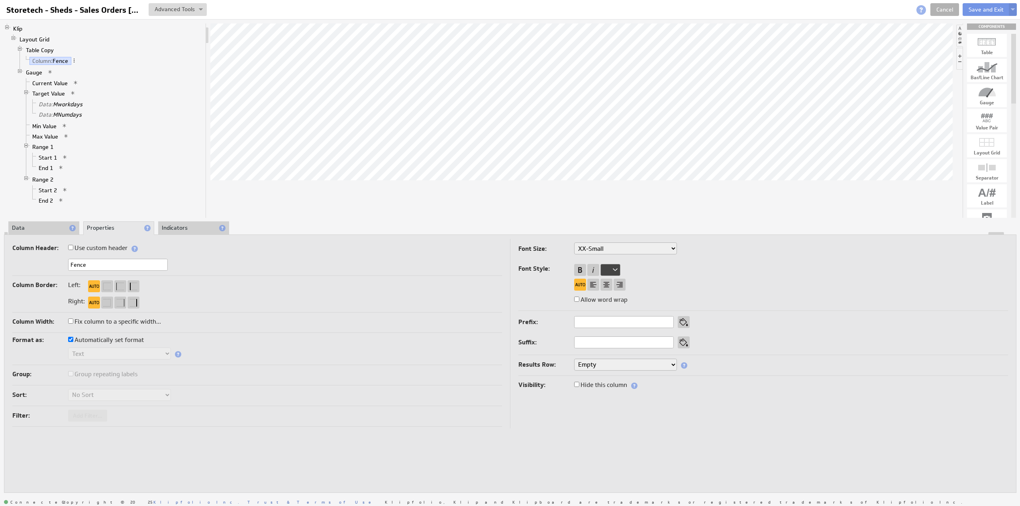
paste input "Sales Orders Today"
type input "Sales Orders Today"
click at [111, 251] on label "Use custom header" at bounding box center [97, 248] width 59 height 11
click at [73, 250] on input "Use custom header" at bounding box center [70, 247] width 5 height 5
checkbox input "true"
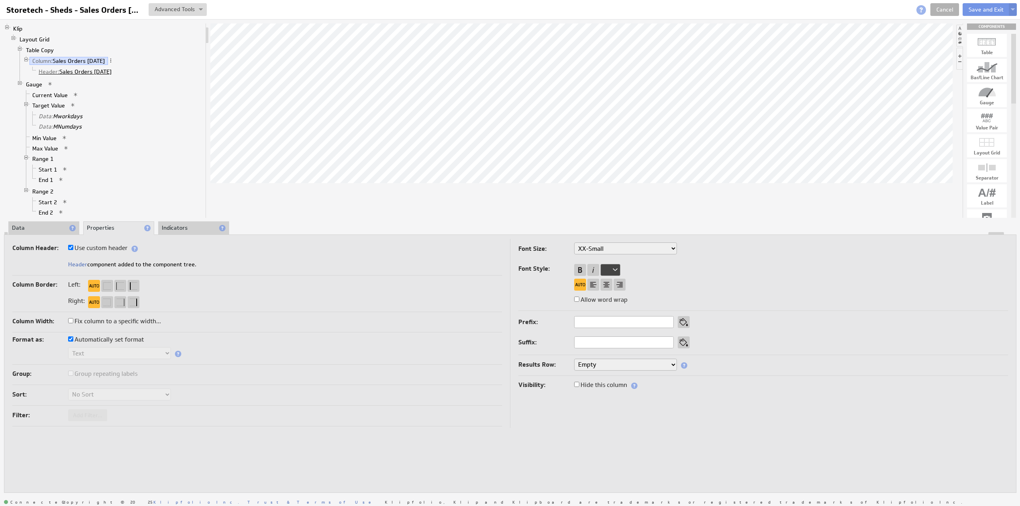
click at [80, 69] on link "Header: Sales Orders Today" at bounding box center [75, 72] width 79 height 8
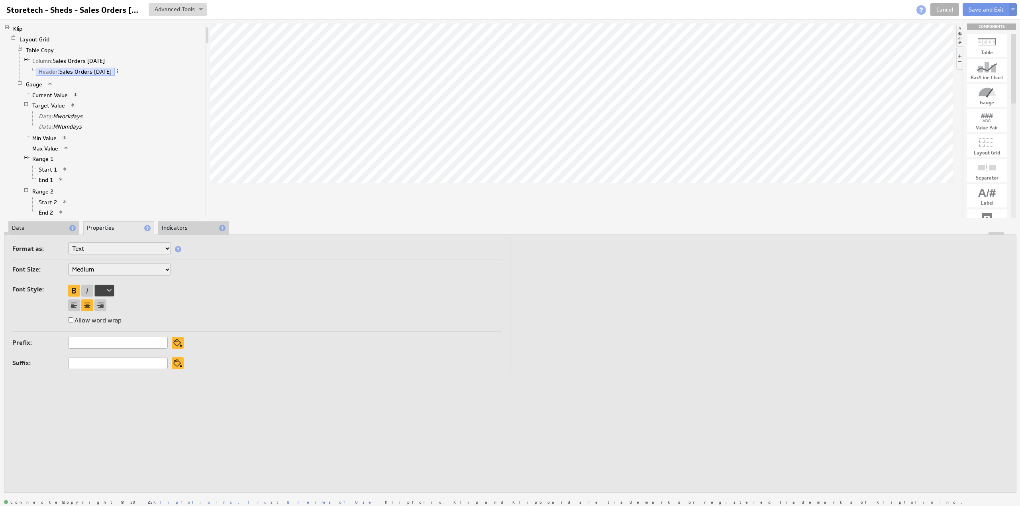
drag, startPoint x: 37, startPoint y: 225, endPoint x: 41, endPoint y: 226, distance: 4.8
click at [37, 225] on li "Data" at bounding box center [43, 229] width 71 height 14
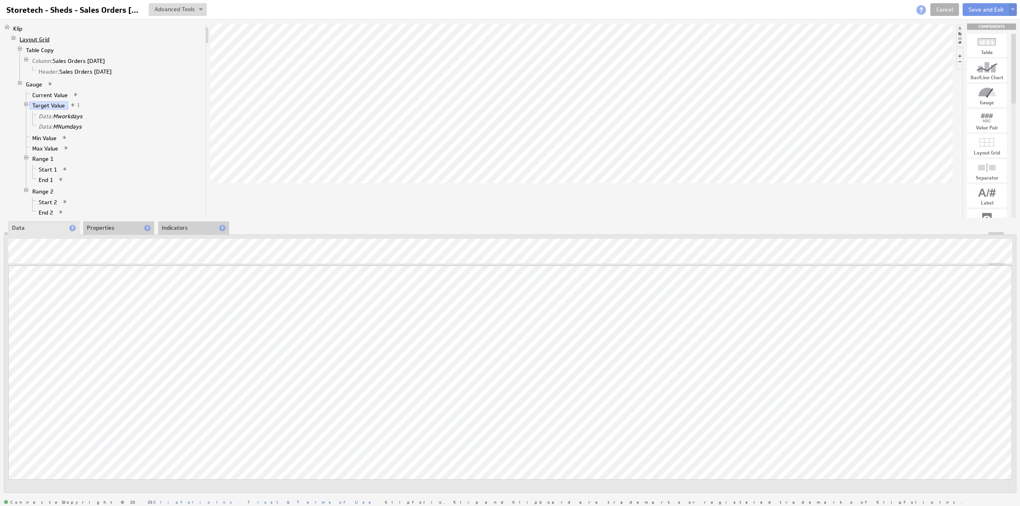
click at [41, 37] on link "Layout Grid" at bounding box center [35, 39] width 36 height 8
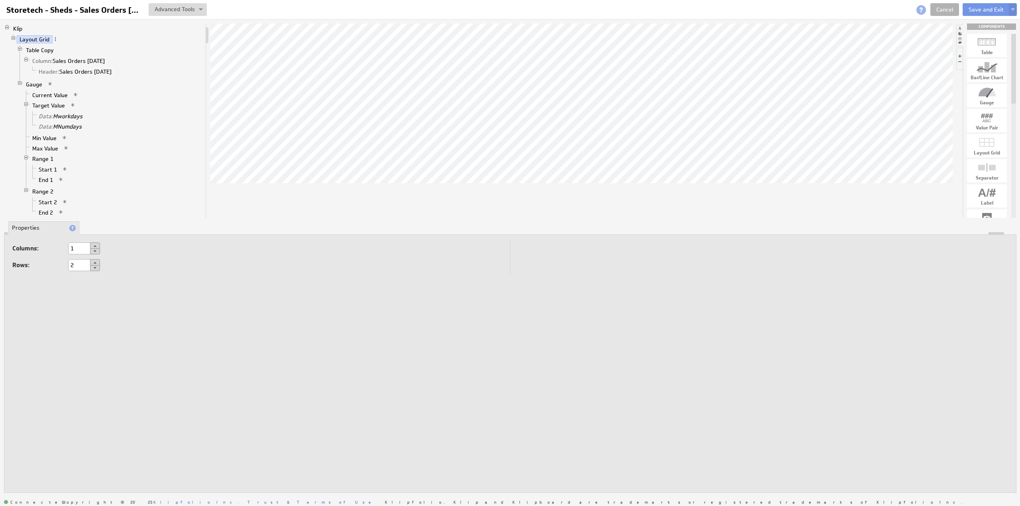
click at [98, 261] on button at bounding box center [95, 262] width 10 height 6
type input "3"
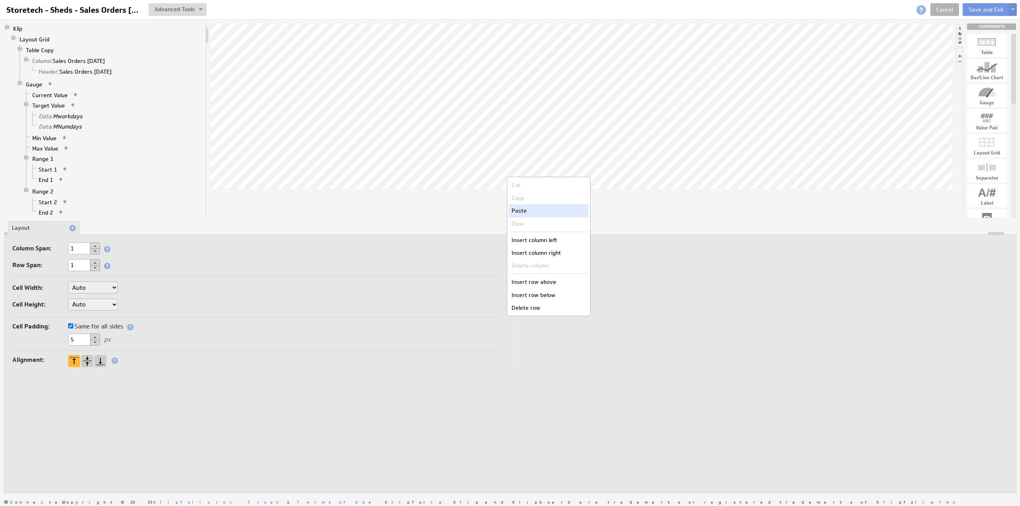
click at [524, 212] on div "Paste" at bounding box center [549, 210] width 80 height 13
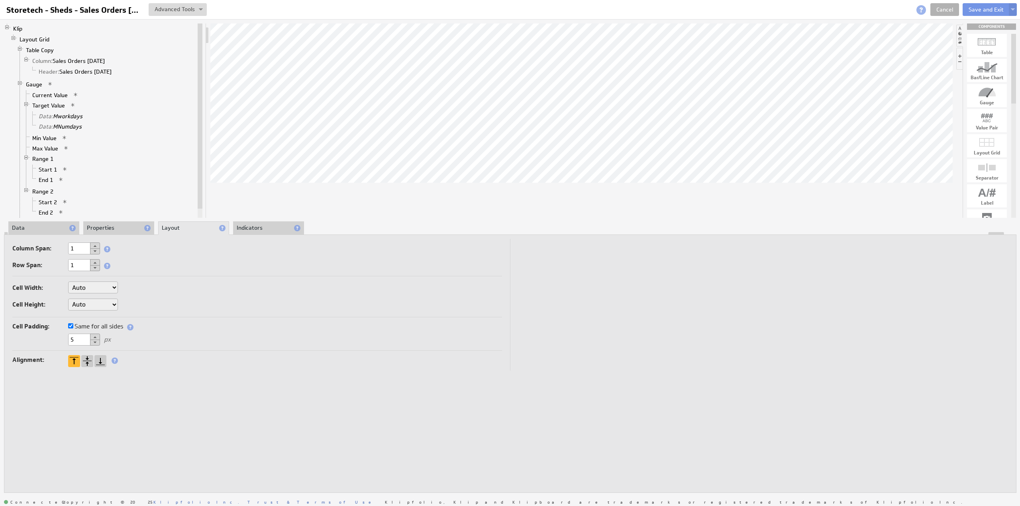
drag, startPoint x: 80, startPoint y: 339, endPoint x: 48, endPoint y: 341, distance: 31.9
click at [48, 341] on div "5 px" at bounding box center [257, 340] width 490 height 13
type input "0"
click at [46, 226] on li "Data" at bounding box center [43, 229] width 71 height 14
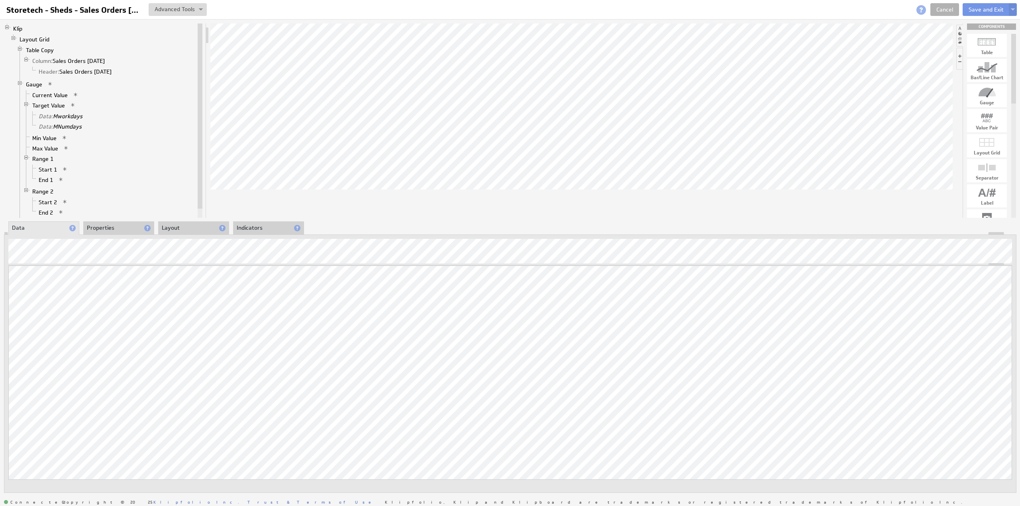
drag, startPoint x: 108, startPoint y: 226, endPoint x: 114, endPoint y: 230, distance: 7.7
click at [108, 226] on li "Properties" at bounding box center [118, 229] width 71 height 14
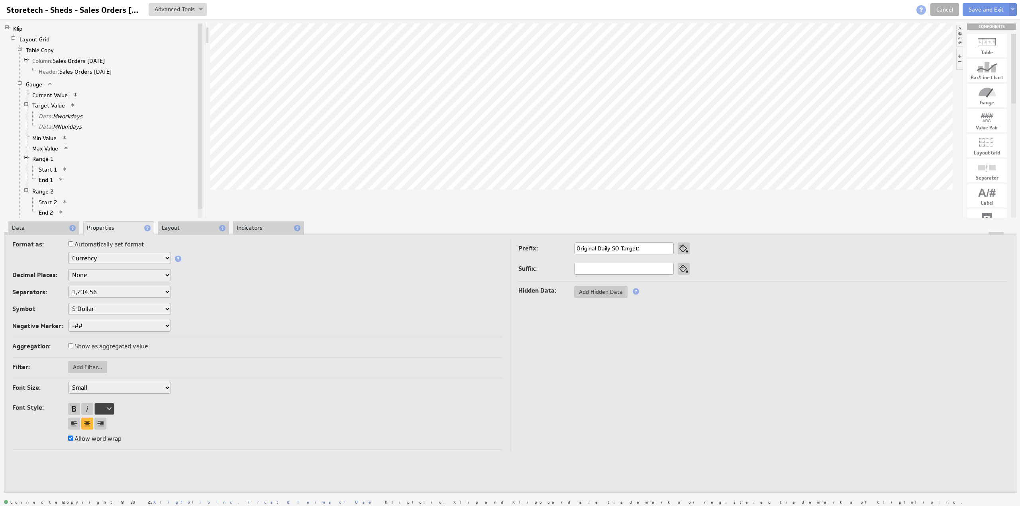
click at [619, 247] on input "Original Daily SO Target:" at bounding box center [624, 249] width 100 height 12
type input "Original Target:"
click at [984, 8] on button "Save and Exit" at bounding box center [986, 9] width 47 height 13
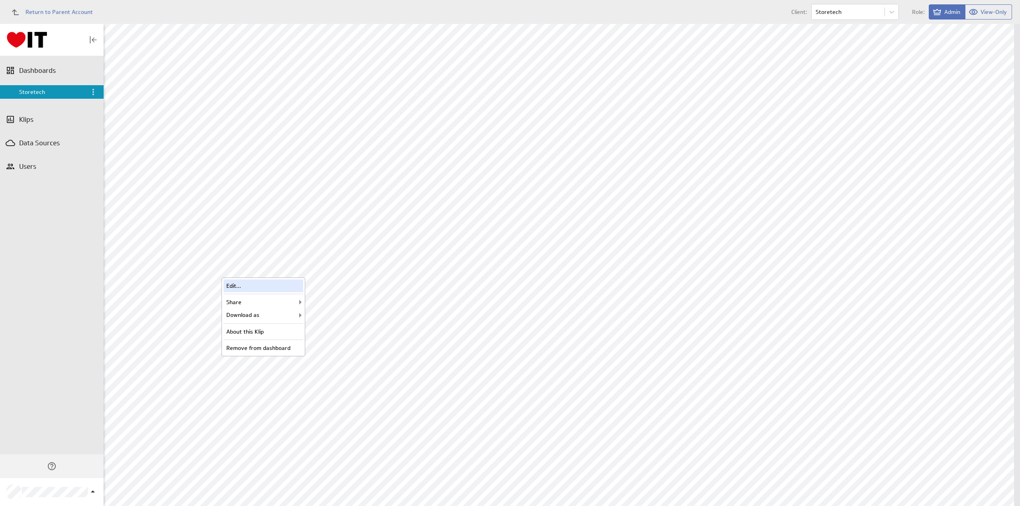
click at [267, 282] on div "Edit..." at bounding box center [264, 286] width 80 height 13
click at [273, 284] on div "Edit..." at bounding box center [264, 286] width 80 height 13
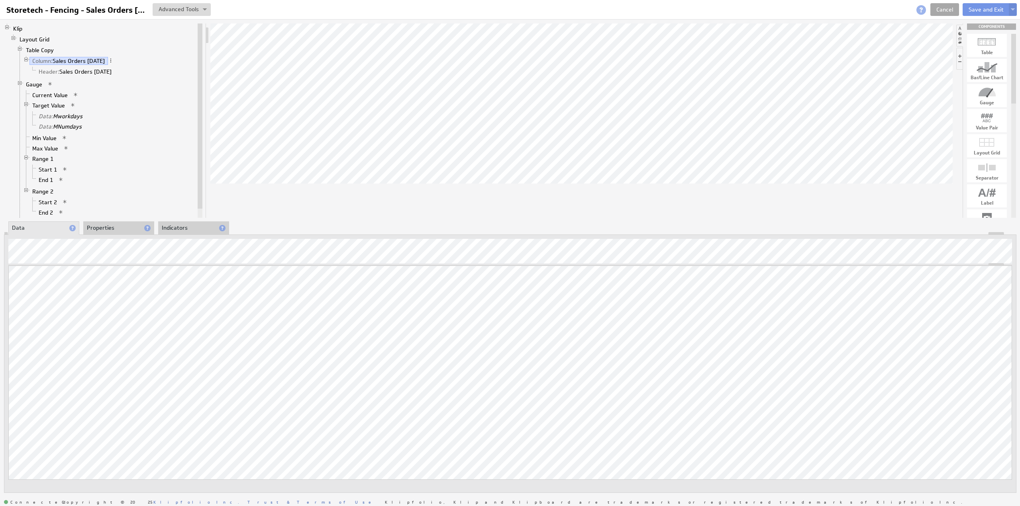
click at [947, 8] on link "Cancel" at bounding box center [944, 9] width 29 height 13
click at [106, 227] on li "Properties" at bounding box center [118, 229] width 71 height 14
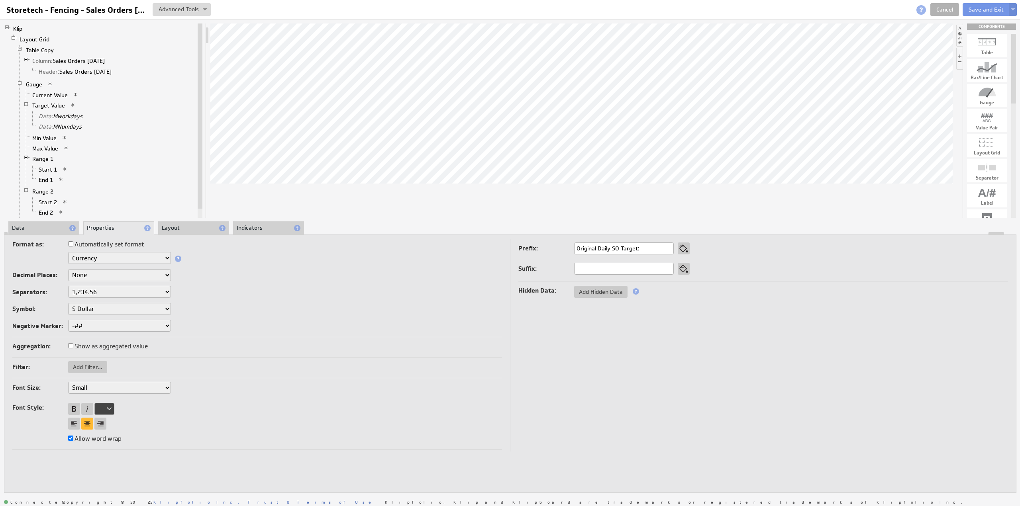
click at [616, 248] on input "Original Daily SO Target:" at bounding box center [624, 249] width 100 height 12
type input "Original Target:"
click at [974, 11] on button "Save and Exit" at bounding box center [986, 9] width 47 height 13
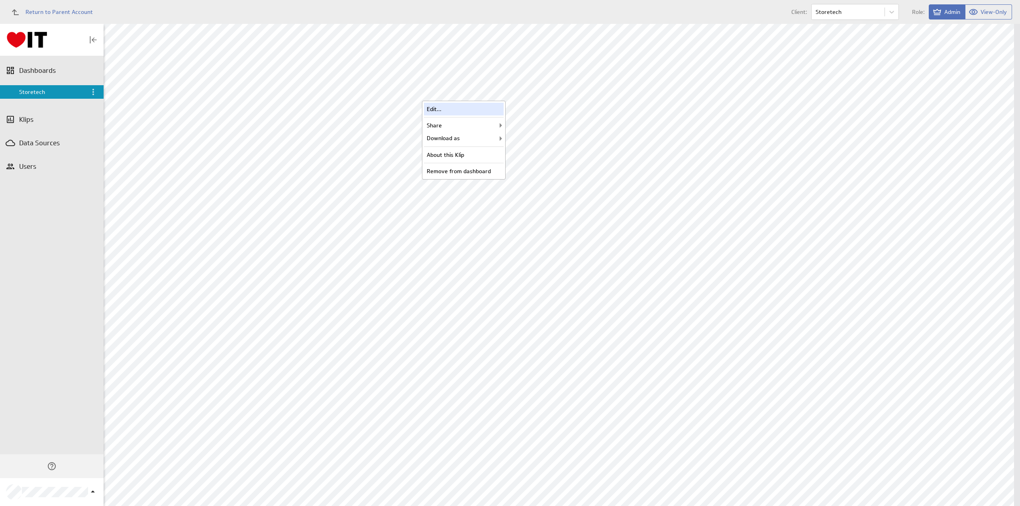
click at [462, 109] on div "Edit..." at bounding box center [464, 109] width 80 height 13
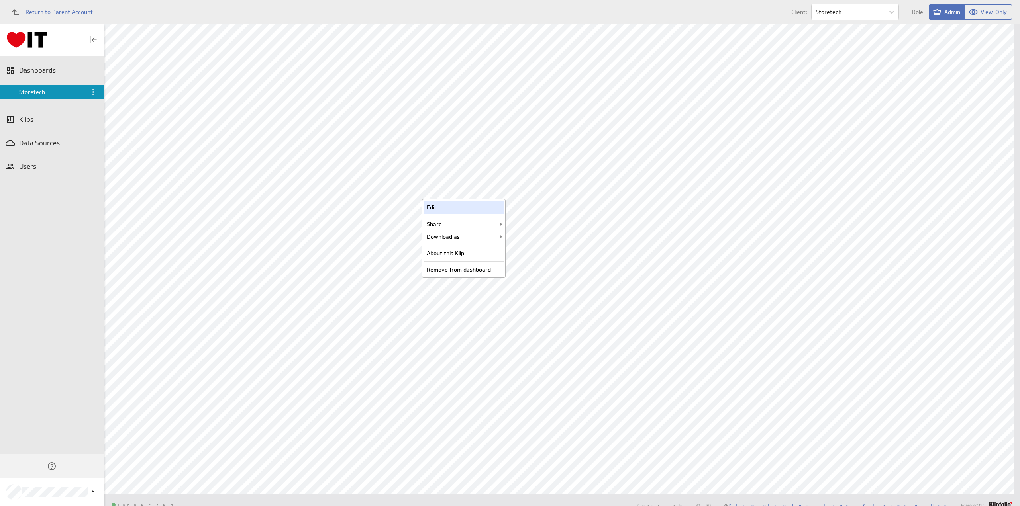
click at [463, 204] on div "Edit..." at bounding box center [464, 207] width 80 height 13
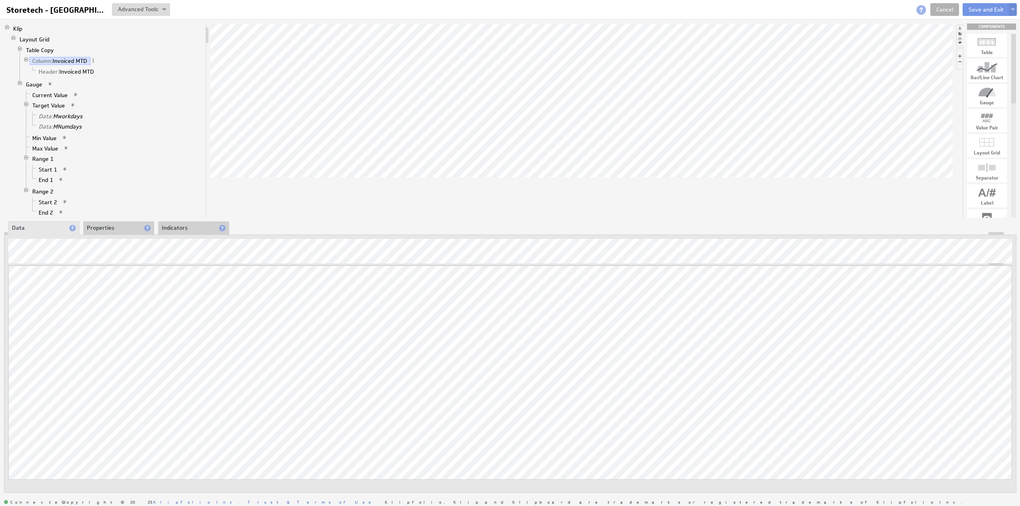
click at [97, 224] on li "Properties" at bounding box center [118, 229] width 71 height 14
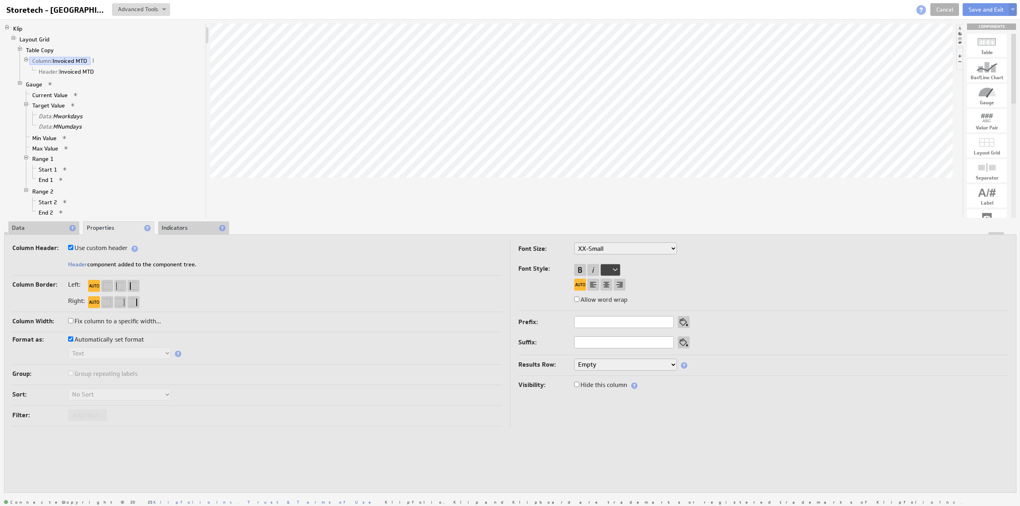
click at [104, 247] on label "Use custom header" at bounding box center [97, 248] width 59 height 11
click at [73, 247] on input "Use custom header" at bounding box center [70, 247] width 5 height 5
checkbox input "false"
drag, startPoint x: 92, startPoint y: 263, endPoint x: 47, endPoint y: 260, distance: 44.4
click at [48, 260] on div "Invoiced MTD" at bounding box center [257, 265] width 490 height 13
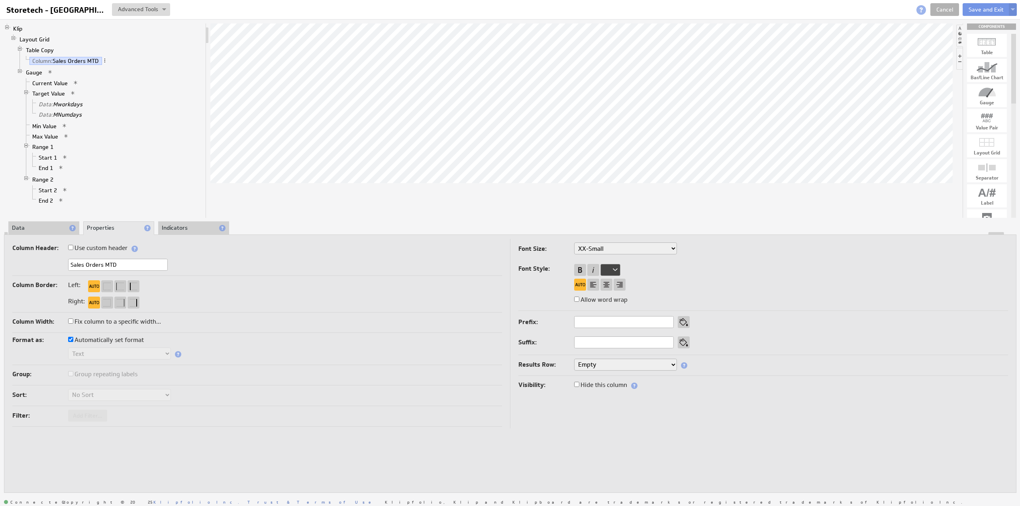
type input "Sales Orders MTD"
click at [96, 248] on label "Use custom header" at bounding box center [97, 248] width 59 height 11
click at [73, 248] on input "Use custom header" at bounding box center [70, 247] width 5 height 5
checkbox input "true"
click at [84, 67] on li "Header: Sales Orders MTD" at bounding box center [115, 72] width 173 height 10
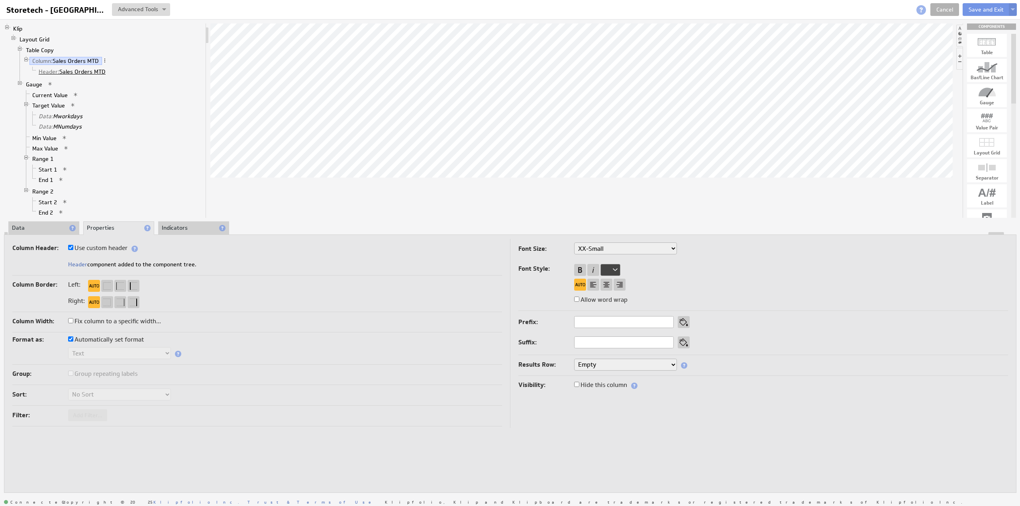
click at [84, 69] on link "Header: Sales Orders MTD" at bounding box center [72, 72] width 73 height 8
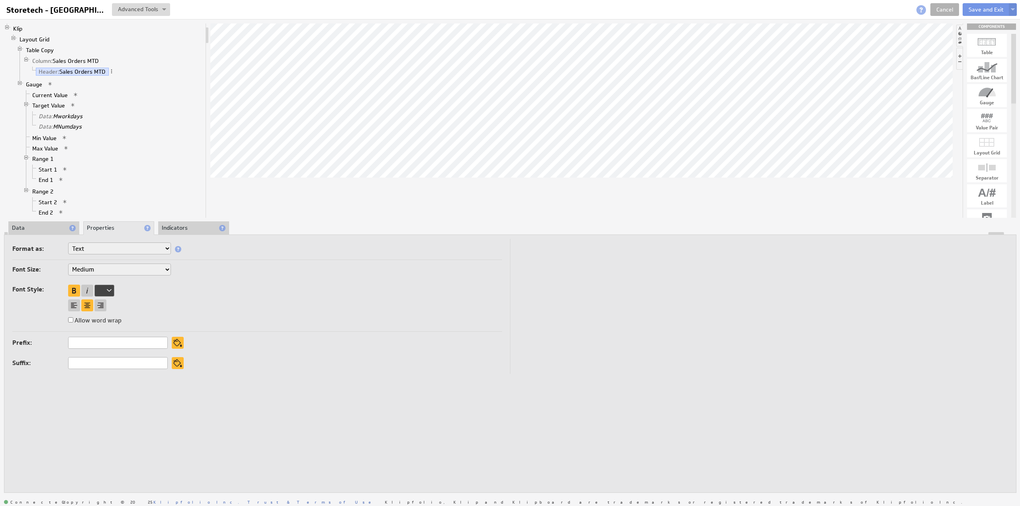
click at [50, 225] on li "Data" at bounding box center [43, 229] width 71 height 14
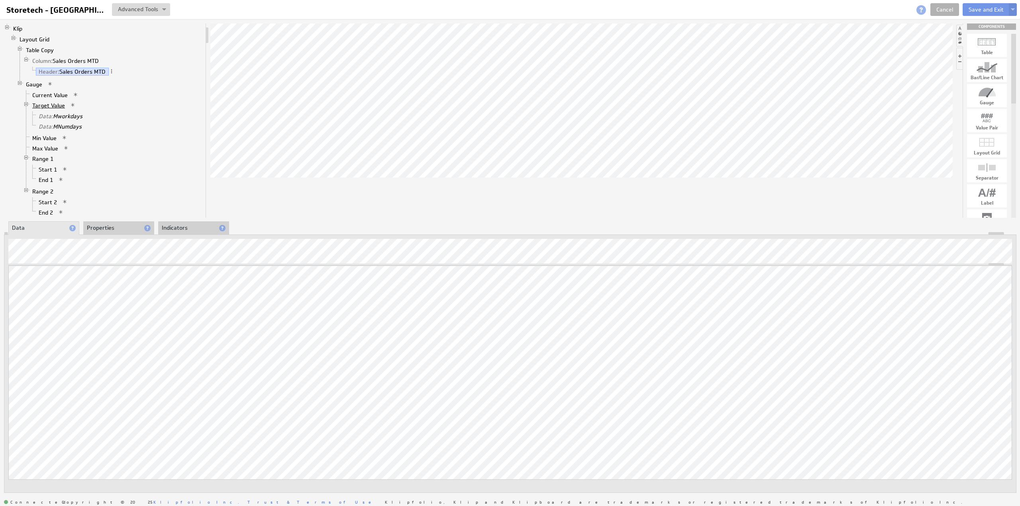
click at [44, 103] on link "Target Value" at bounding box center [48, 106] width 39 height 8
click at [119, 475] on div "Remove" at bounding box center [144, 474] width 80 height 13
click at [981, 8] on button "Save and Exit" at bounding box center [986, 9] width 47 height 13
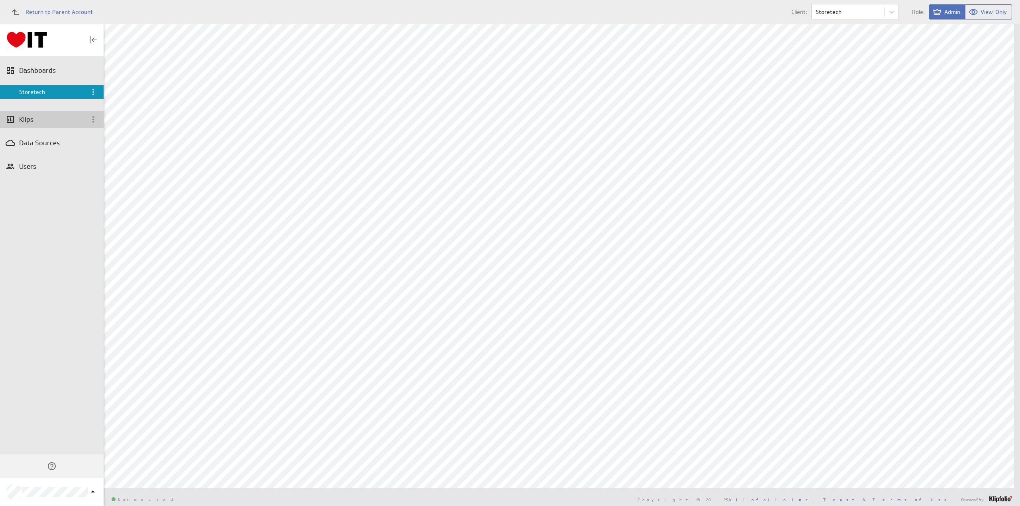
scroll to position [92, 0]
click at [437, 196] on div "Edit..." at bounding box center [464, 193] width 80 height 13
click at [448, 368] on div "Edit..." at bounding box center [464, 370] width 80 height 13
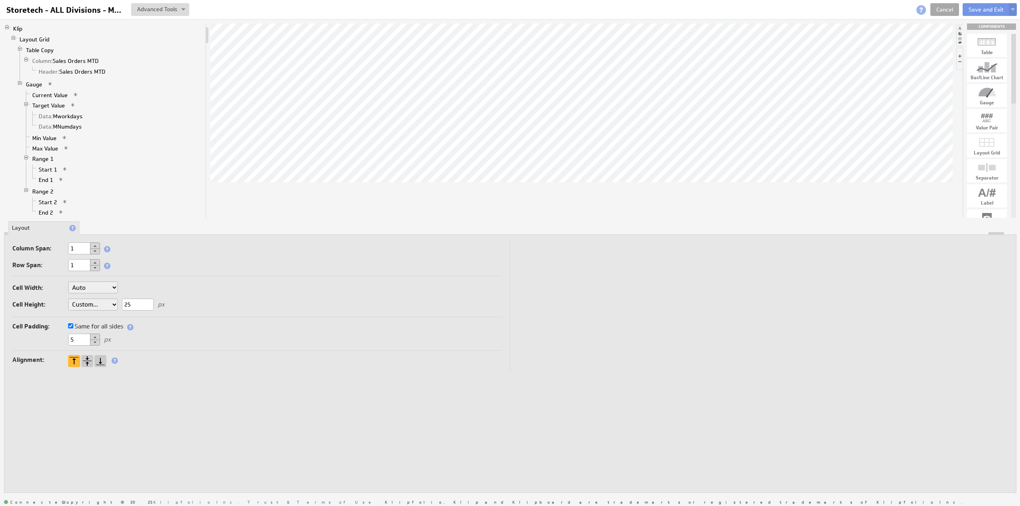
click at [944, 10] on link "Cancel" at bounding box center [944, 9] width 29 height 13
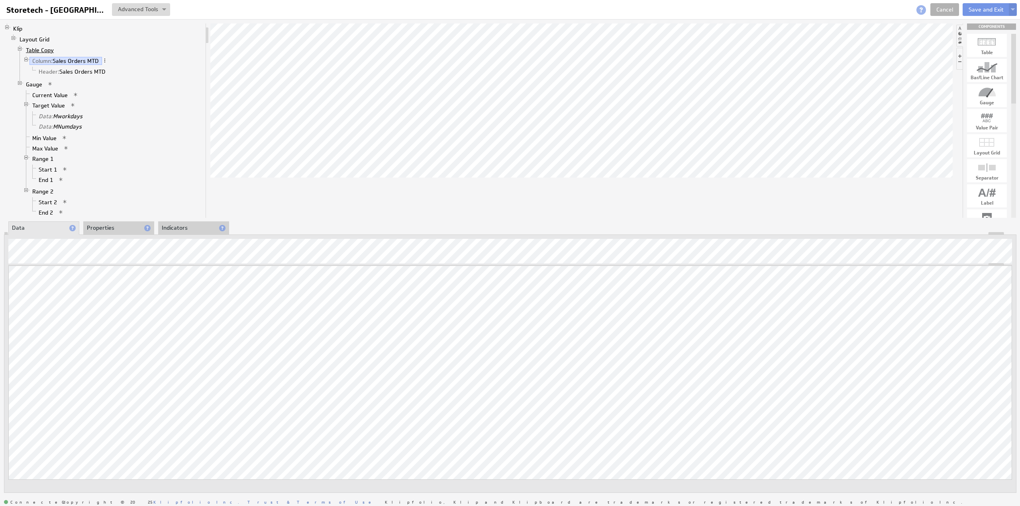
click at [40, 51] on link "Table Copy" at bounding box center [40, 50] width 34 height 8
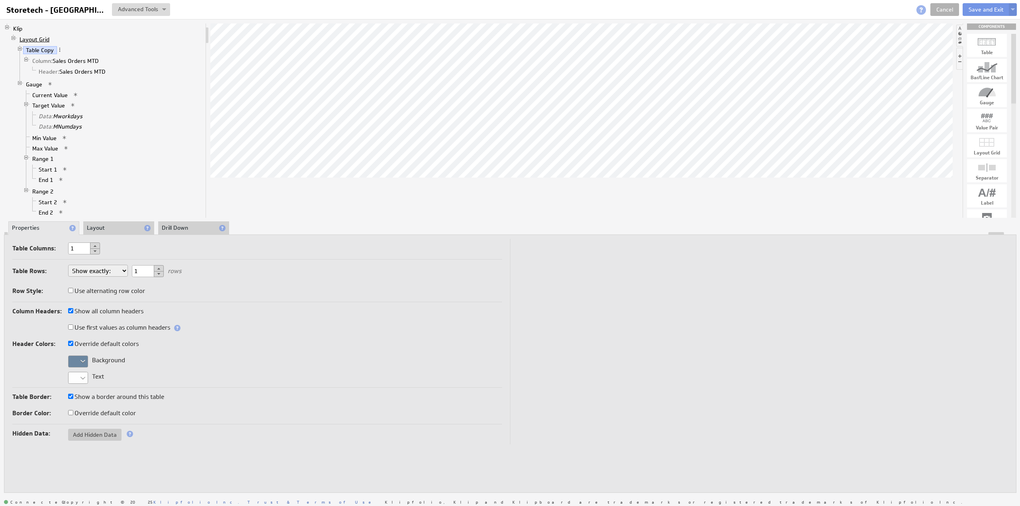
click at [29, 38] on link "Layout Grid" at bounding box center [35, 39] width 36 height 8
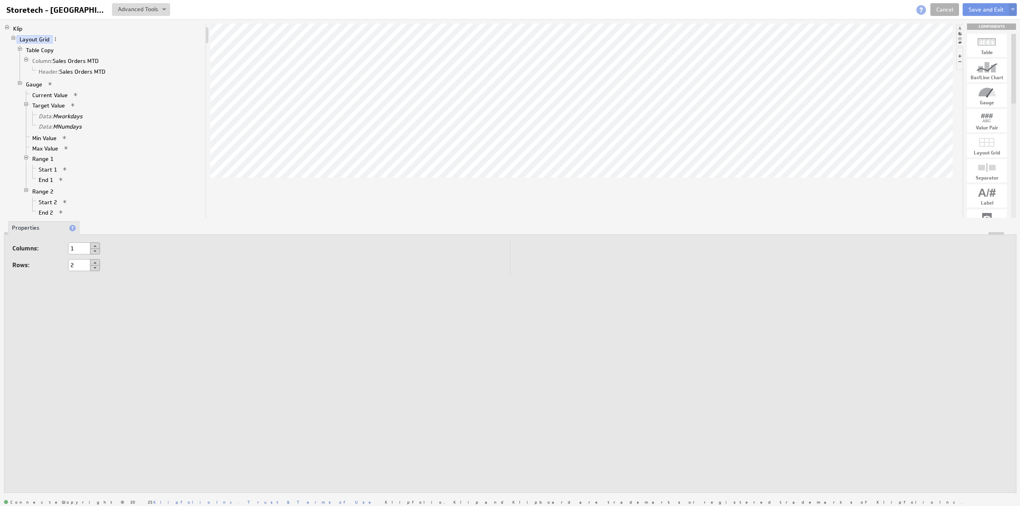
click at [96, 261] on button at bounding box center [95, 262] width 10 height 6
type input "3"
drag, startPoint x: 77, startPoint y: 338, endPoint x: 61, endPoint y: 336, distance: 16.9
click at [61, 336] on div "5 px" at bounding box center [257, 340] width 490 height 13
type input "0"
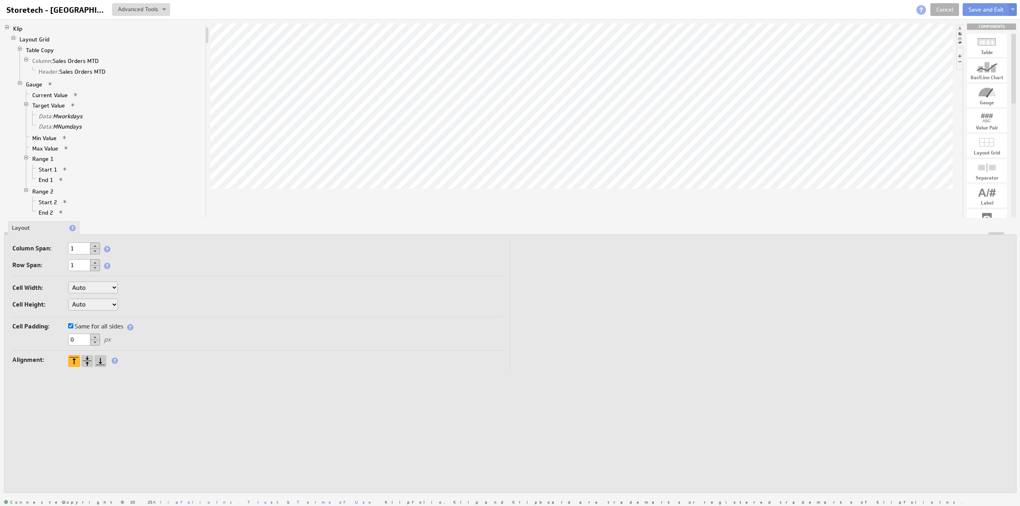
click at [80, 305] on select "Auto Custom..." at bounding box center [93, 305] width 50 height 12
select select "cust"
click at [135, 302] on input "text" at bounding box center [138, 305] width 32 height 12
type input "25"
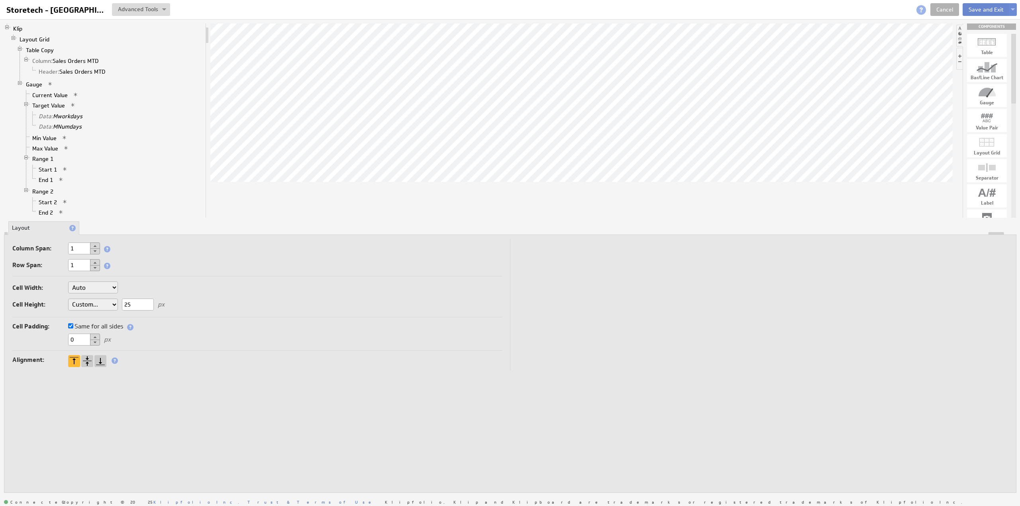
click at [982, 8] on button "Save and Exit" at bounding box center [986, 9] width 47 height 13
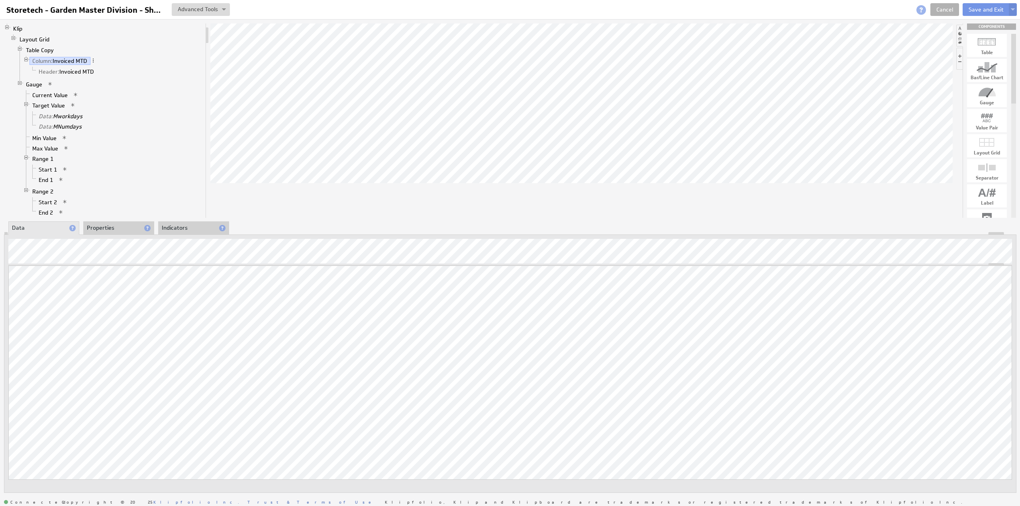
click at [114, 230] on li "Properties" at bounding box center [118, 229] width 71 height 14
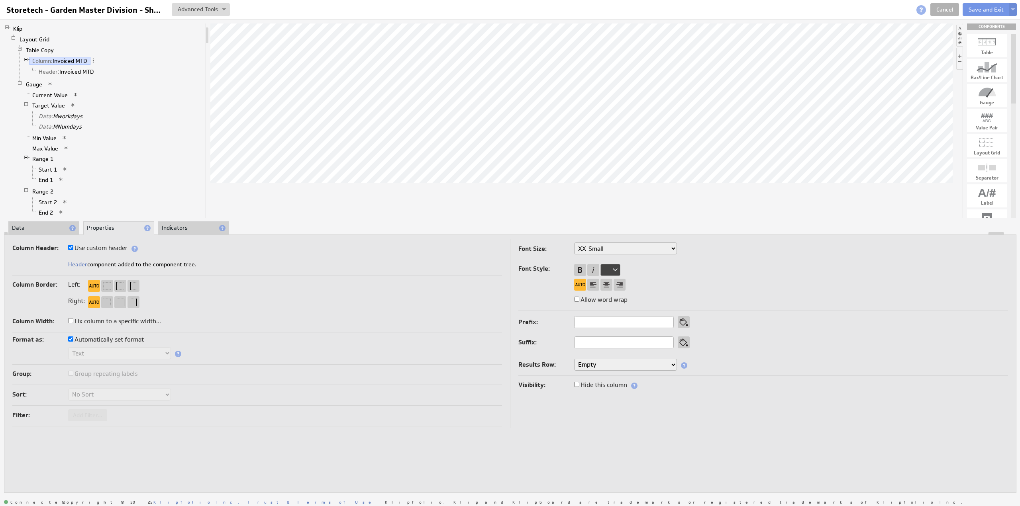
click at [113, 249] on label "Use custom header" at bounding box center [97, 248] width 59 height 11
click at [73, 249] on input "Use custom header" at bounding box center [70, 247] width 5 height 5
checkbox input "false"
click at [110, 264] on input "Invoiced MTD" at bounding box center [118, 265] width 100 height 12
paste input "Sales Orders MTD"
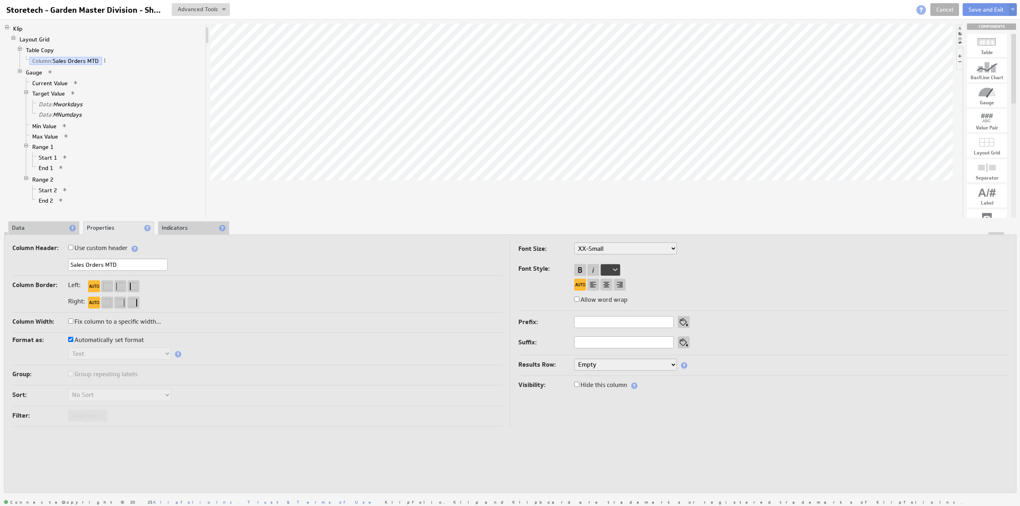
type input "Sales Orders MTD"
click at [92, 249] on label "Use custom header" at bounding box center [97, 248] width 59 height 11
click at [73, 249] on input "Use custom header" at bounding box center [70, 247] width 5 height 5
checkbox input "true"
click at [75, 71] on link "Header: Sales Orders MTD" at bounding box center [72, 72] width 73 height 8
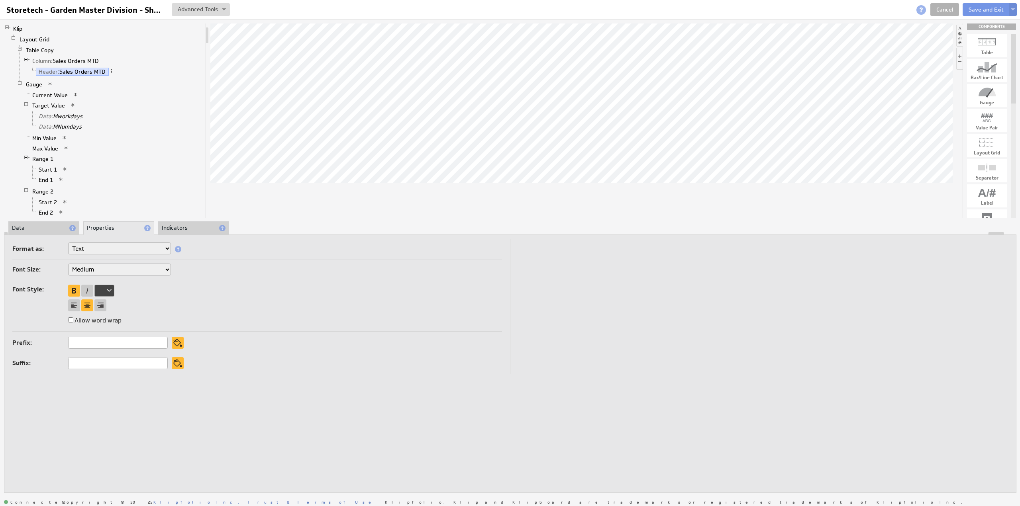
click at [38, 226] on li "Data" at bounding box center [43, 229] width 71 height 14
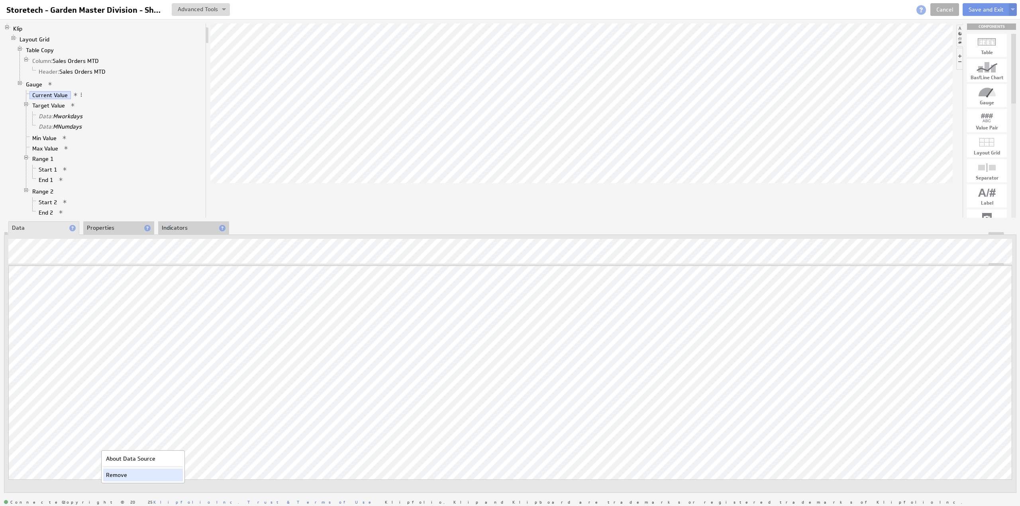
click at [116, 479] on div "Remove" at bounding box center [143, 475] width 80 height 13
click at [61, 115] on link "Data: Mworkdays" at bounding box center [61, 116] width 50 height 8
click at [34, 37] on link "Layout Grid" at bounding box center [35, 39] width 36 height 8
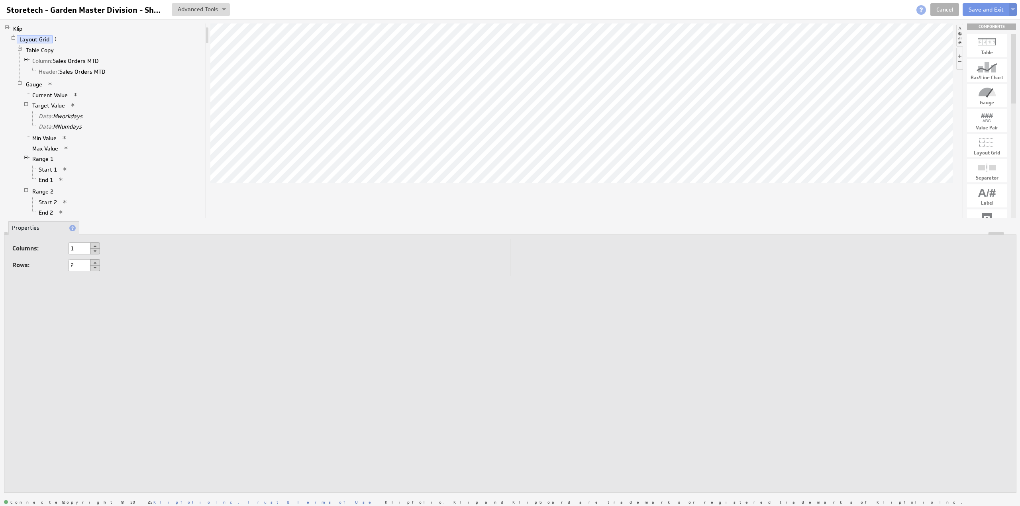
click at [96, 262] on button at bounding box center [95, 262] width 10 height 6
type input "3"
drag, startPoint x: 80, startPoint y: 340, endPoint x: 61, endPoint y: 337, distance: 19.3
click at [61, 337] on div "5 px" at bounding box center [257, 340] width 490 height 13
type input "0"
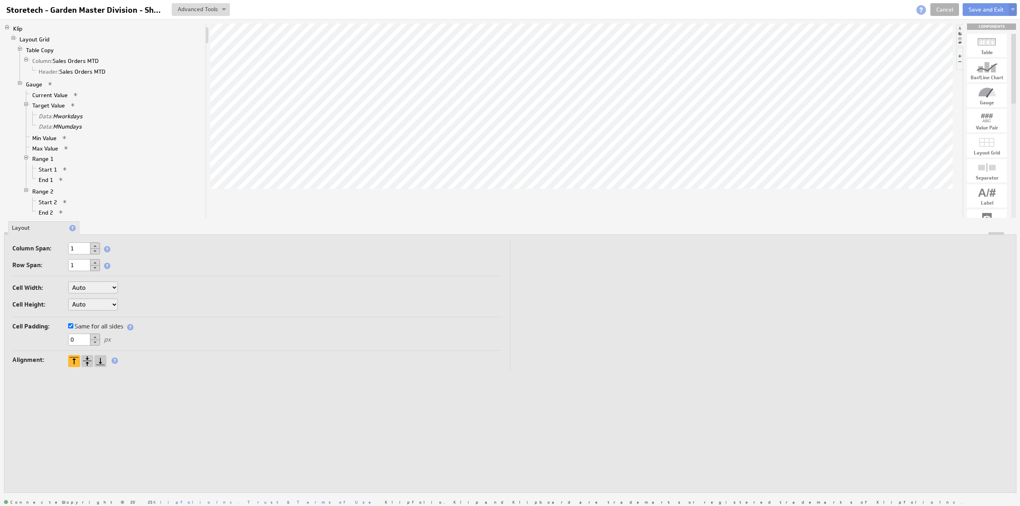
click at [93, 304] on select "Auto Custom..." at bounding box center [93, 305] width 50 height 12
select select "cust"
click at [131, 306] on input "text" at bounding box center [138, 305] width 32 height 12
type input "25"
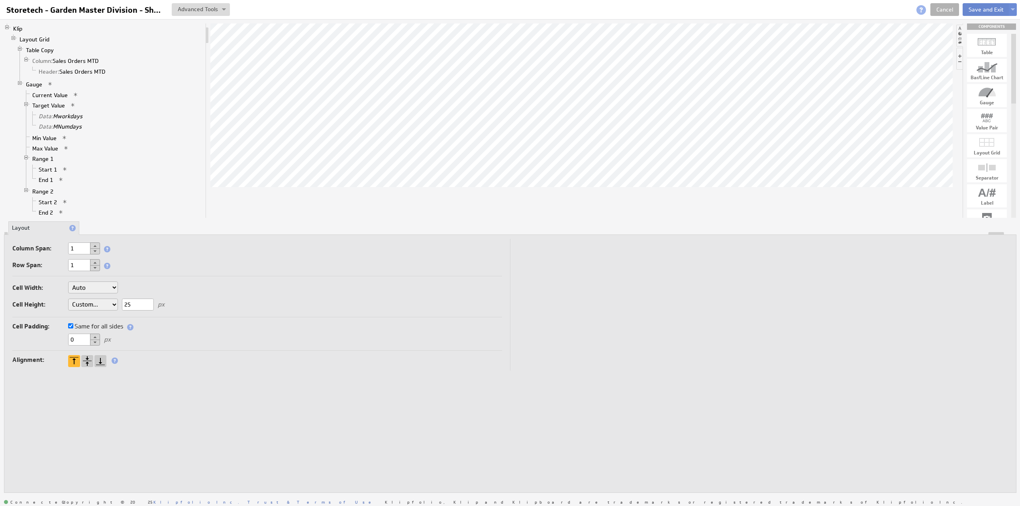
click at [981, 7] on button "Save and Exit" at bounding box center [986, 9] width 47 height 13
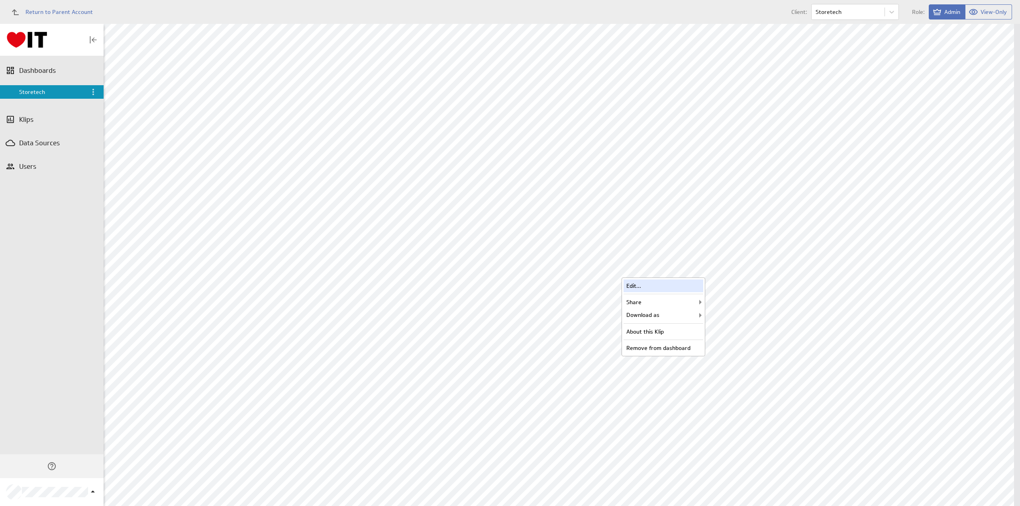
click at [631, 288] on div "Edit..." at bounding box center [664, 286] width 80 height 13
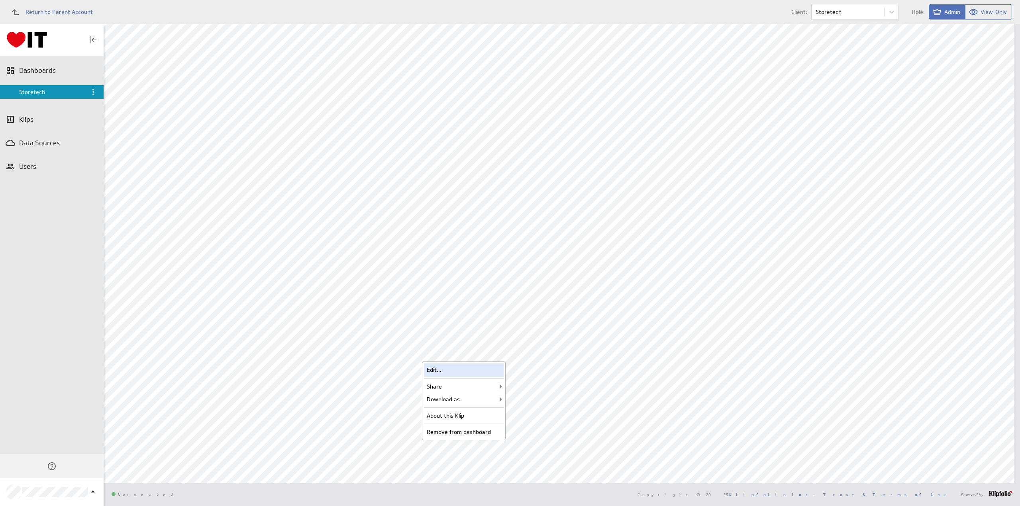
click at [445, 370] on div "Edit..." at bounding box center [464, 370] width 80 height 13
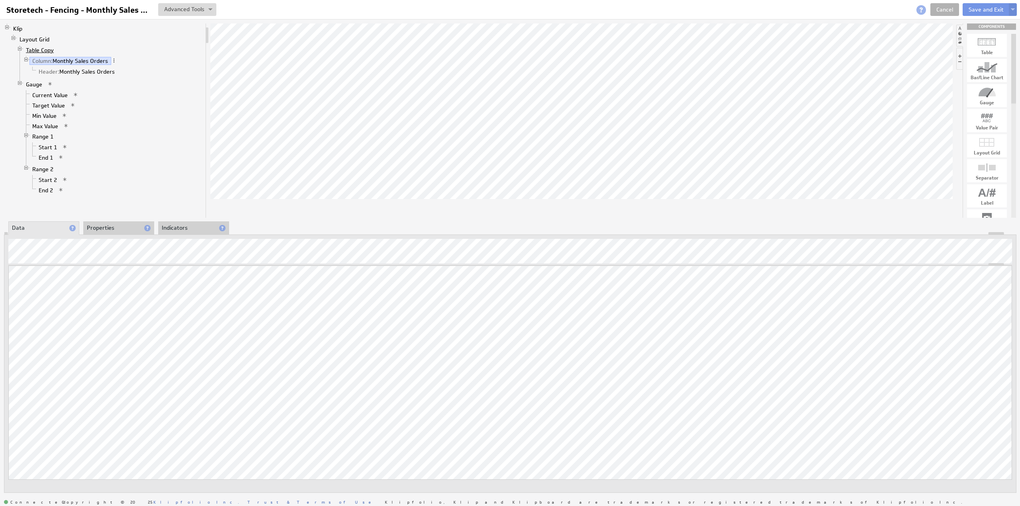
click at [43, 48] on link "Table Copy" at bounding box center [40, 50] width 34 height 8
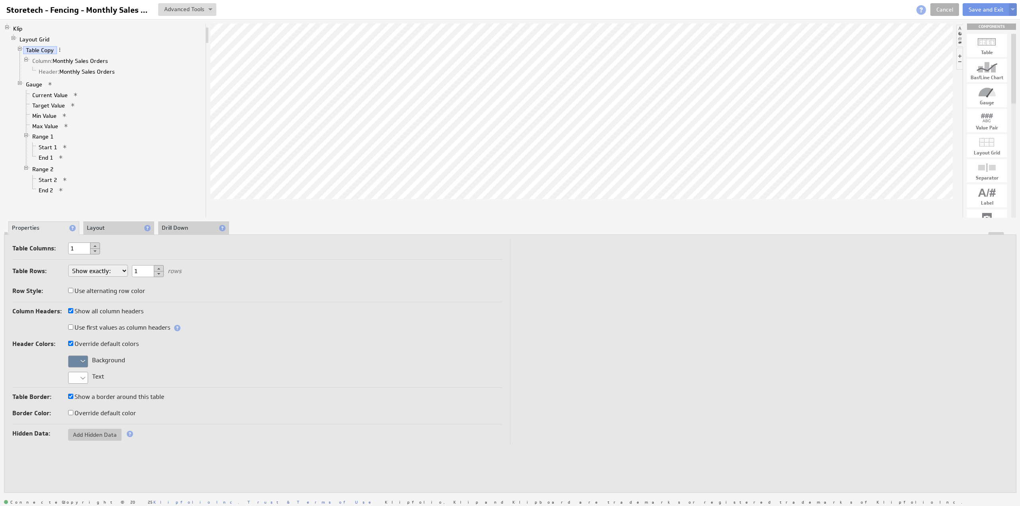
click at [80, 364] on div at bounding box center [78, 362] width 20 height 12
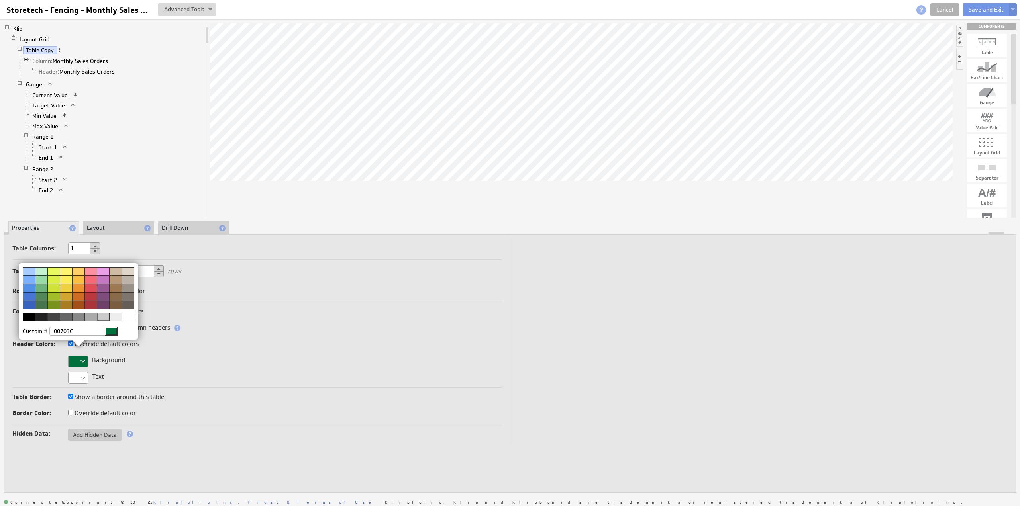
type input "00703C"
click at [47, 92] on img at bounding box center [510, 253] width 1020 height 506
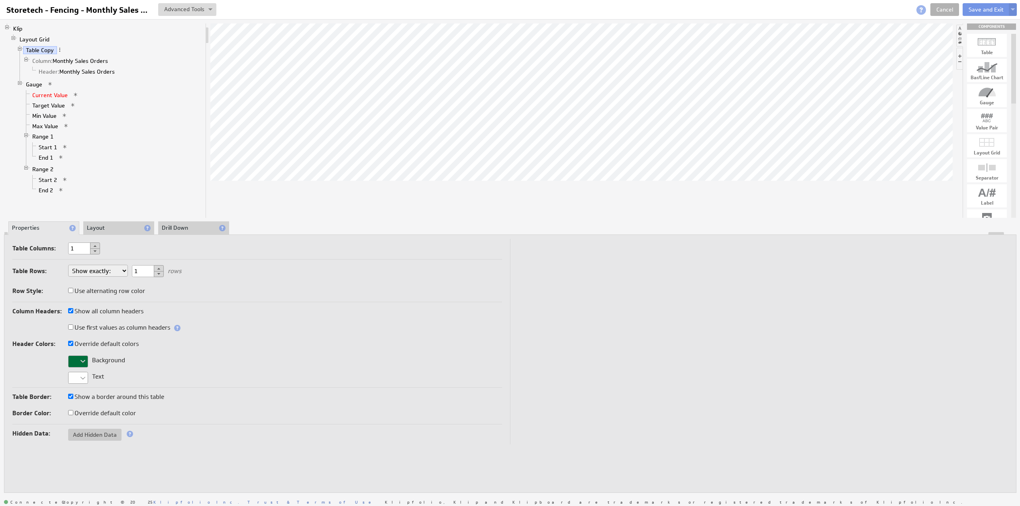
click at [47, 92] on link "Current Value" at bounding box center [49, 95] width 41 height 8
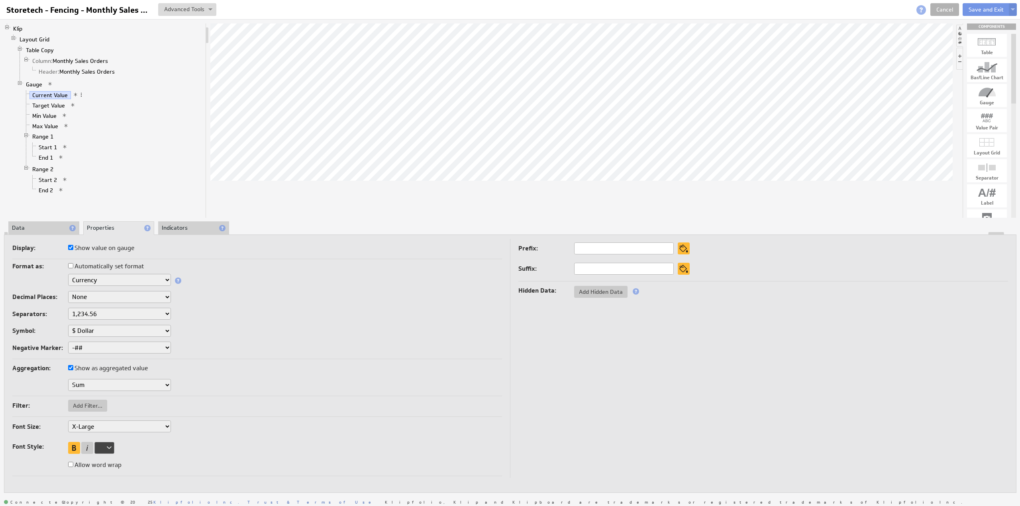
click at [37, 226] on li "Data" at bounding box center [43, 229] width 71 height 14
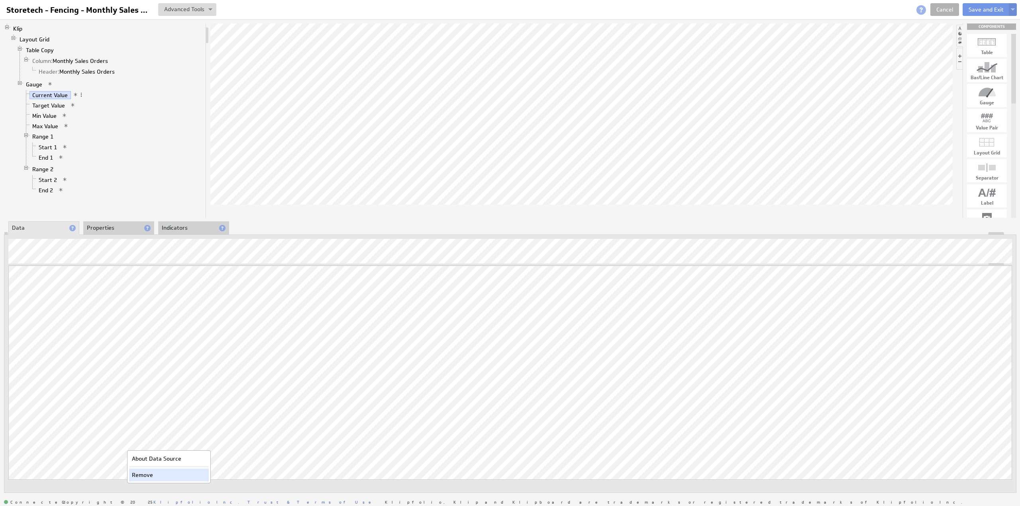
click at [136, 476] on div "Remove" at bounding box center [169, 475] width 80 height 13
click at [45, 105] on link "Target Value" at bounding box center [48, 106] width 39 height 8
click at [76, 12] on input "Storetech - Fencing - Monthly Sales Orders" at bounding box center [78, 10] width 150 height 14
click at [76, 10] on input "Storetech - Fencing - Monthly Sales Orders" at bounding box center [78, 10] width 150 height 14
type input "Storetech - Sheds - Monthly Sales Orders"
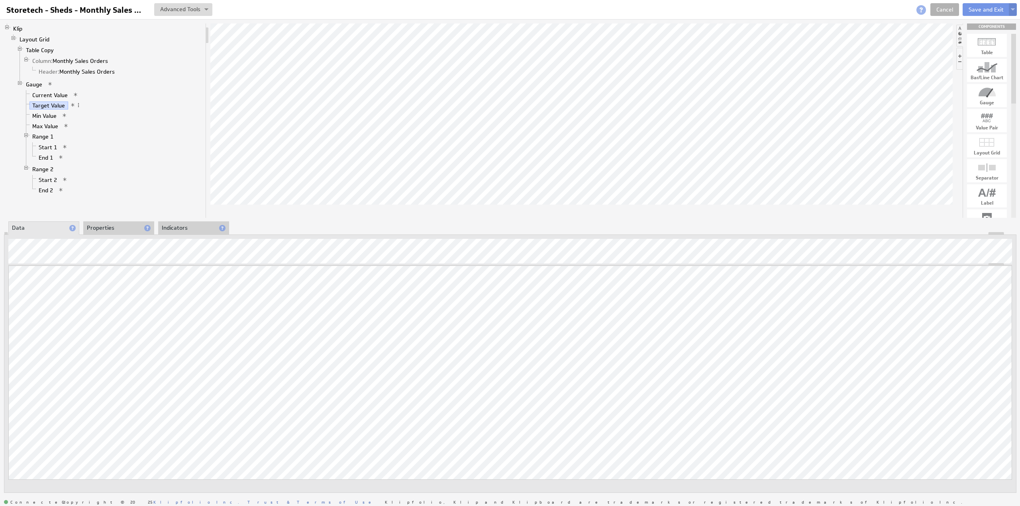
click at [1012, 9] on img at bounding box center [1013, 9] width 4 height 3
click at [911, 51] on td "Save as Copy..." at bounding box center [935, 51] width 92 height 13
click at [41, 49] on link "Table Copy" at bounding box center [40, 50] width 34 height 8
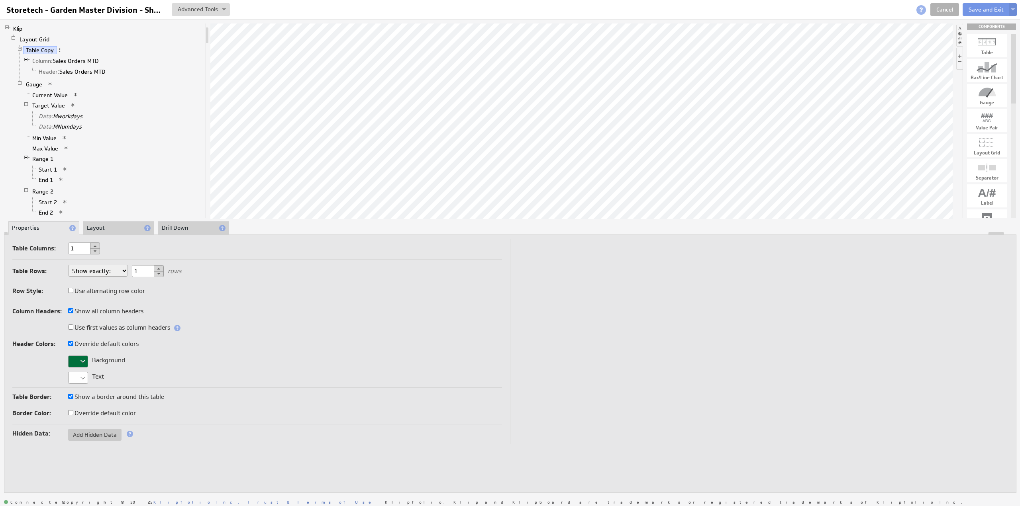
click at [78, 359] on div at bounding box center [78, 362] width 20 height 12
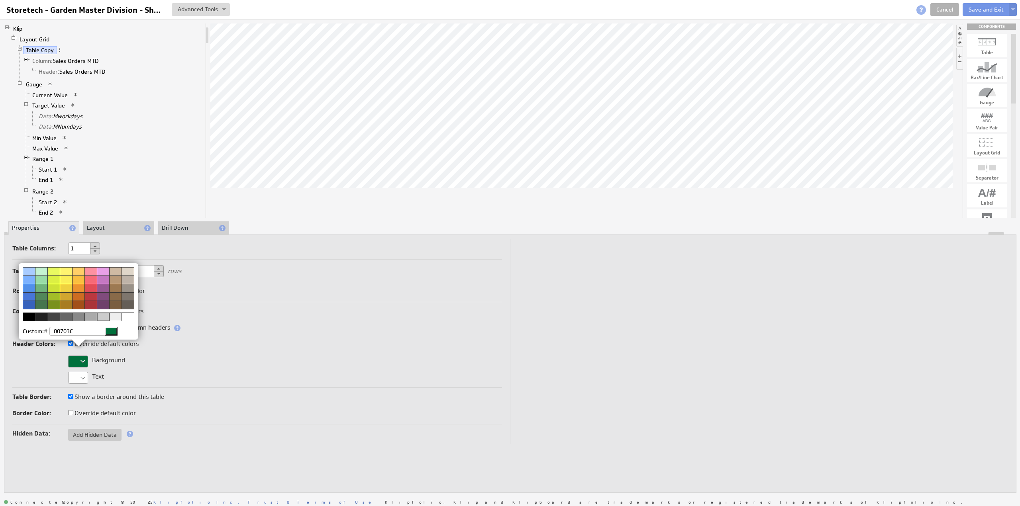
click at [942, 7] on img at bounding box center [510, 253] width 1020 height 506
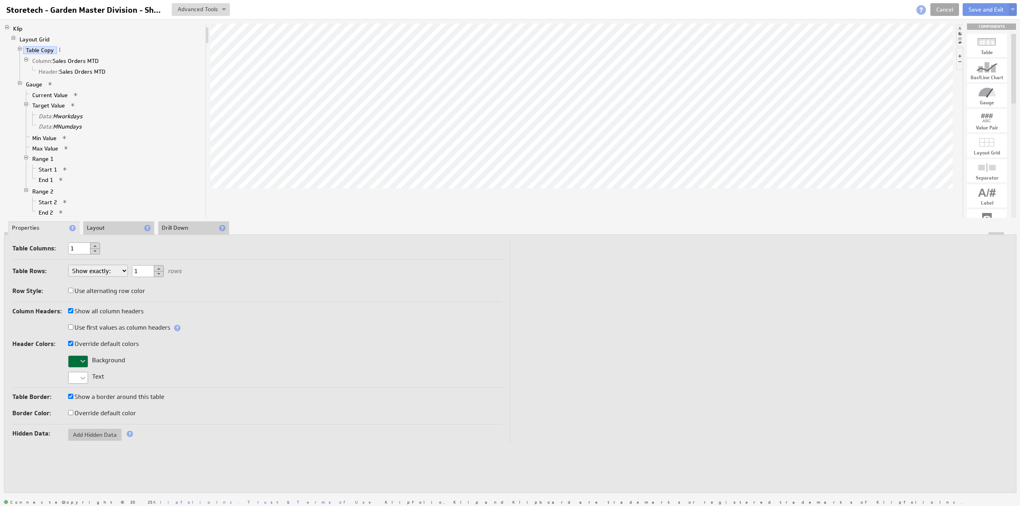
click at [945, 11] on link "Cancel" at bounding box center [944, 9] width 29 height 13
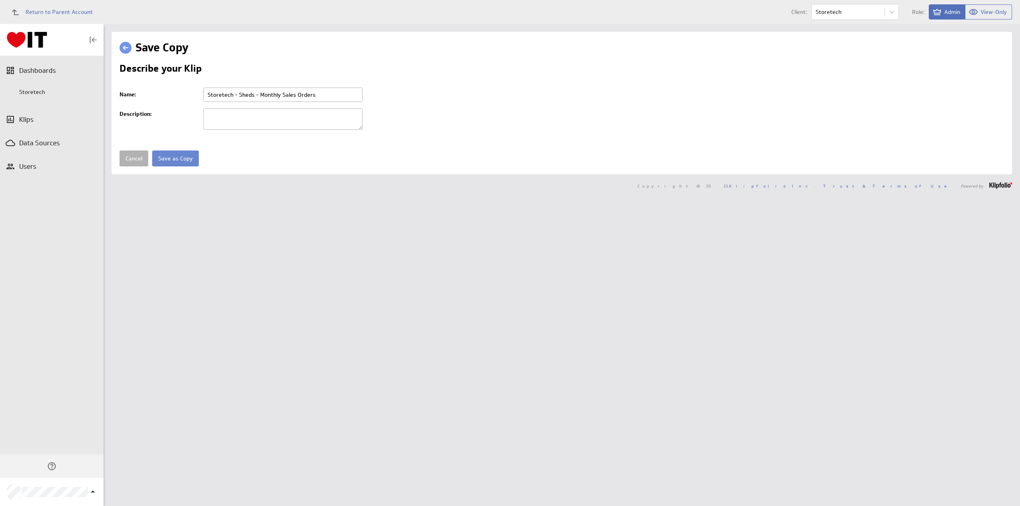
click at [171, 158] on input "Save as Copy" at bounding box center [175, 159] width 47 height 16
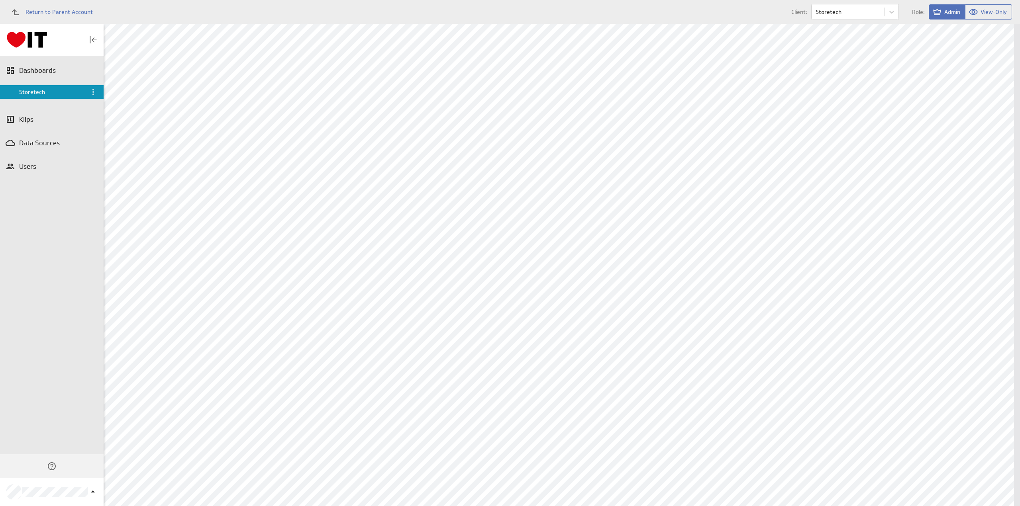
scroll to position [215, 0]
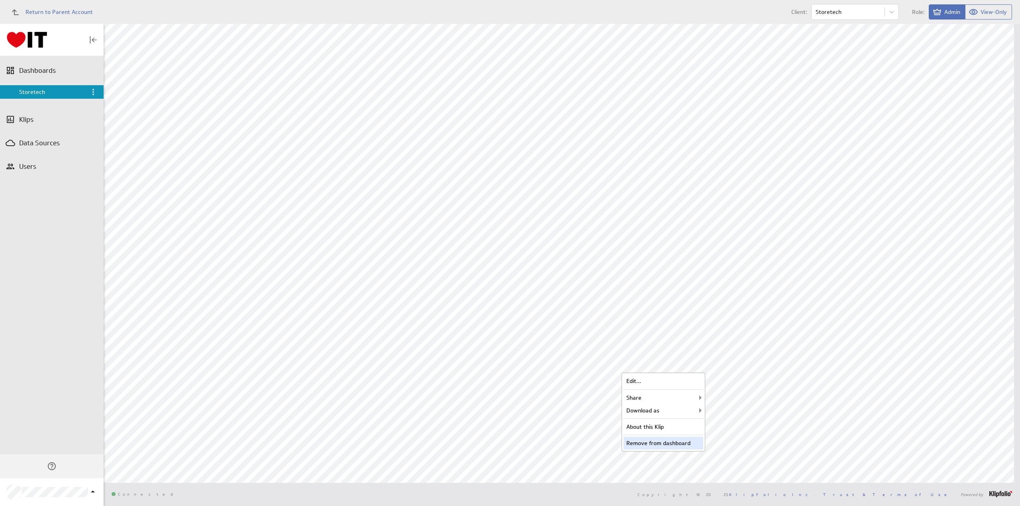
click at [657, 442] on div "Remove from dashboard" at bounding box center [664, 443] width 80 height 13
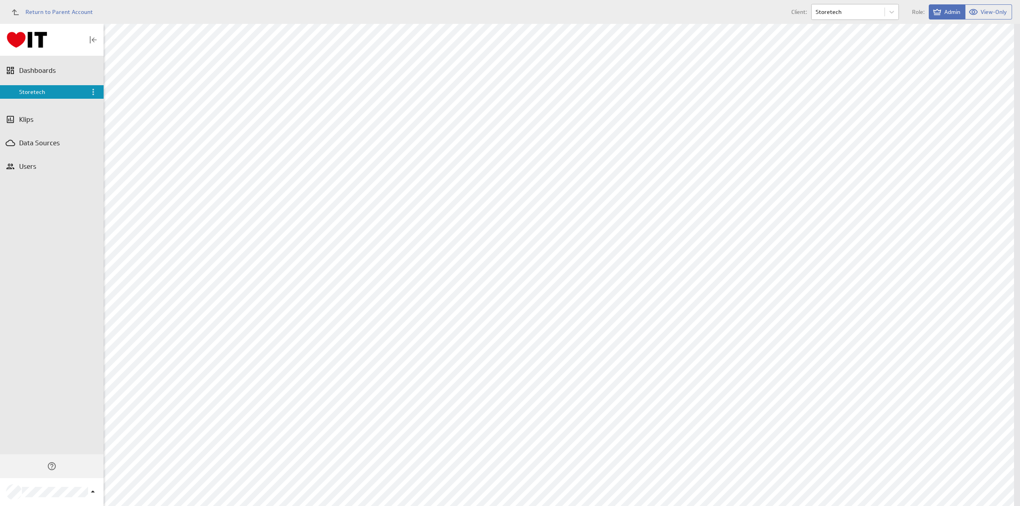
click at [834, 8] on body "Return to Parent Account Client: Storetech Role: Admin View-Only (no message) D…" at bounding box center [510, 253] width 1020 height 506
click at [848, 95] on p "VidaSpace Ltd" at bounding box center [849, 97] width 37 height 8
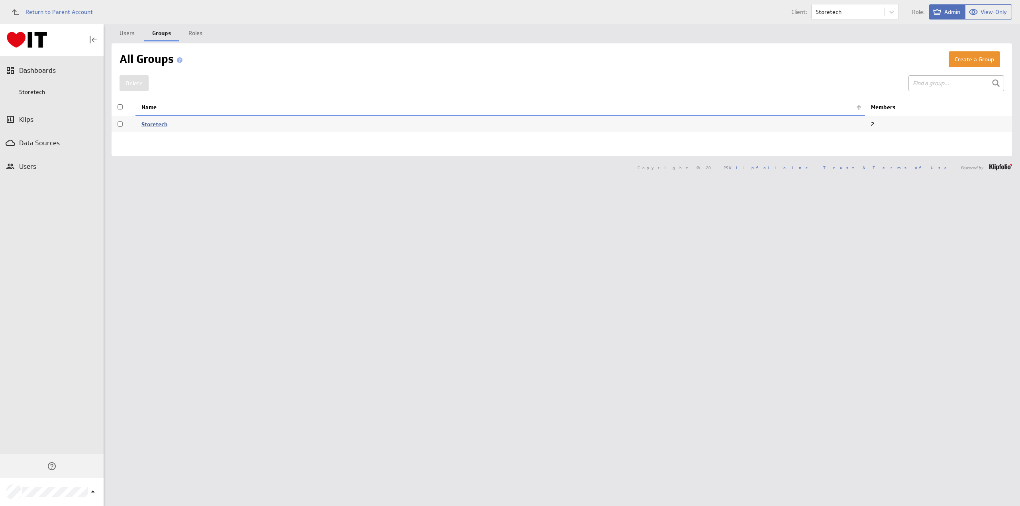
click at [161, 124] on link "Storetech" at bounding box center [154, 124] width 26 height 7
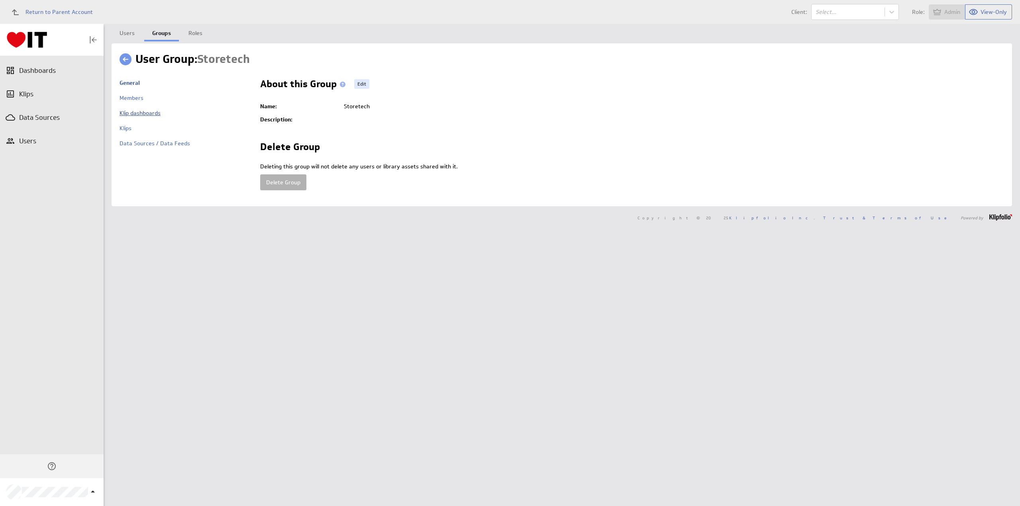
click at [135, 112] on link "Klip dashboards" at bounding box center [140, 113] width 41 height 7
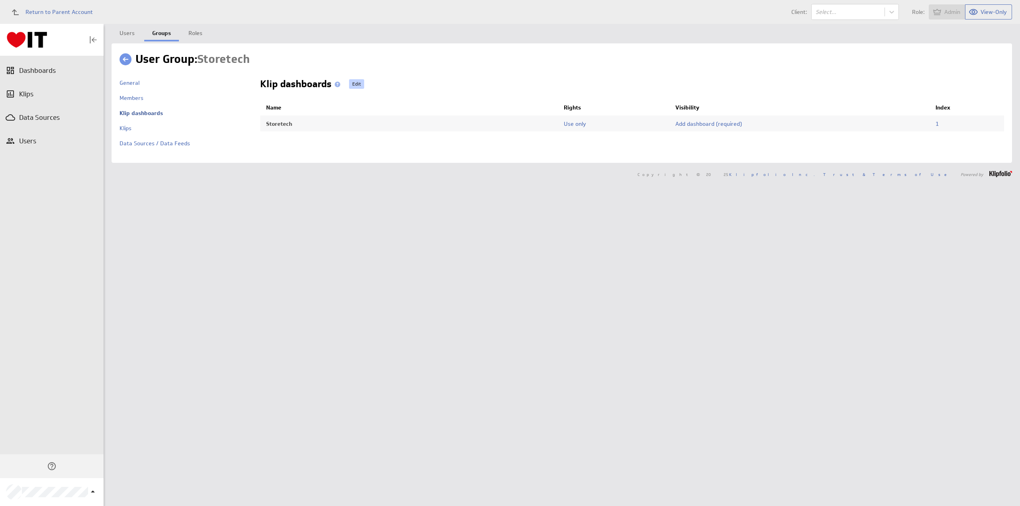
click at [361, 83] on link "Edit" at bounding box center [356, 84] width 15 height 10
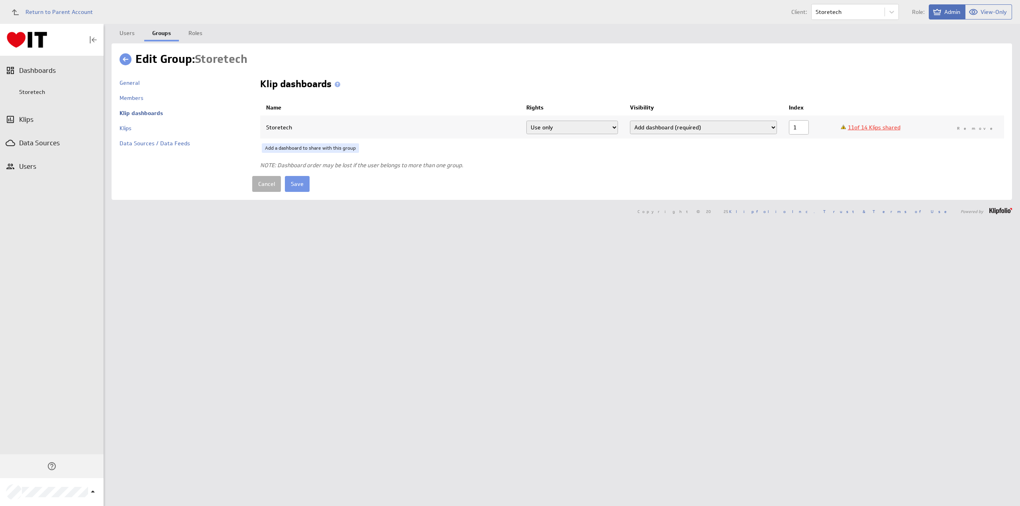
click at [900, 125] on link "11 of 14 Klips shared" at bounding box center [874, 127] width 53 height 7
select select"] "0e6e737d29d59ed918a6fea63c73893e:0"
select select"] "e398b6e6b06d0a3d372e9cdfaed2a045:0"
select select"] "ccffe2ec8595f0d974a22e18b1312933:0"
select select"] "5cfc4a0ebe1bfef1f7c0b07fdf50aaa9:0"
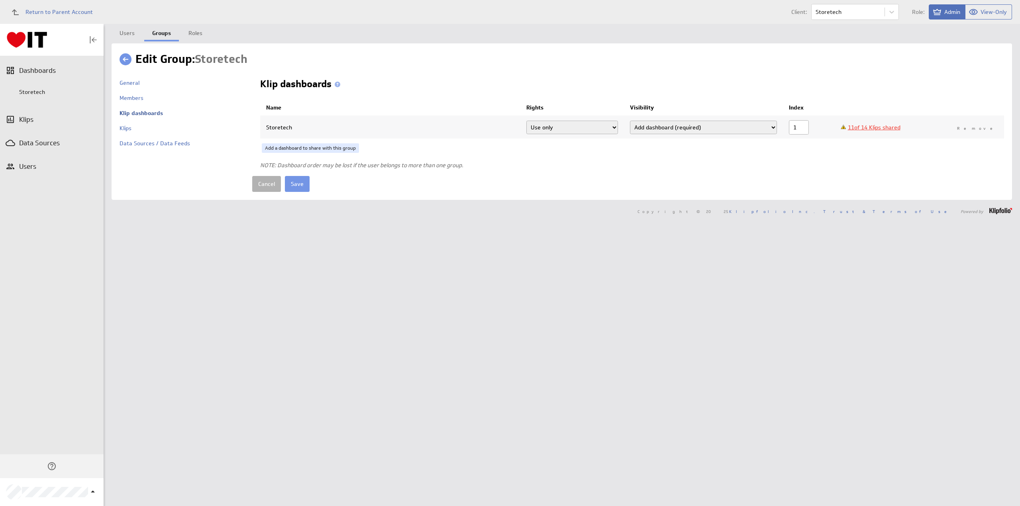
select select"] "b3e9086b69ba35c2a64bd5db07fe693d:0"
select select"] "513179b90e15ee4e18b3602ff551100c:0"
select select"] "ab7eea8d8f351eb9dec95dab69ba7a8e:0"
select select"] "8830ee8e9534c5e12910e0406e7ed542:0"
select select"] "5bf0fa871651ec5688a2aba94d2a8e61:0"
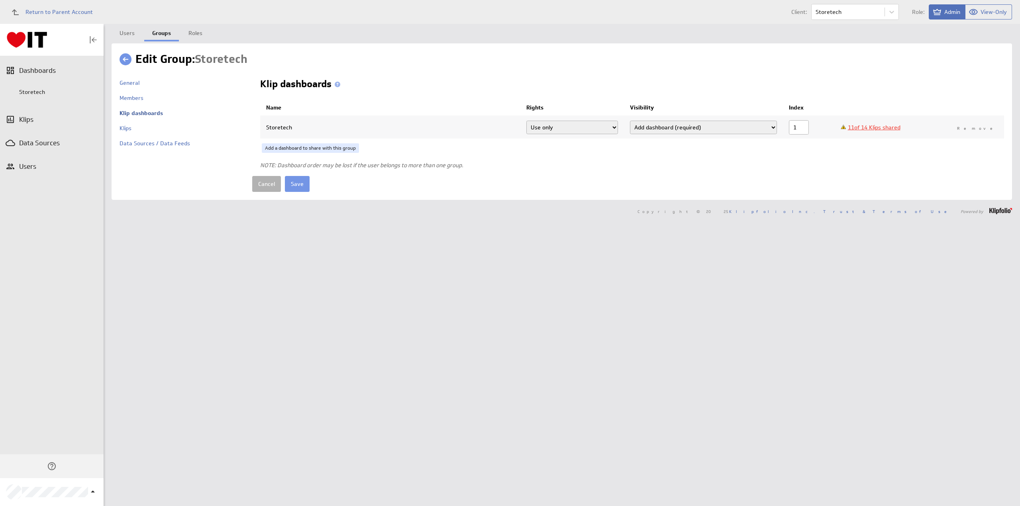
select select"] "aaa7ee31abaa86134ec14364af2cad21:0"
select select"] "687059207990b4647528cace8392dcdc:0"
checkbox input "true"
select select"] "0e6e737d29d59ed918a6fea63c73893e:use"
checkbox input "true"
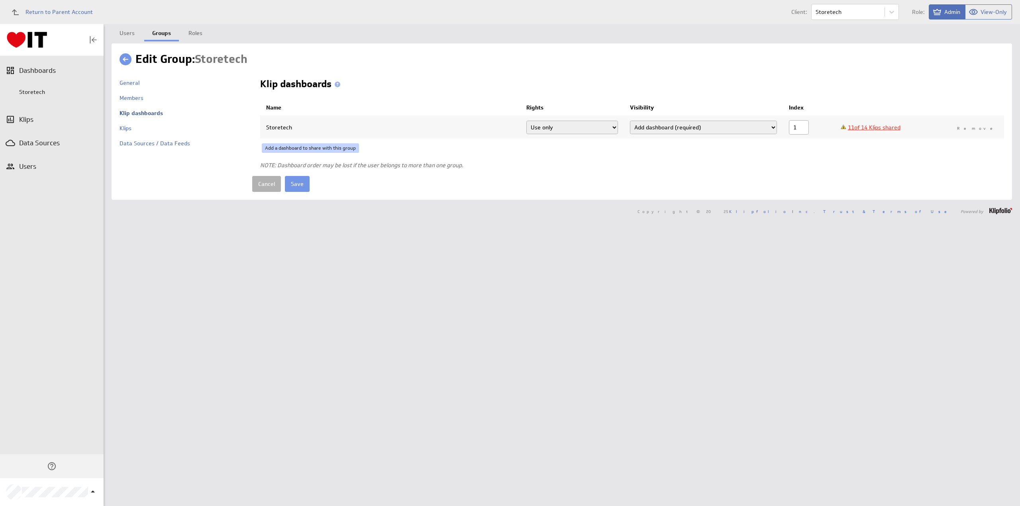
select select"] "e398b6e6b06d0a3d372e9cdfaed2a045:use"
checkbox input "true"
select select"] "ccffe2ec8595f0d974a22e18b1312933:use"
checkbox input "true"
select select"] "5cfc4a0ebe1bfef1f7c0b07fdf50aaa9:use"
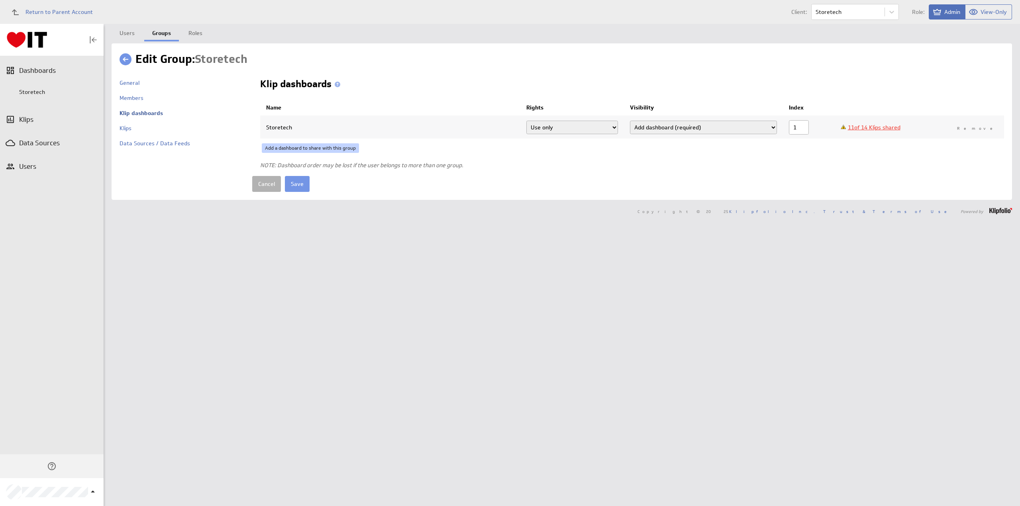
checkbox input "true"
select select"] "b3e9086b69ba35c2a64bd5db07fe693d:use"
checkbox input "true"
select select"] "513179b90e15ee4e18b3602ff551100c:use"
checkbox input "true"
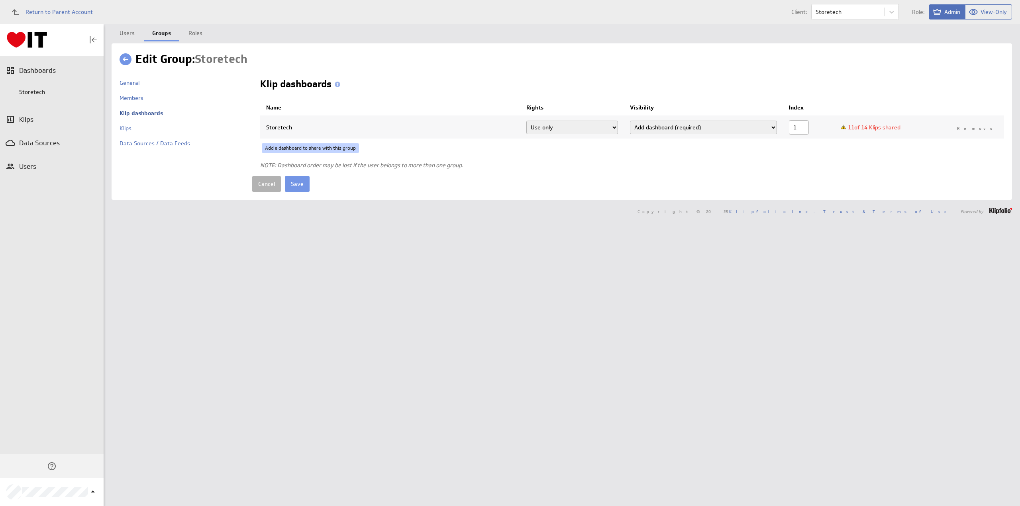
select select"] "ab7eea8d8f351eb9dec95dab69ba7a8e:use"
checkbox input "true"
select select"] "8830ee8e9534c5e12910e0406e7ed542:use"
checkbox input "true"
select select"] "5bf0fa871651ec5688a2aba94d2a8e61:use"
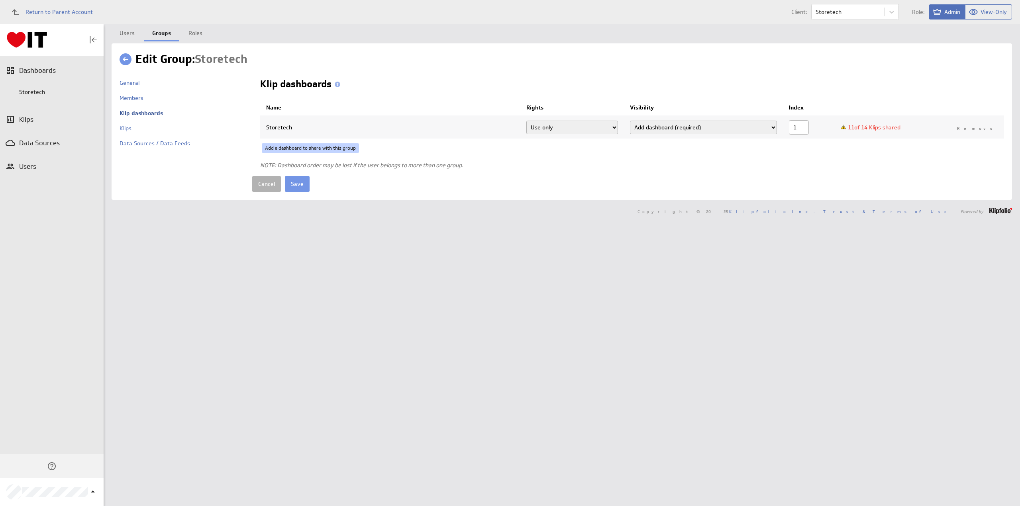
checkbox input "true"
select select"] "aaa7ee31abaa86134ec14364af2cad21:use"
checkbox input "true"
select select"] "687059207990b4647528cace8392dcdc:use"
select select"] "0e6e737d29d59ed918a6fea63c73893e:use"
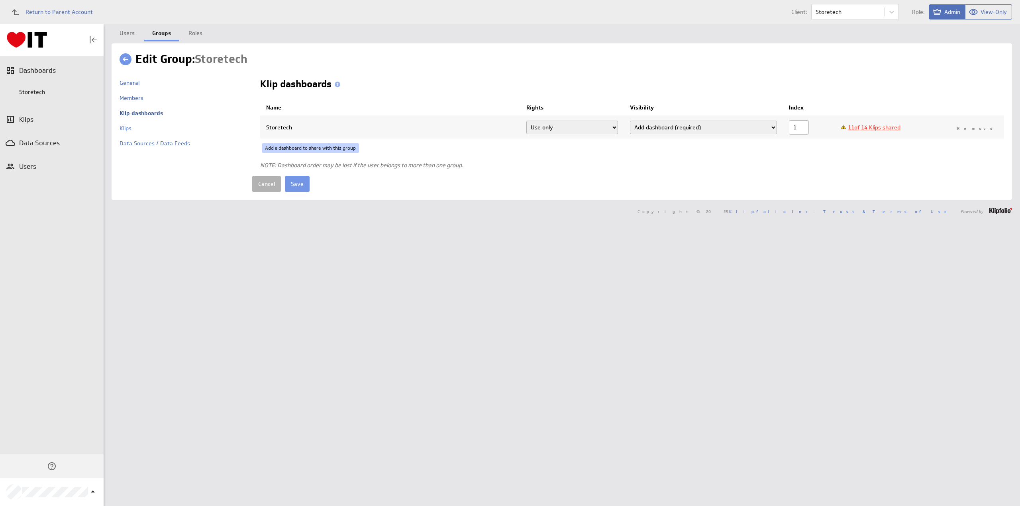
select select"] "e398b6e6b06d0a3d372e9cdfaed2a045:use"
select select"] "ccffe2ec8595f0d974a22e18b1312933:use"
select select"] "5cfc4a0ebe1bfef1f7c0b07fdf50aaa9:use"
select select"] "b3e9086b69ba35c2a64bd5db07fe693d:use"
select select"] "513179b90e15ee4e18b3602ff551100c:use"
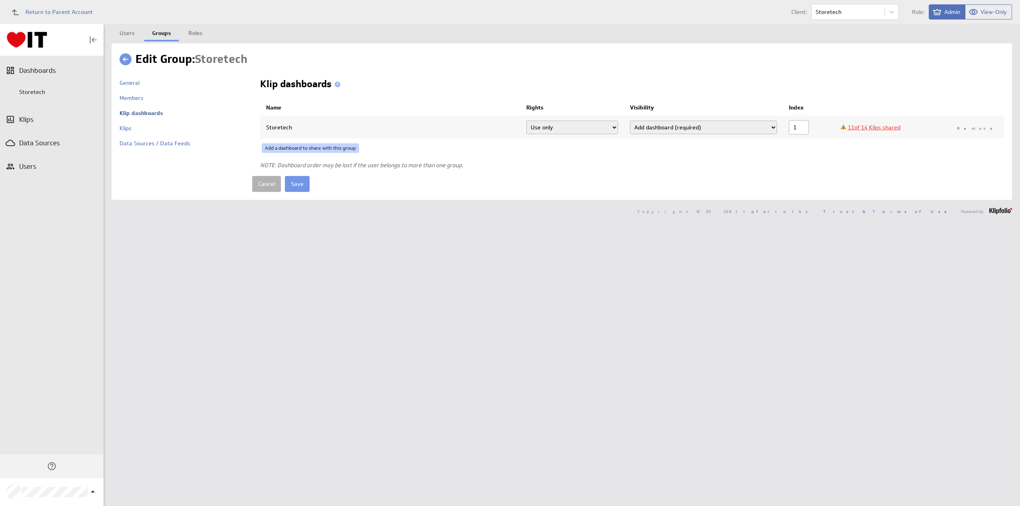
select select"] "ab7eea8d8f351eb9dec95dab69ba7a8e:use"
select select"] "8830ee8e9534c5e12910e0406e7ed542:use"
select select"] "5bf0fa871651ec5688a2aba94d2a8e61:use"
select select"] "aaa7ee31abaa86134ec14364af2cad21:use"
select select"] "687059207990b4647528cace8392dcdc:use"
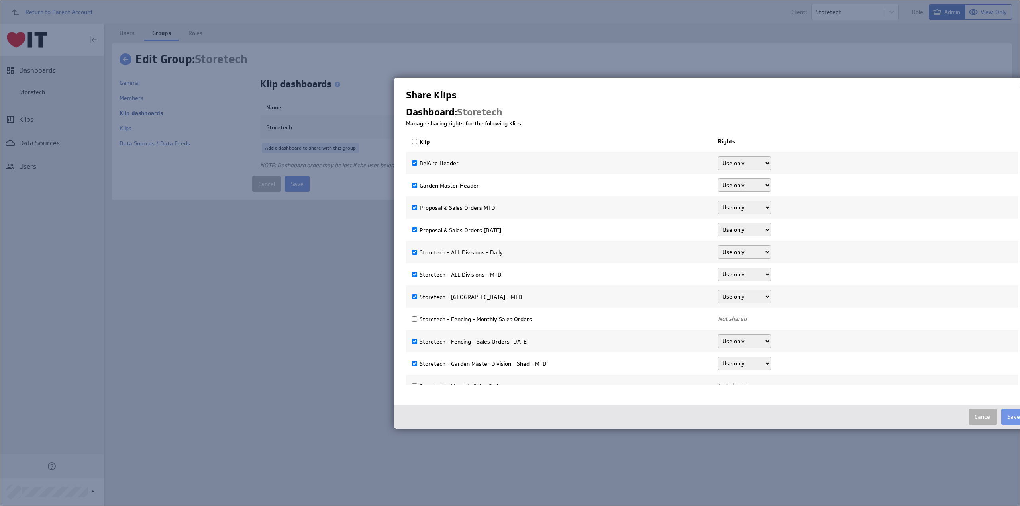
click at [414, 141] on input "Klip" at bounding box center [414, 141] width 5 height 5
checkbox input "true"
select select"] "484eec7d0f3304bc05779a4bcbf0a5fa:use"
checkbox input "true"
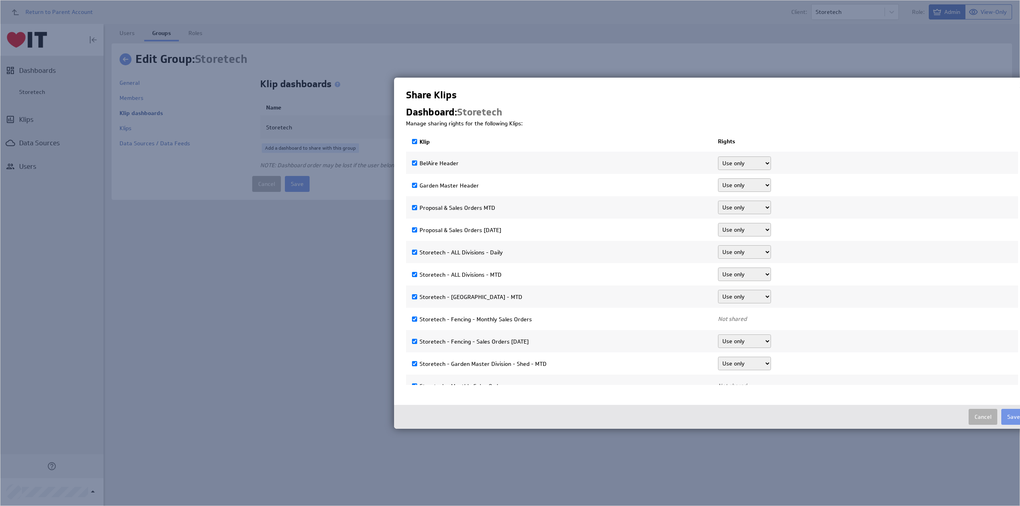
select select"] "85cd7a34e364c22e697c91f6f6e312ac:use"
checkbox input "true"
select select"] "8b156a13bd03dd3bbd125487f3bbf9a2:use"
click at [1012, 412] on button "Save" at bounding box center [1013, 417] width 25 height 16
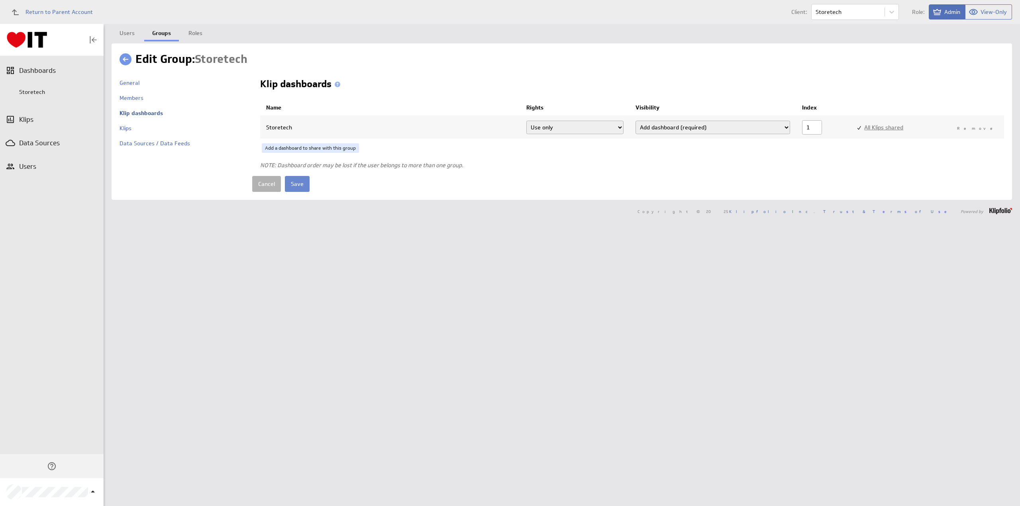
click at [297, 183] on input "Save" at bounding box center [297, 184] width 25 height 16
